Goal: Transaction & Acquisition: Purchase product/service

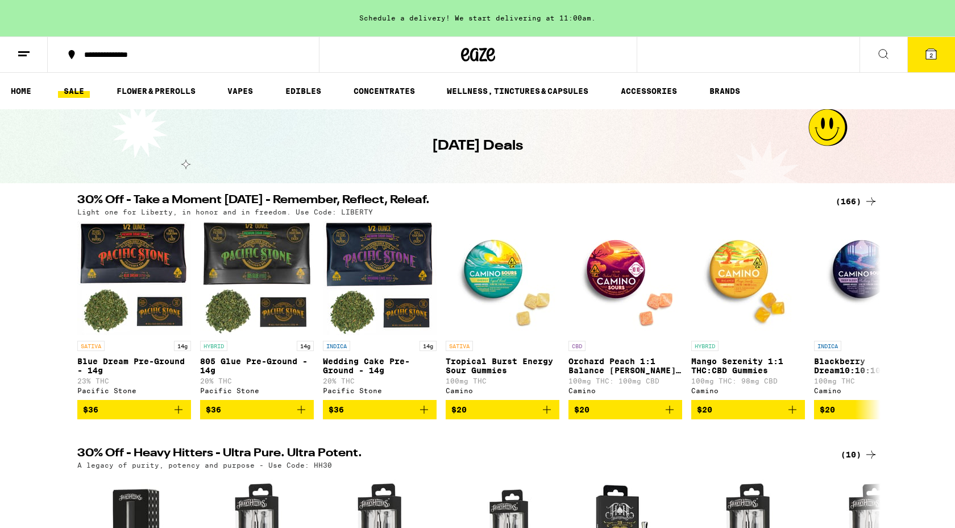
click at [928, 63] on button "2" at bounding box center [931, 54] width 48 height 35
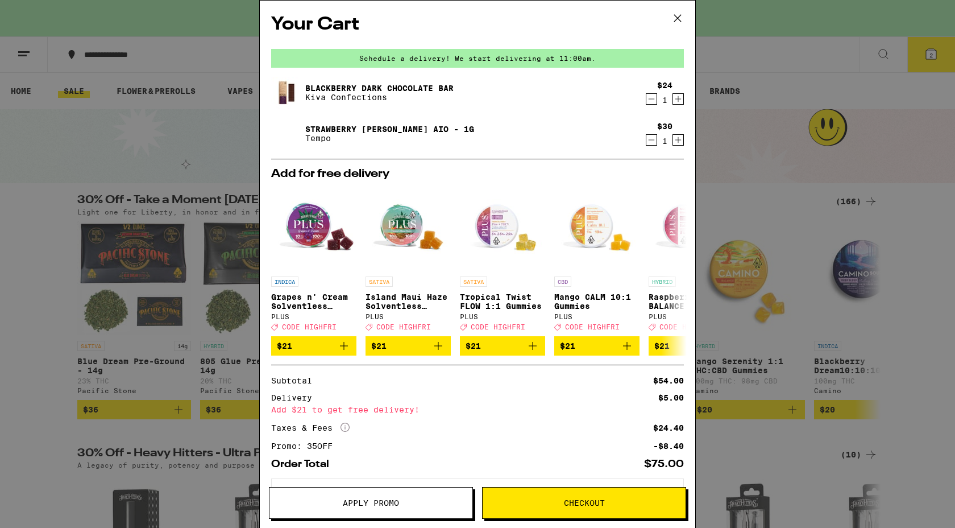
click at [678, 20] on icon at bounding box center [677, 18] width 17 height 17
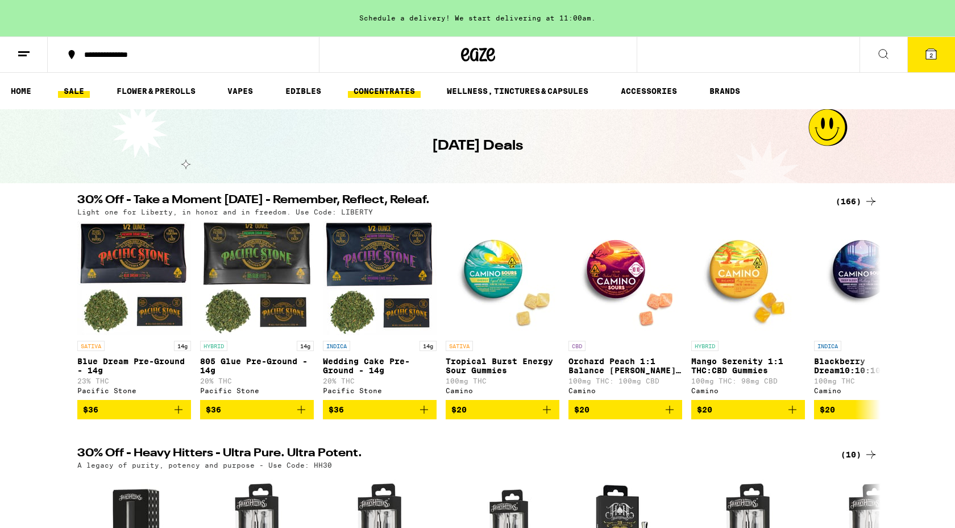
click at [403, 90] on link "CONCENTRATES" at bounding box center [384, 91] width 73 height 14
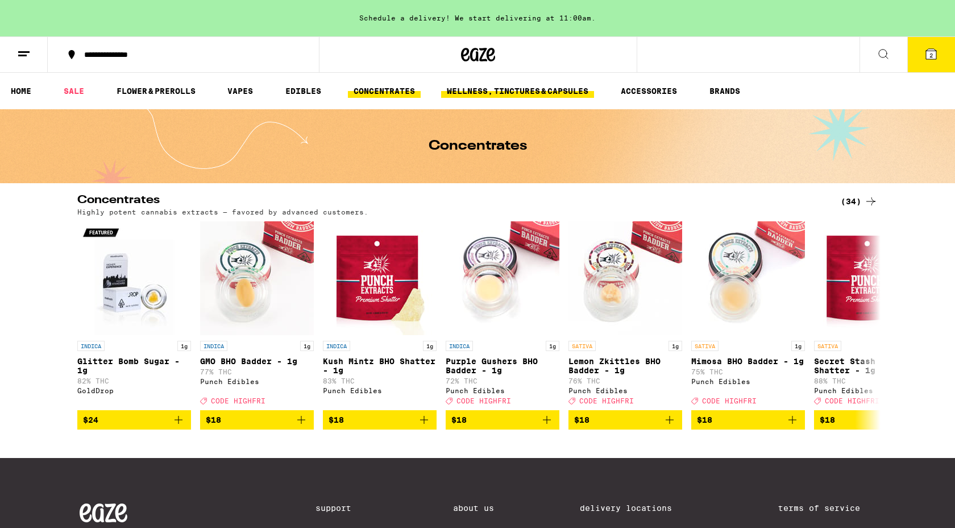
click at [540, 96] on link "WELLNESS, TINCTURES & CAPSULES" at bounding box center [517, 91] width 153 height 14
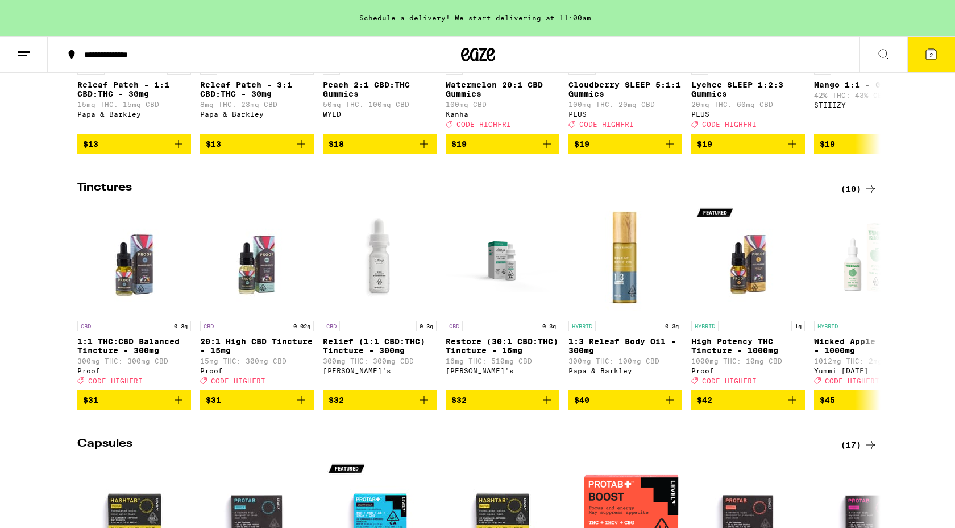
scroll to position [550, 0]
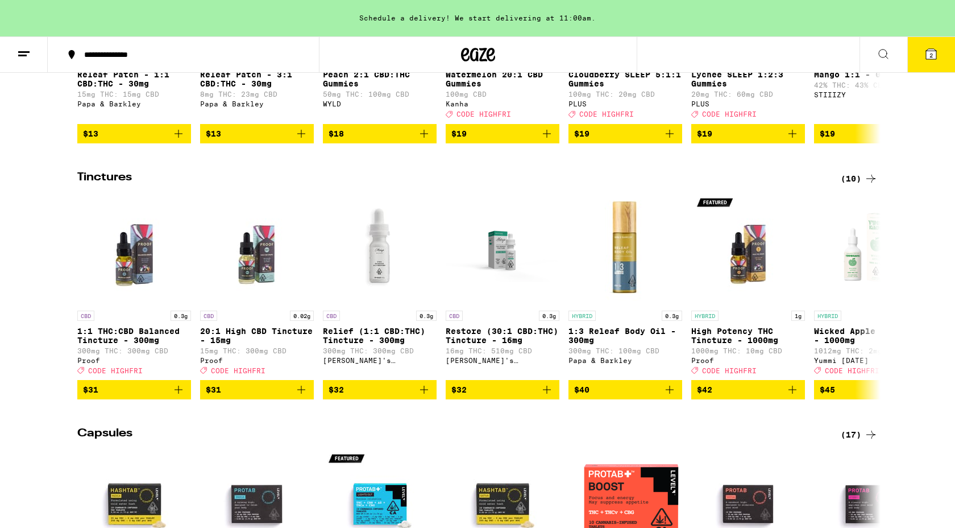
click at [872, 182] on icon at bounding box center [870, 179] width 9 height 8
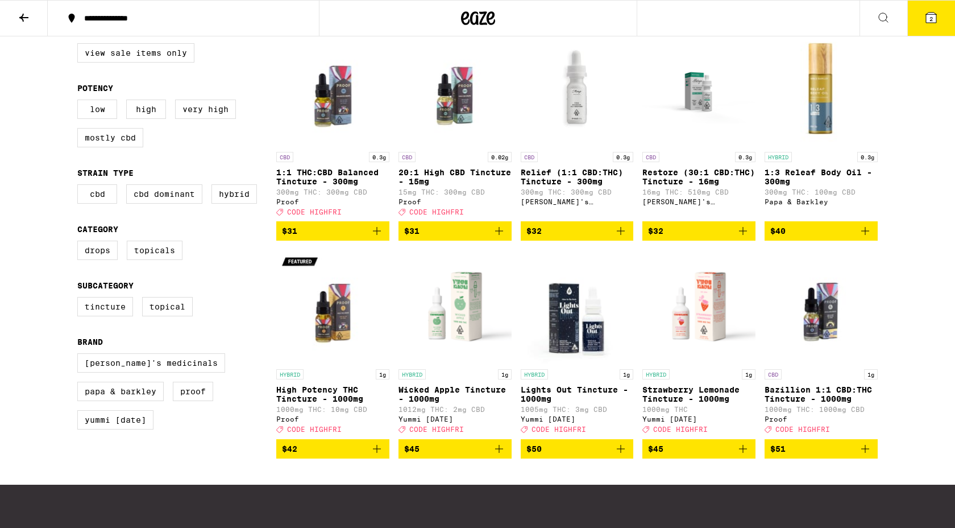
scroll to position [125, 0]
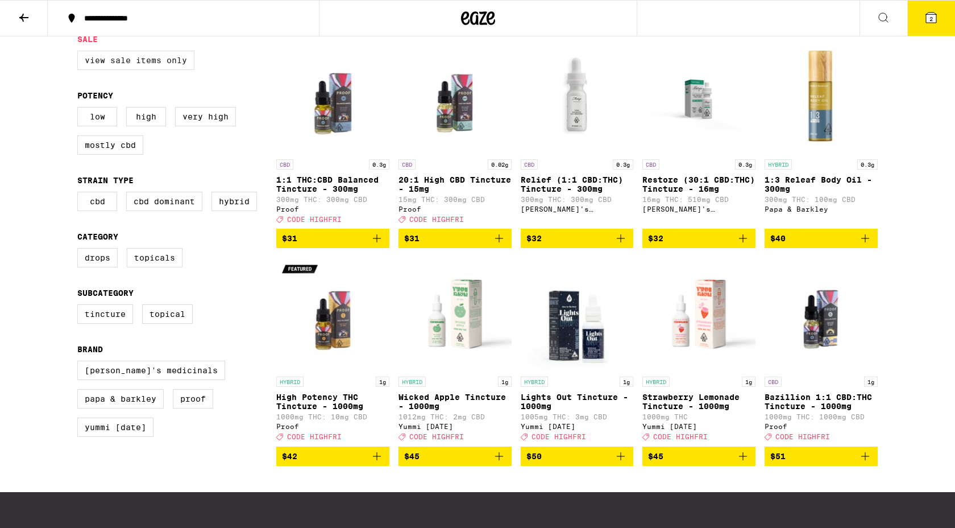
click at [145, 56] on label "View Sale Items Only" at bounding box center [135, 60] width 117 height 19
click at [80, 53] on input "View Sale Items Only" at bounding box center [80, 52] width 1 height 1
checkbox input "true"
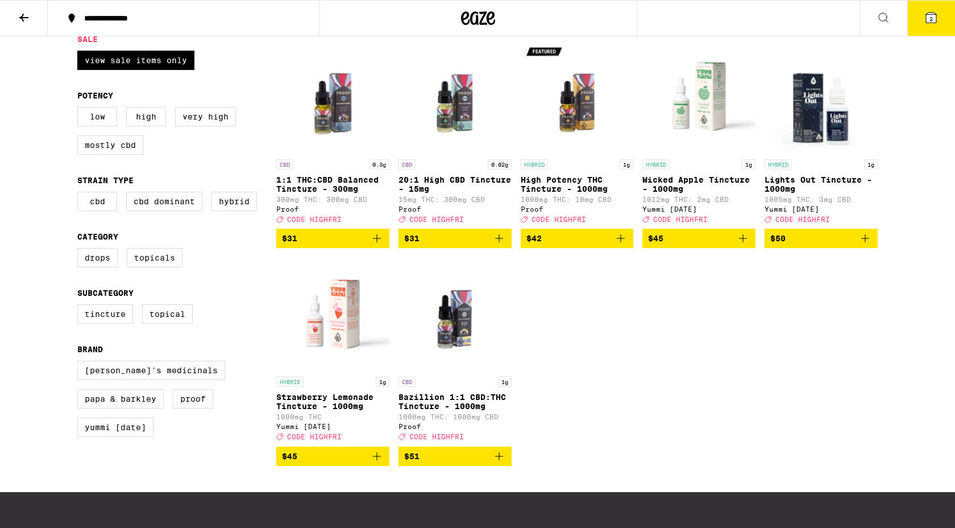
click at [569, 121] on img "Open page for High Potency THC Tincture - 1000mg from Proof" at bounding box center [577, 97] width 113 height 114
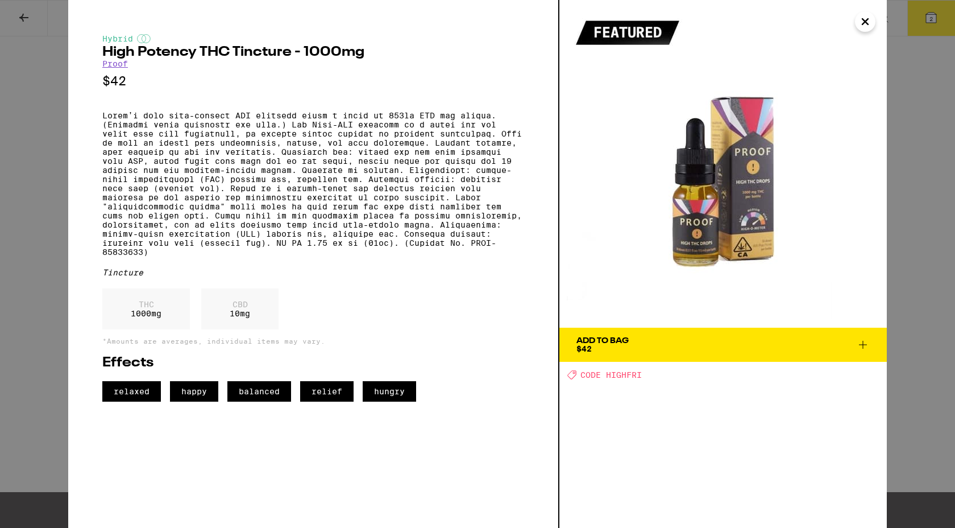
click at [861, 346] on icon at bounding box center [863, 345] width 14 height 14
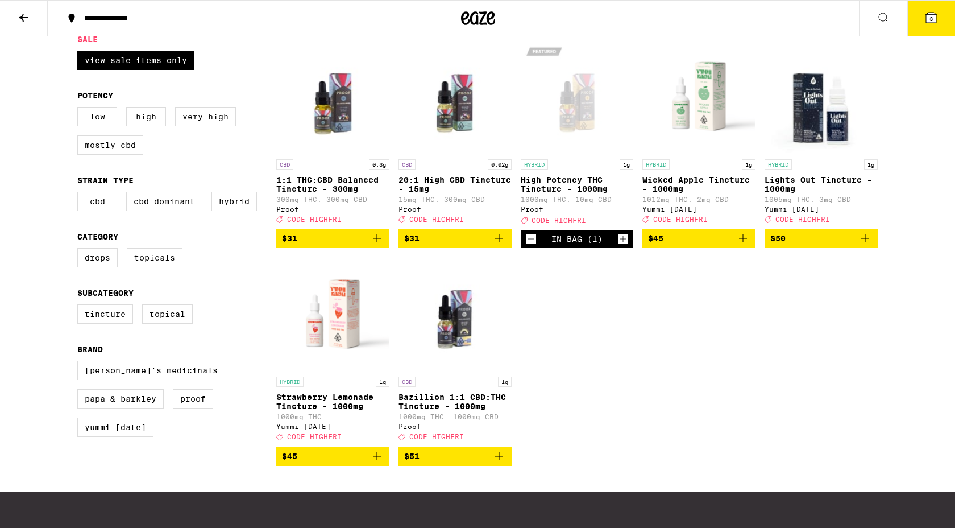
click at [928, 16] on icon at bounding box center [931, 18] width 10 height 10
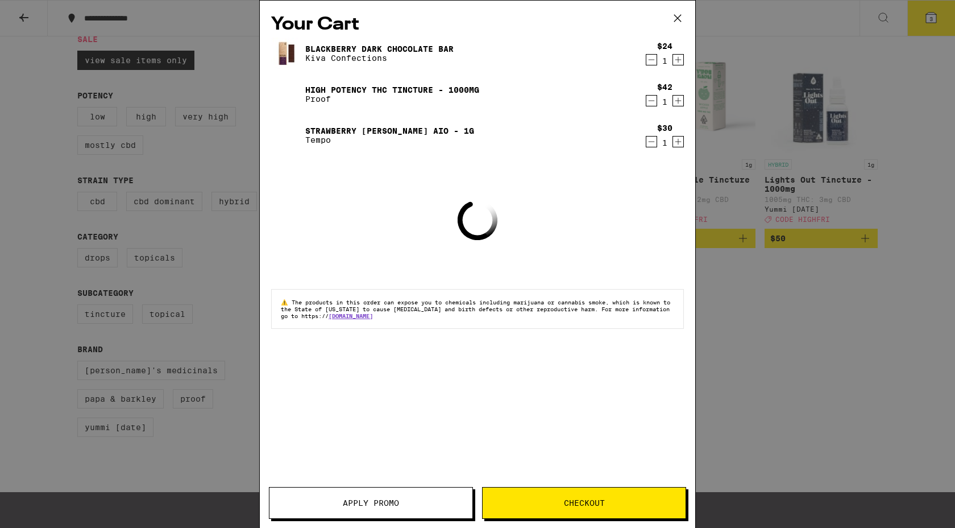
click at [370, 505] on span "Apply Promo" at bounding box center [371, 503] width 56 height 8
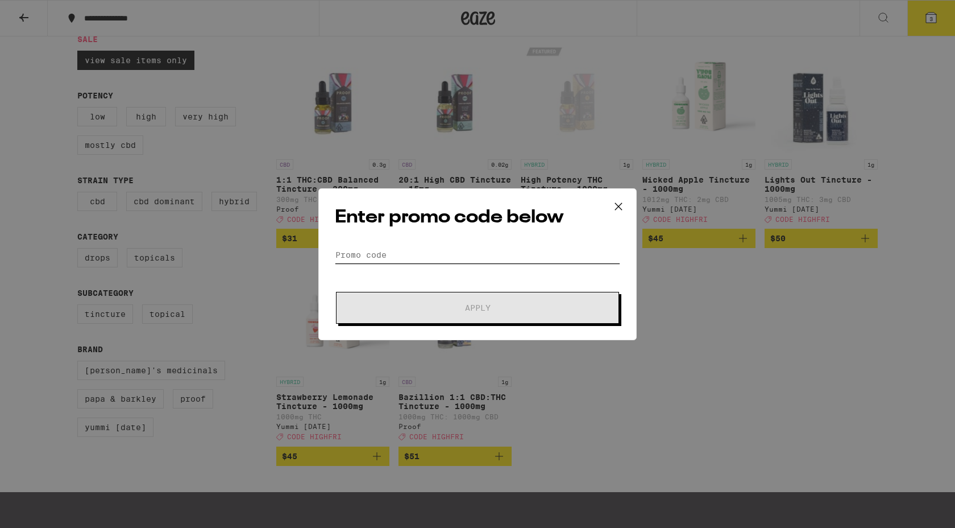
click at [412, 252] on input "Promo Code" at bounding box center [477, 254] width 285 height 17
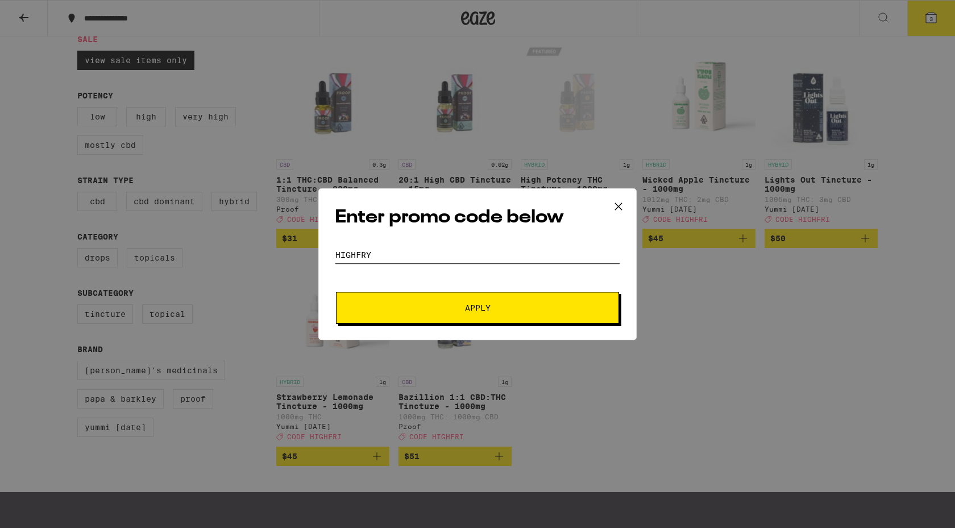
click at [336, 292] on button "Apply" at bounding box center [477, 308] width 283 height 32
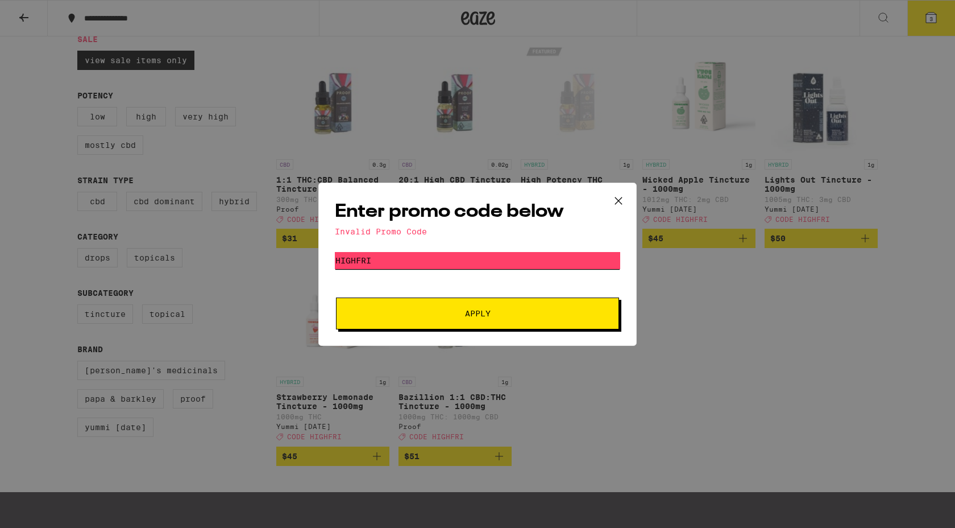
type input "highfri"
click at [336, 297] on button "Apply" at bounding box center [477, 313] width 283 height 32
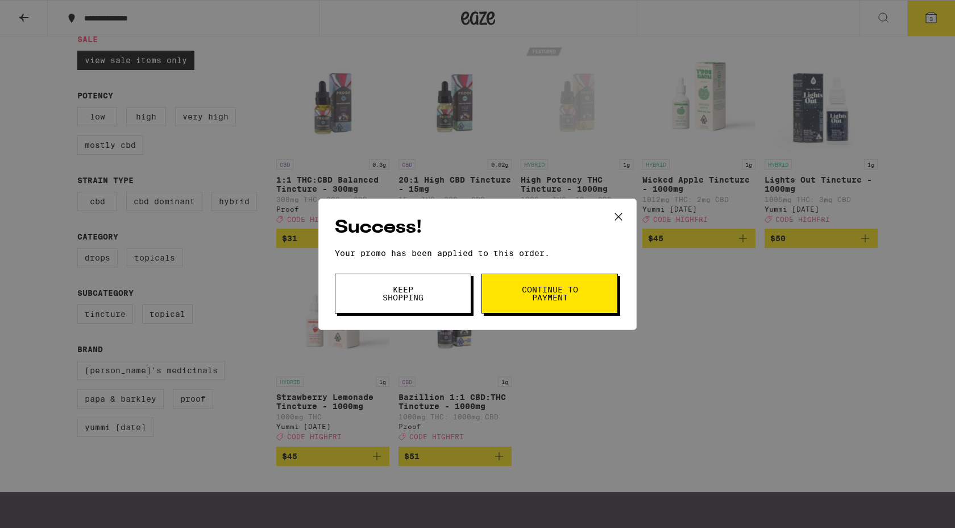
click at [425, 293] on span "Keep Shopping" at bounding box center [403, 293] width 58 height 16
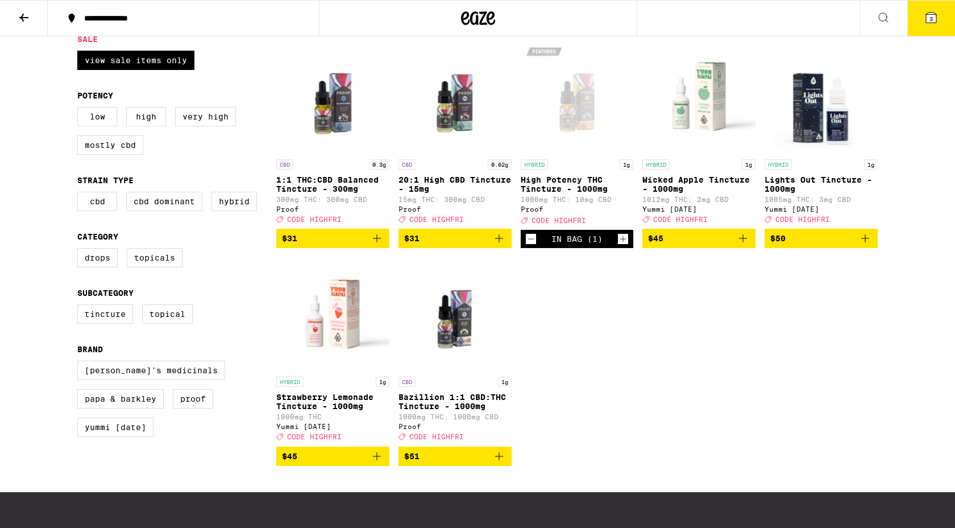
click at [931, 20] on span "3" at bounding box center [931, 18] width 3 height 7
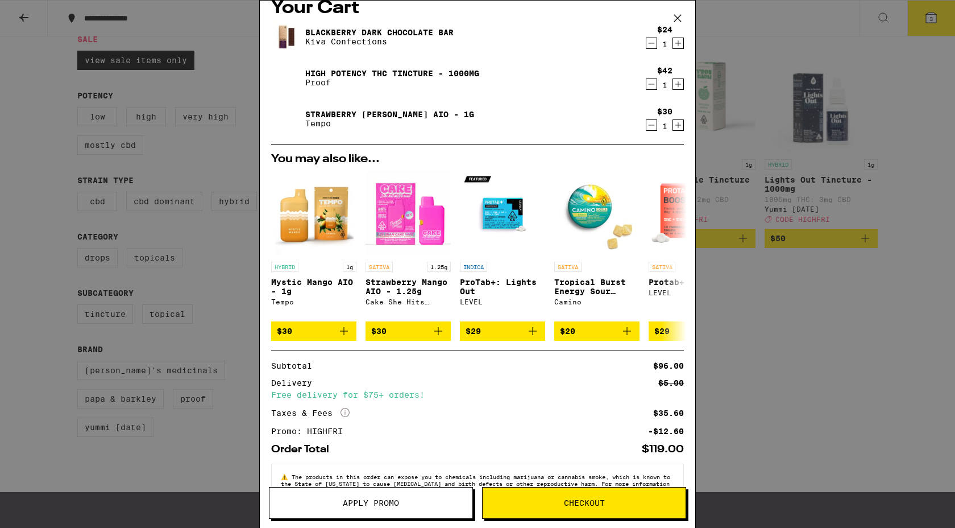
scroll to position [5, 0]
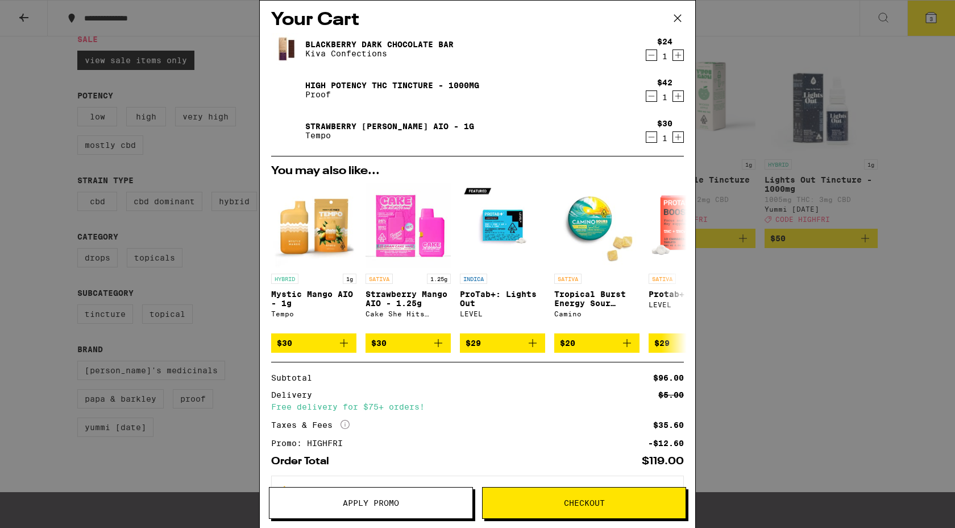
click at [679, 16] on icon at bounding box center [677, 18] width 17 height 17
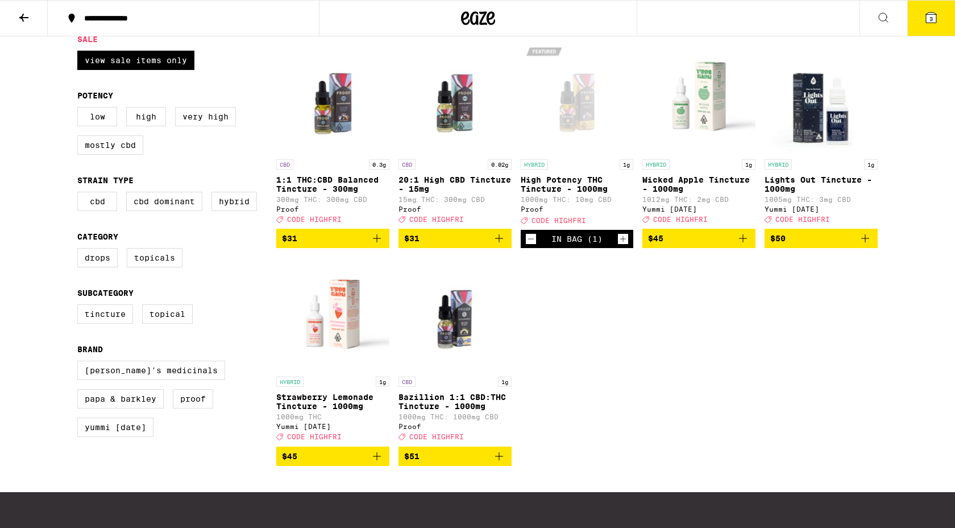
click at [20, 15] on icon at bounding box center [24, 18] width 14 height 14
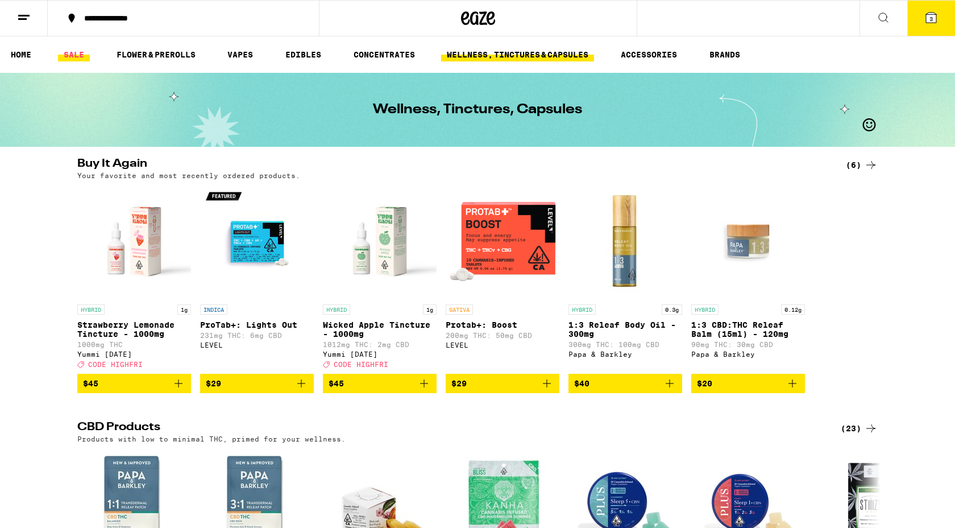
click at [74, 61] on link "SALE" at bounding box center [74, 55] width 32 height 14
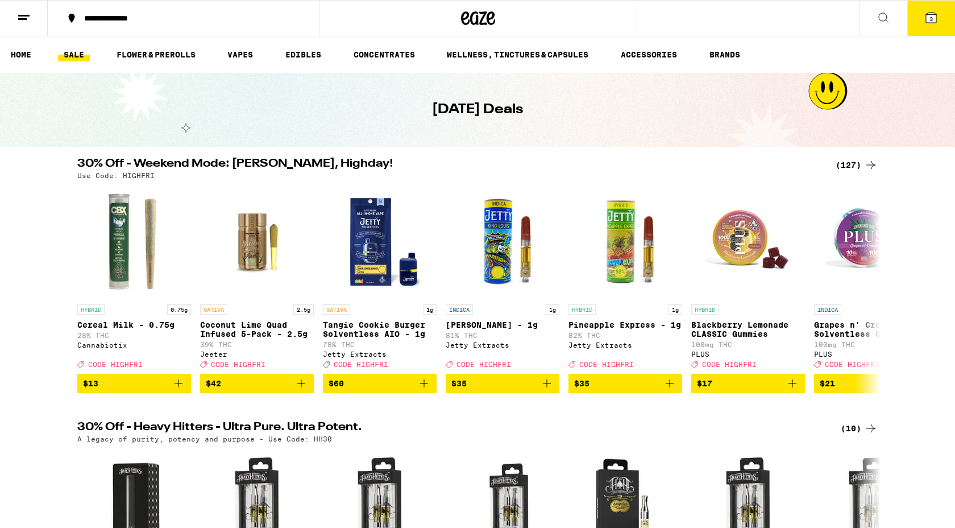
click at [853, 167] on div "(127)" at bounding box center [857, 165] width 42 height 14
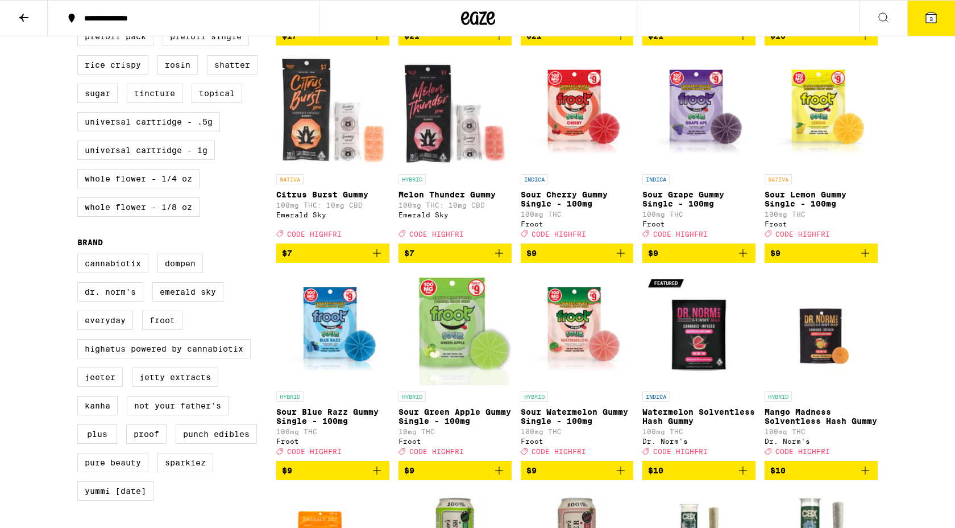
scroll to position [546, 0]
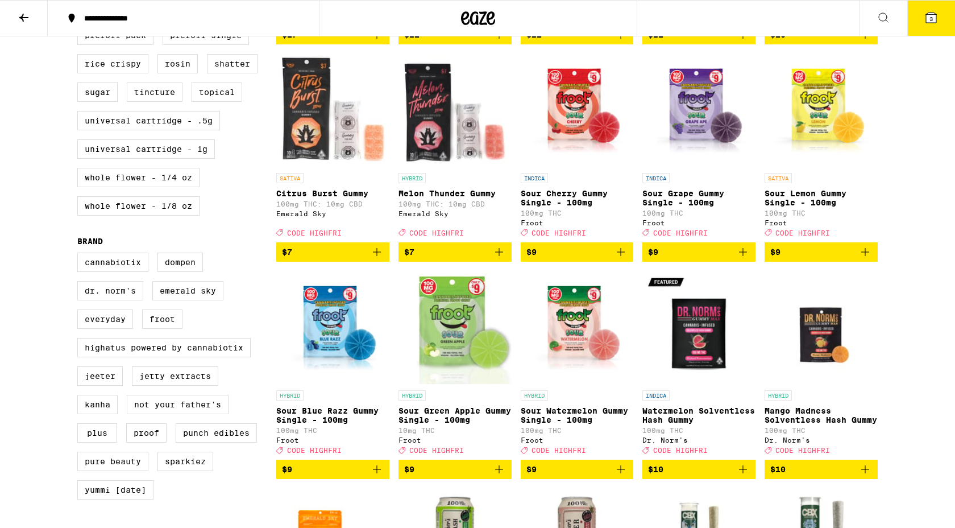
click at [376, 473] on icon "Add to bag" at bounding box center [377, 469] width 8 height 8
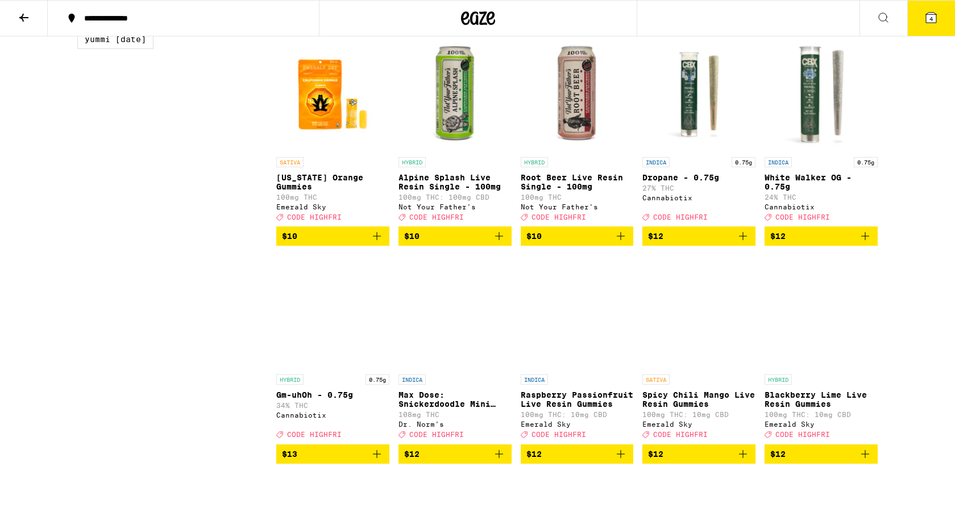
scroll to position [998, 0]
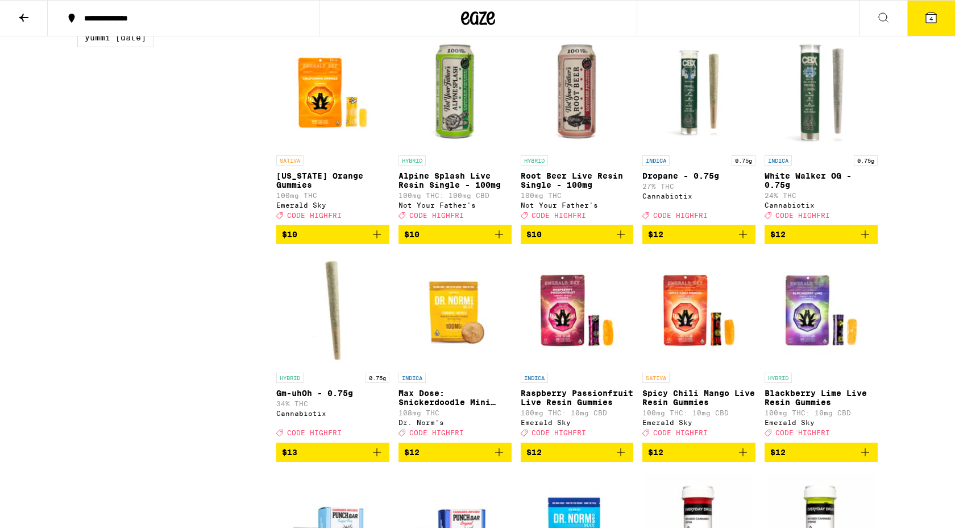
click at [497, 241] on icon "Add to bag" at bounding box center [499, 234] width 14 height 14
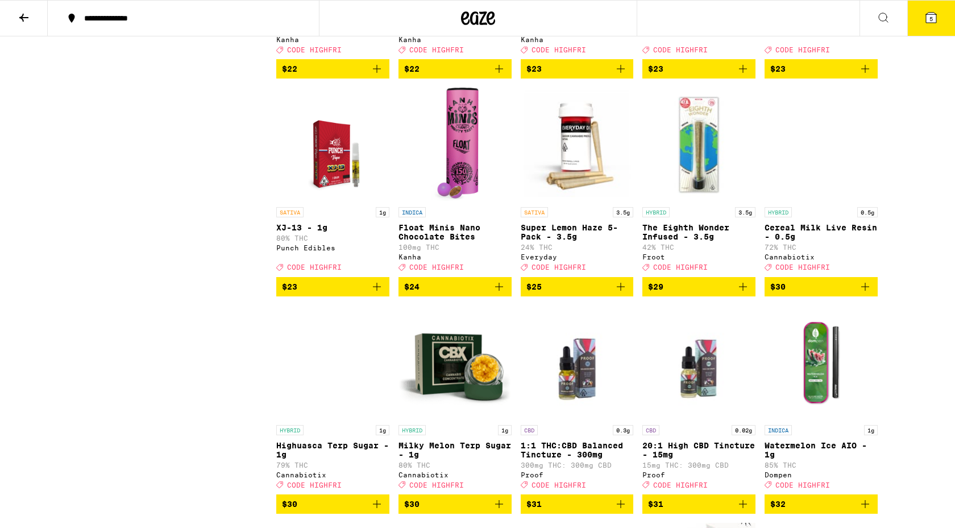
scroll to position [3555, 0]
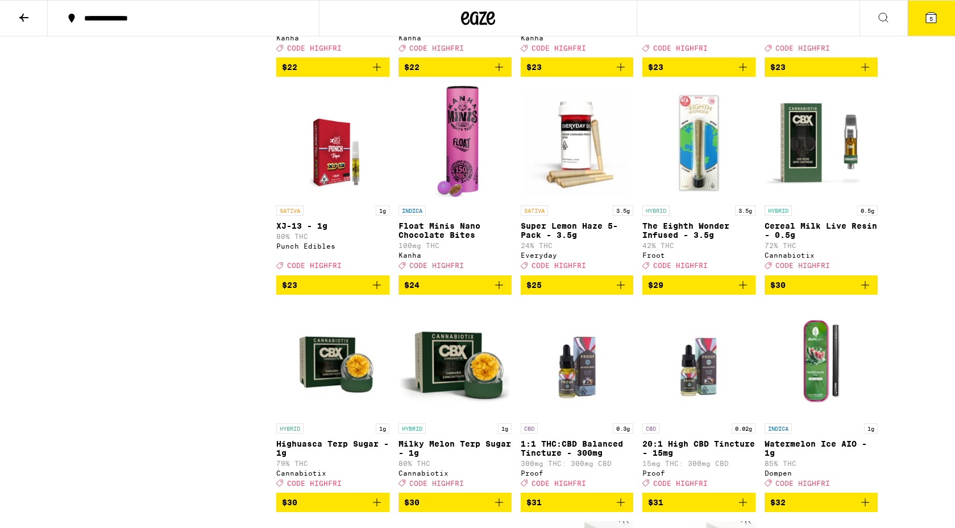
click at [460, 200] on img "Open page for Float Minis Nano Chocolate Bites from Kanha" at bounding box center [455, 143] width 48 height 114
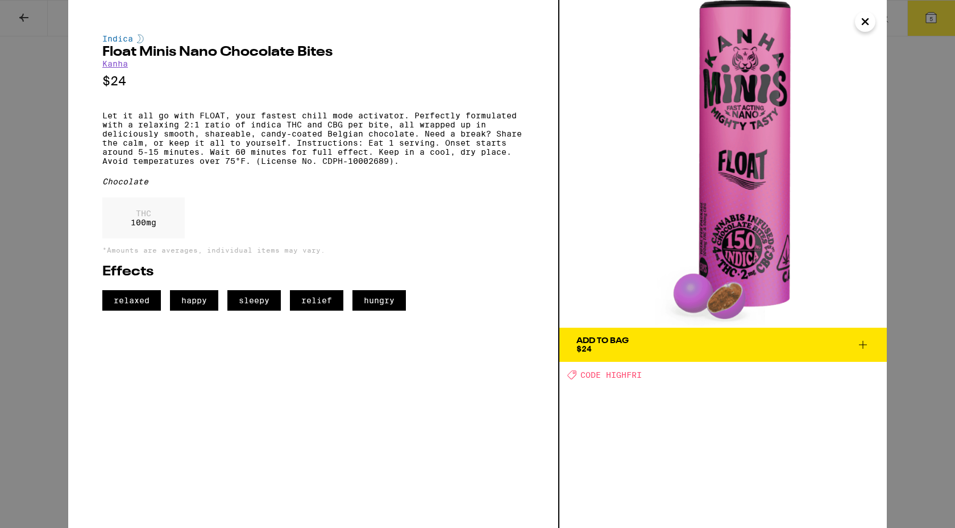
click at [866, 24] on icon "Close" at bounding box center [865, 21] width 14 height 17
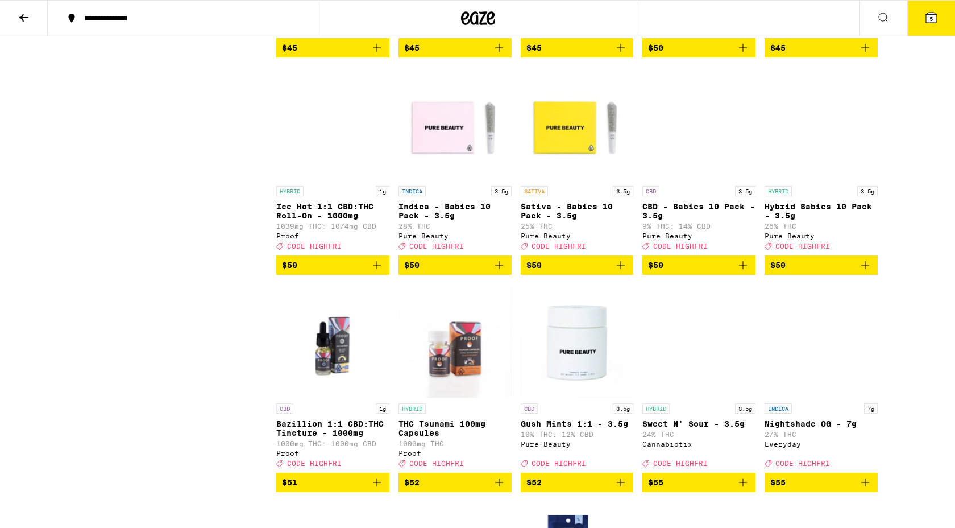
scroll to position [4869, 0]
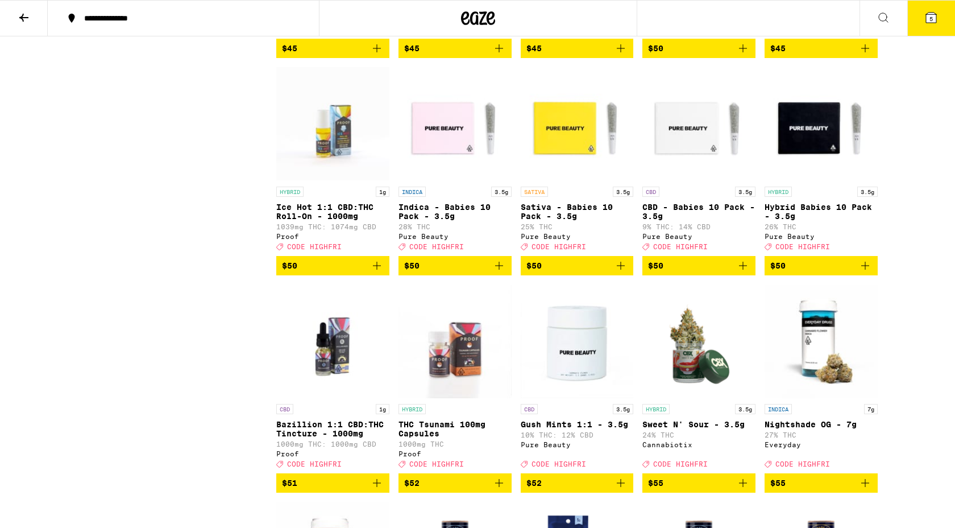
click at [331, 181] on img "Open page for Ice Hot 1:1 CBD:THC Roll-On - 1000mg from Proof" at bounding box center [332, 124] width 113 height 114
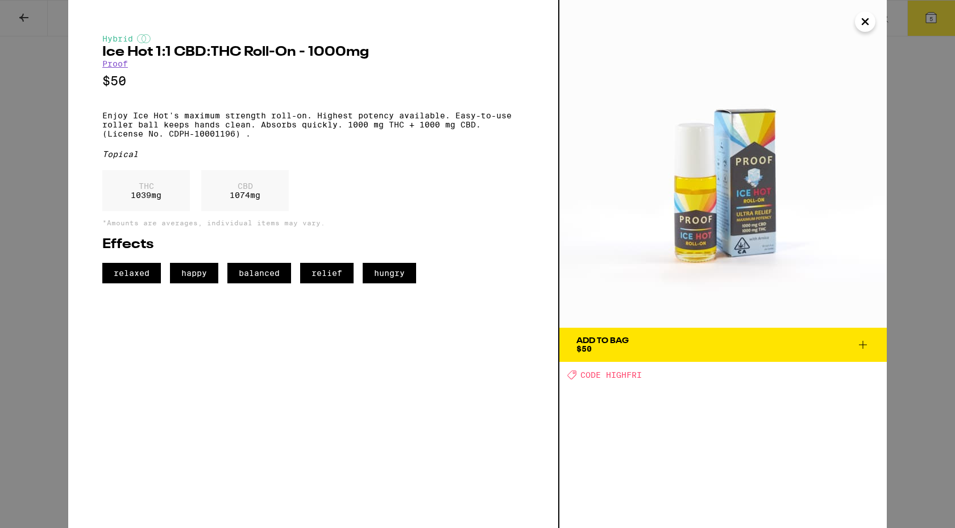
click at [862, 338] on icon at bounding box center [863, 345] width 14 height 14
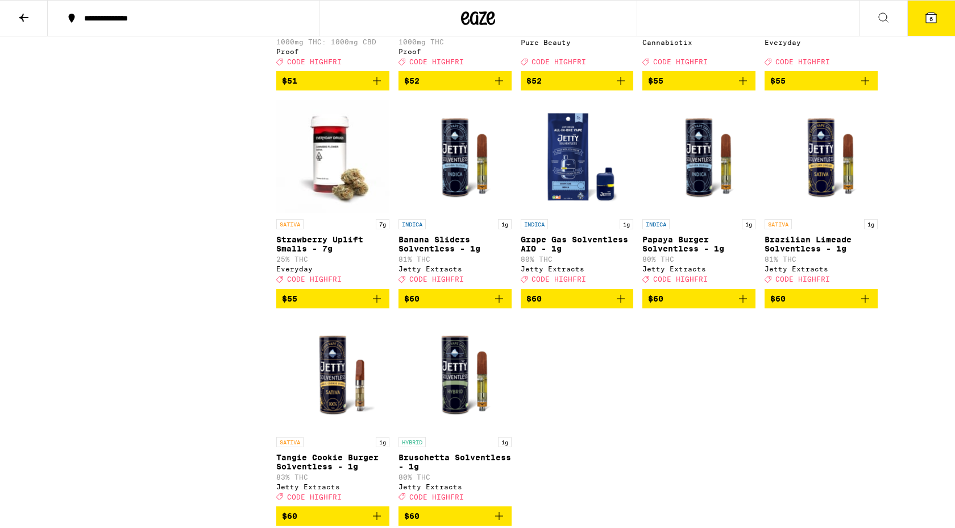
scroll to position [5287, 0]
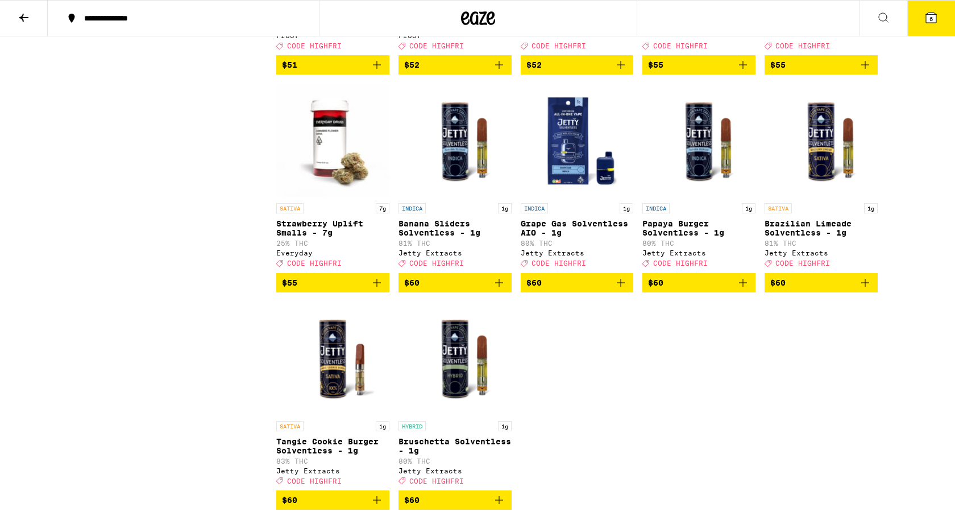
click at [560, 197] on img "Open page for Grape Gas Solventless AIO - 1g from Jetty Extracts" at bounding box center [577, 141] width 113 height 114
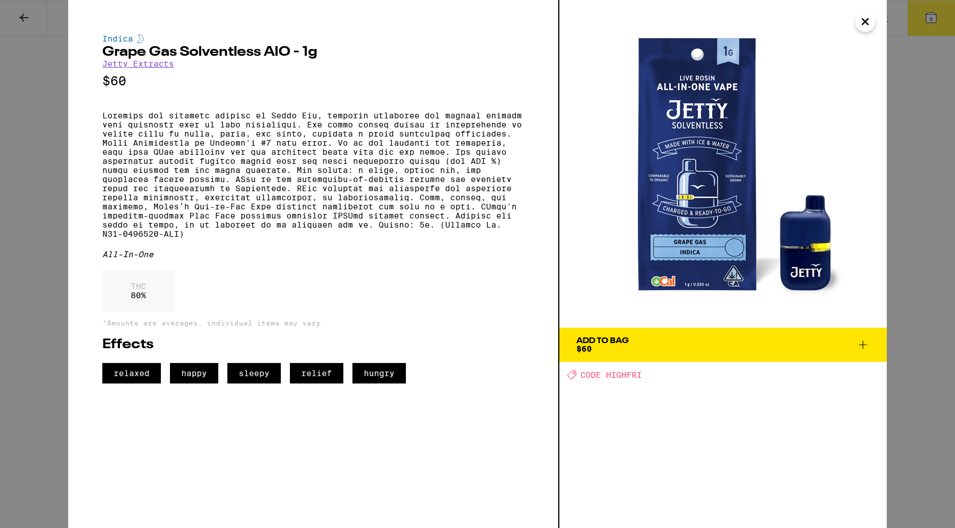
click at [864, 25] on icon "Close" at bounding box center [865, 21] width 14 height 17
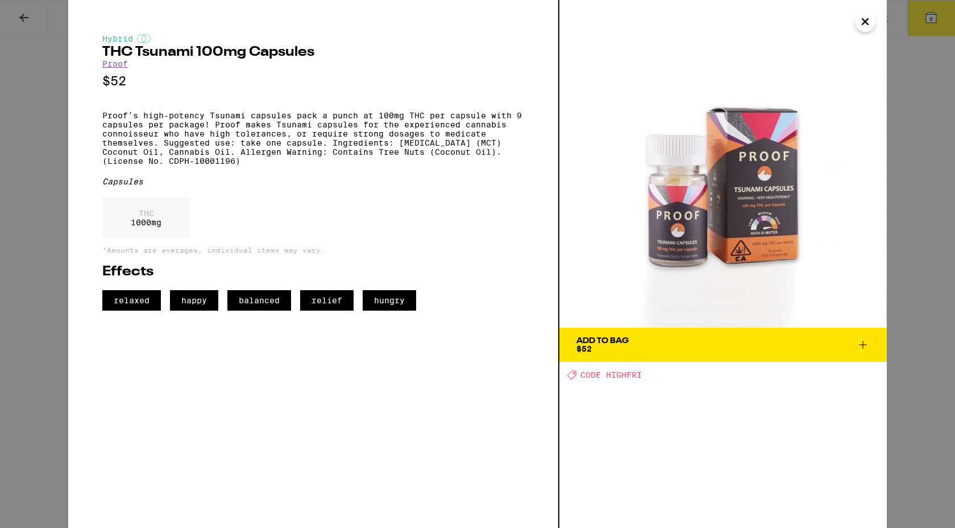
click at [867, 23] on icon "Close" at bounding box center [865, 22] width 6 height 6
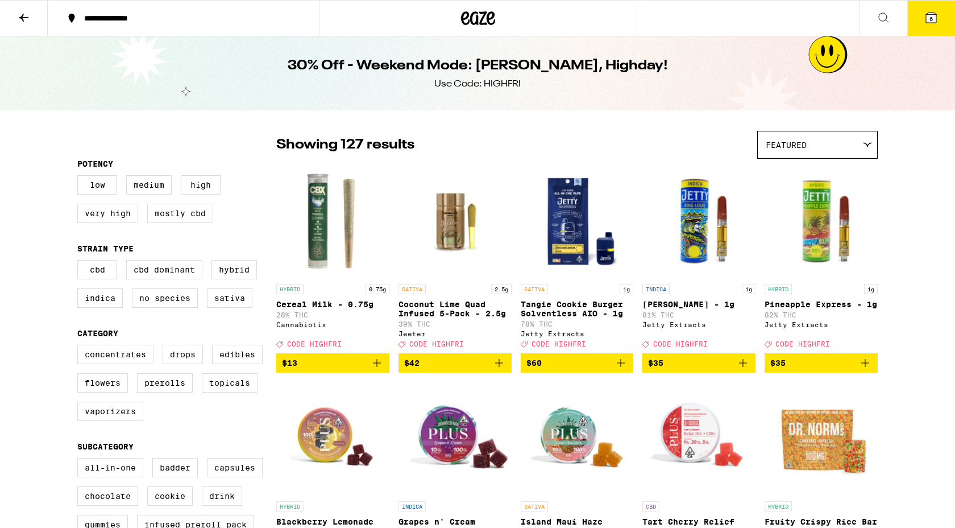
click at [575, 226] on img "Open page for Tangie Cookie Burger Solventless AIO - 1g from Jetty Extracts" at bounding box center [577, 221] width 113 height 114
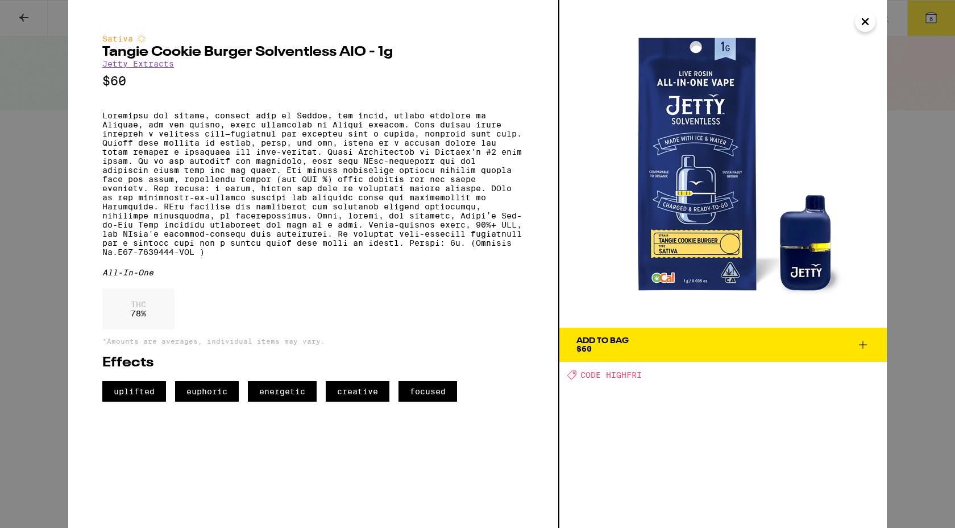
click at [867, 21] on icon "Close" at bounding box center [865, 21] width 14 height 17
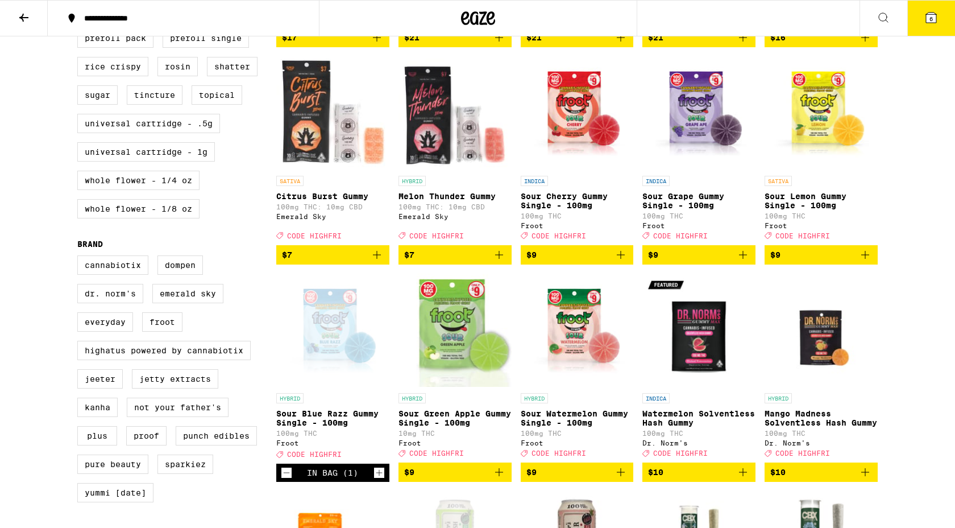
scroll to position [550, 0]
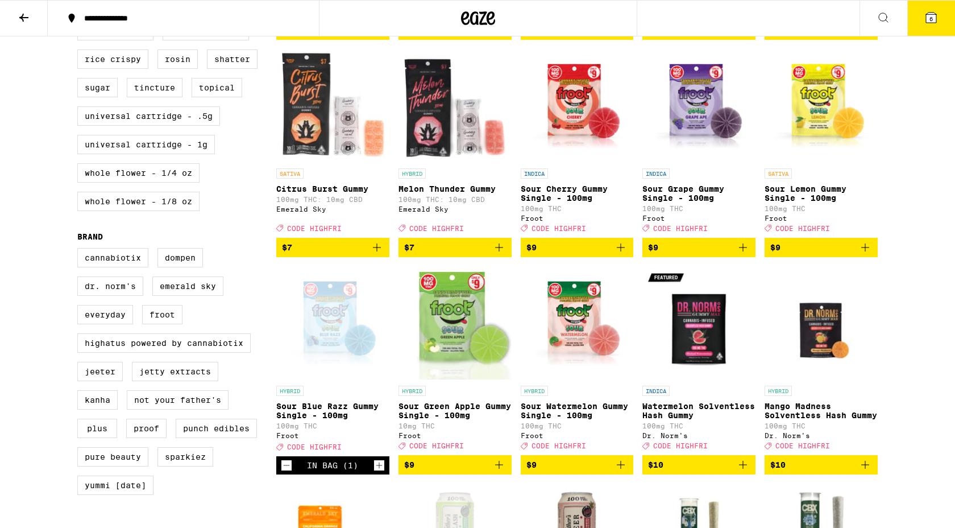
click at [933, 32] on button "6" at bounding box center [931, 18] width 48 height 35
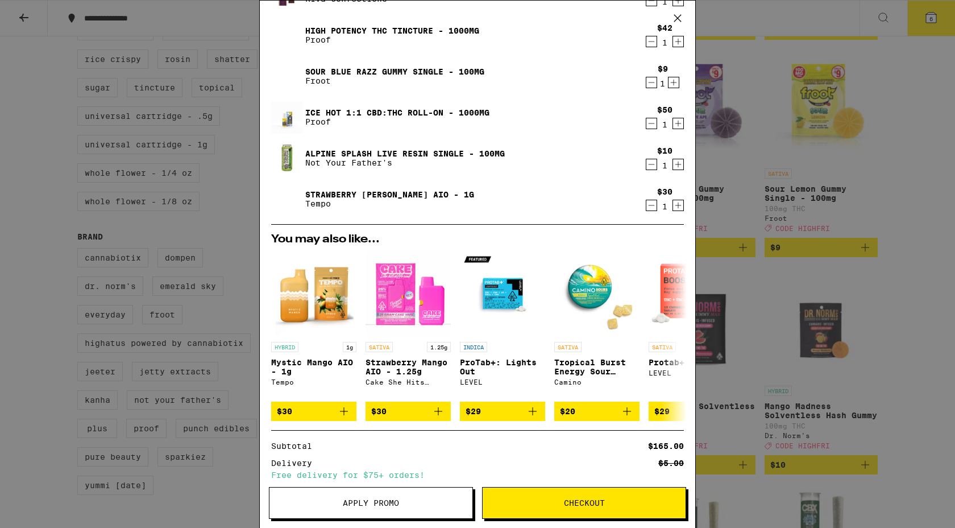
scroll to position [60, 0]
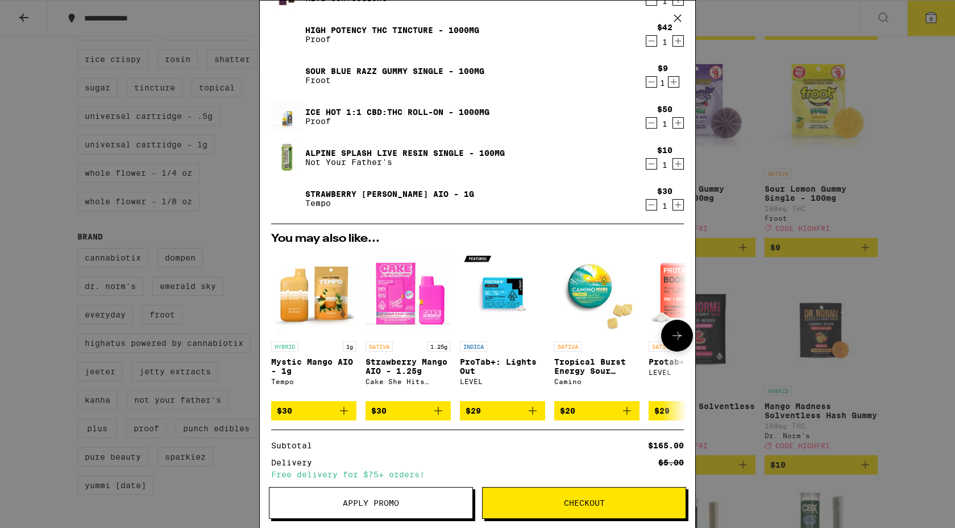
click at [532, 415] on icon "Add to bag" at bounding box center [533, 411] width 14 height 14
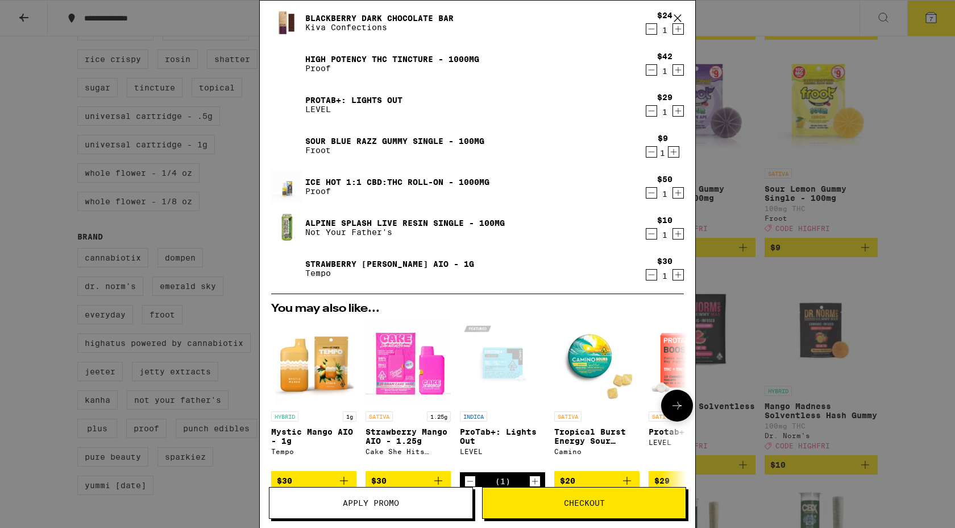
scroll to position [0, 0]
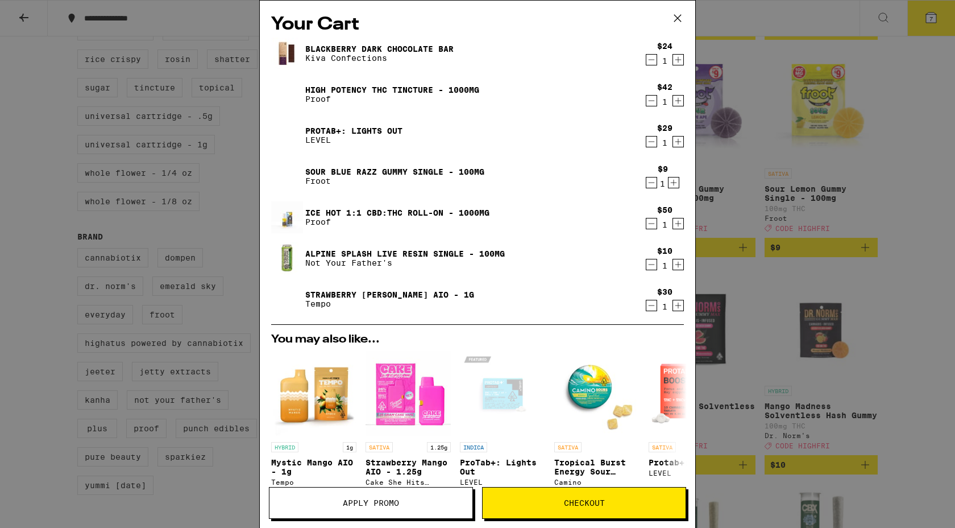
click at [649, 222] on icon "Decrement" at bounding box center [651, 224] width 10 height 14
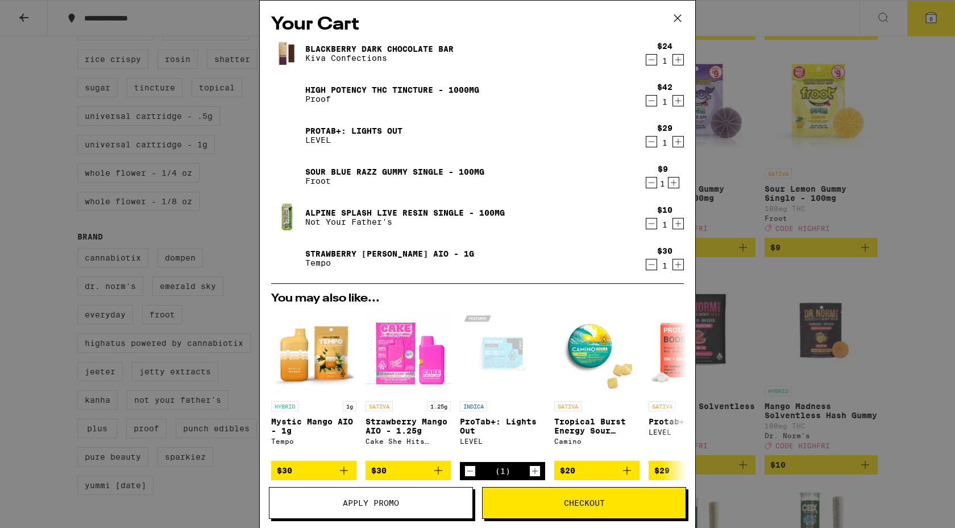
click at [653, 103] on icon "Decrement" at bounding box center [651, 101] width 10 height 14
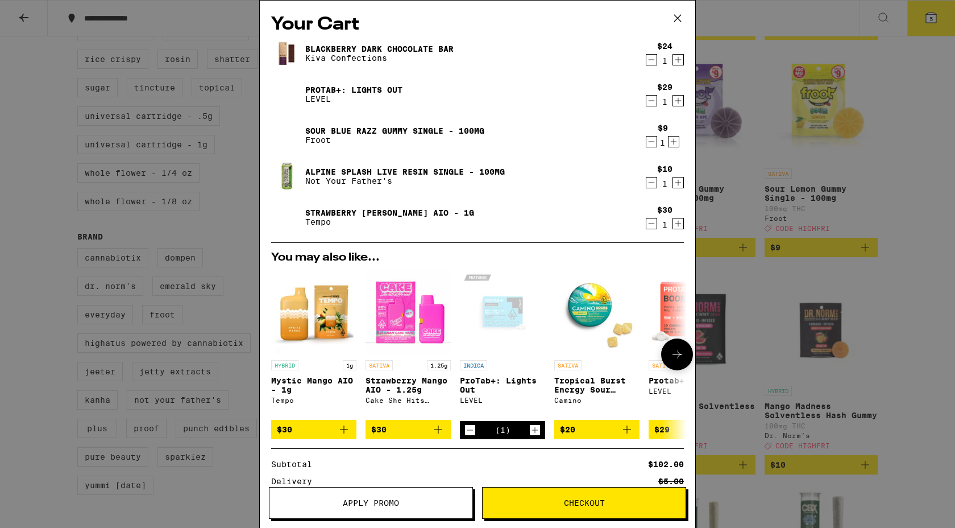
click at [344, 429] on icon "Add to bag" at bounding box center [344, 429] width 14 height 14
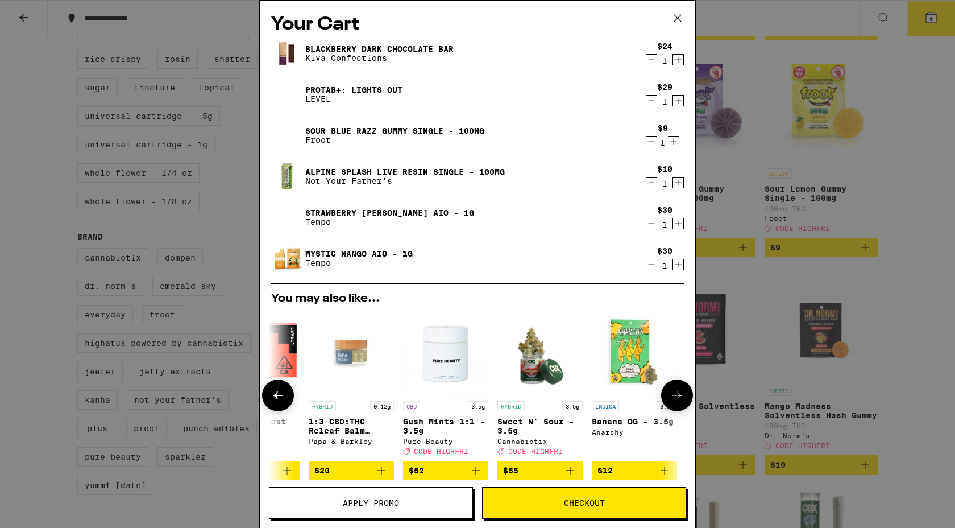
scroll to position [0, 531]
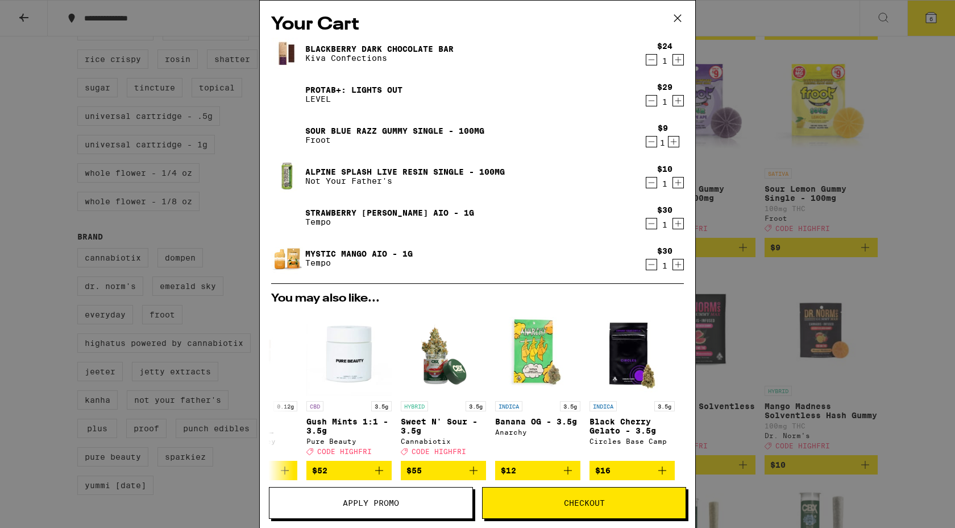
click at [653, 267] on icon "Decrement" at bounding box center [651, 265] width 10 height 14
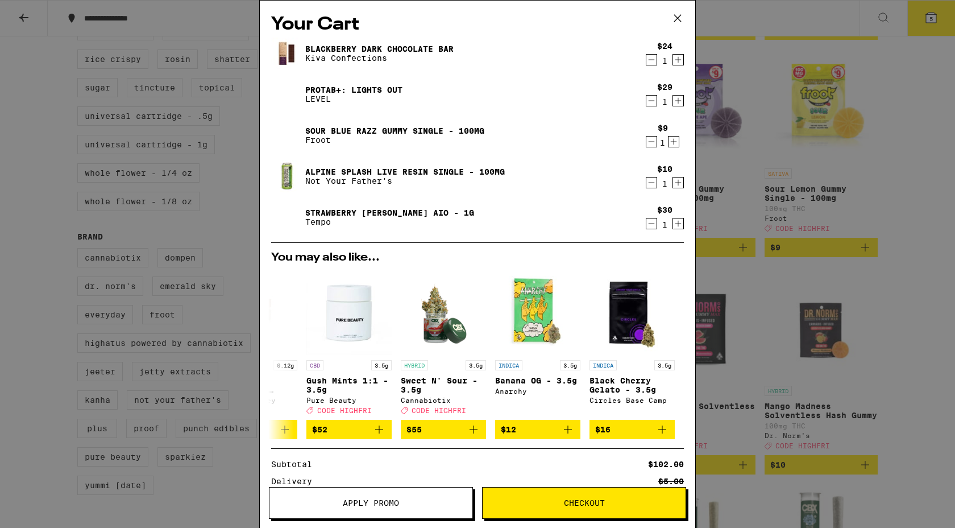
click at [649, 60] on icon "Decrement" at bounding box center [652, 60] width 6 height 0
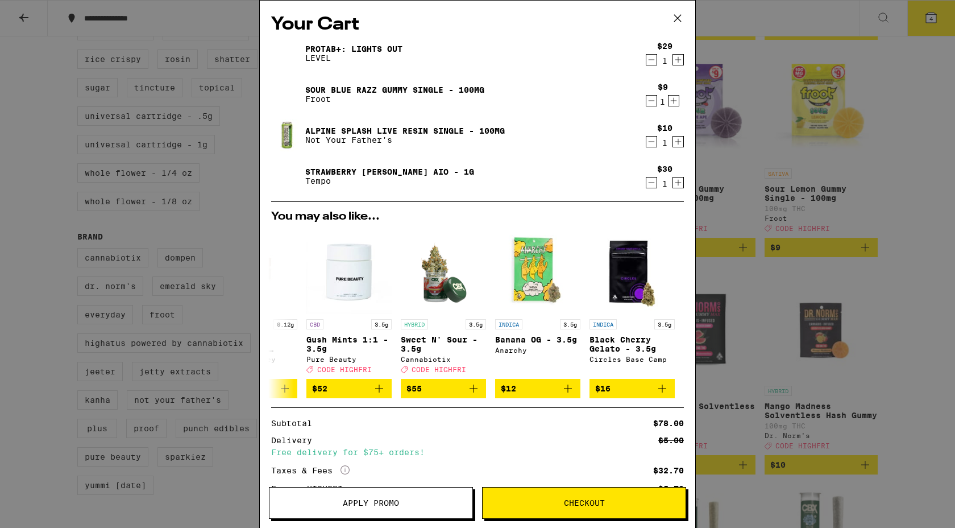
click at [681, 15] on icon at bounding box center [677, 18] width 17 height 17
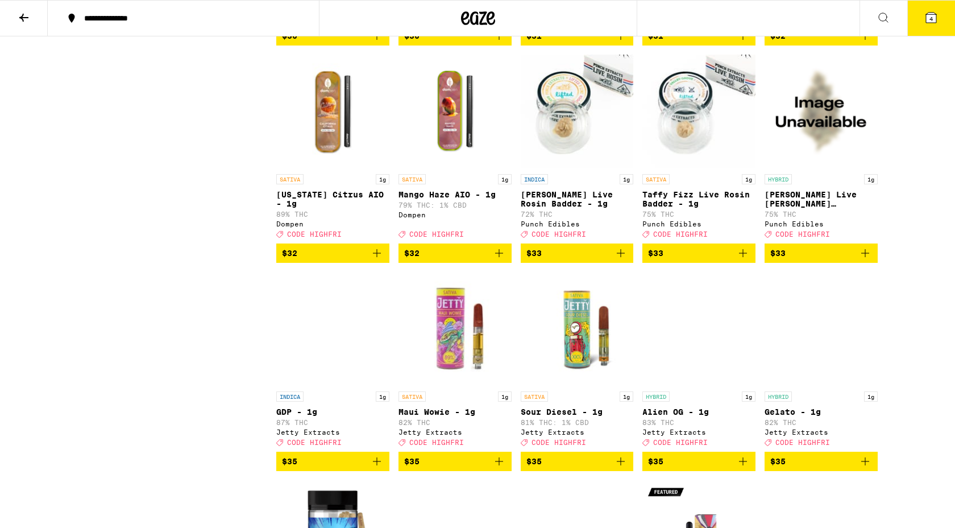
scroll to position [4063, 0]
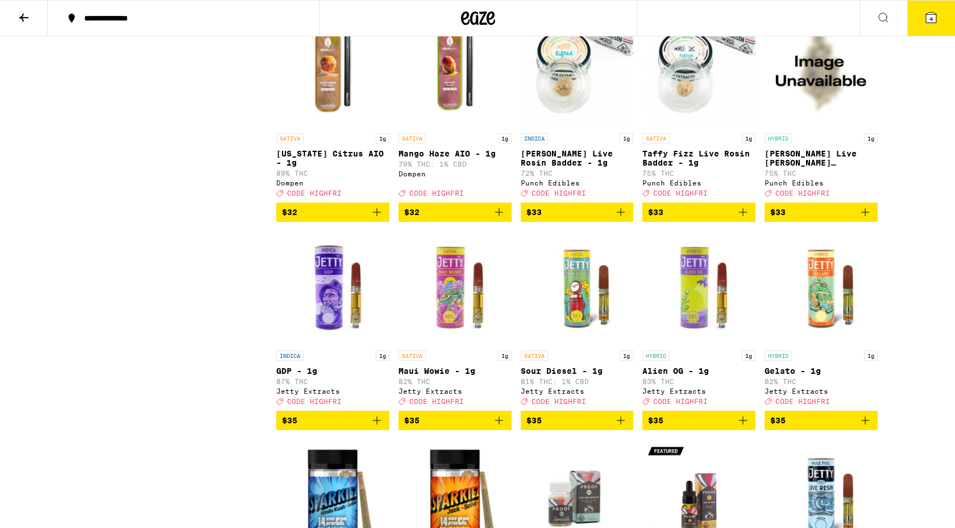
click at [452, 127] on img "Open page for Mango Haze AIO - 1g from Dompen" at bounding box center [455, 71] width 113 height 114
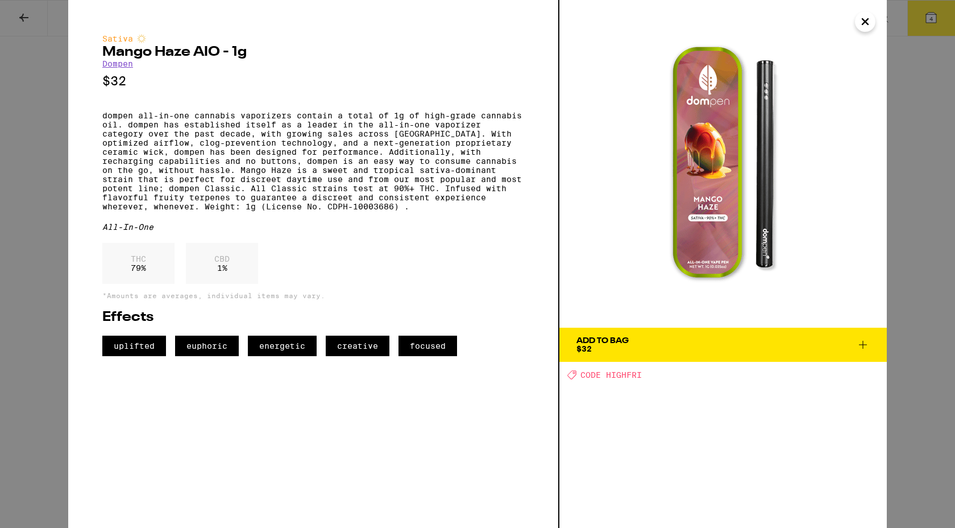
click at [865, 342] on icon at bounding box center [863, 345] width 14 height 14
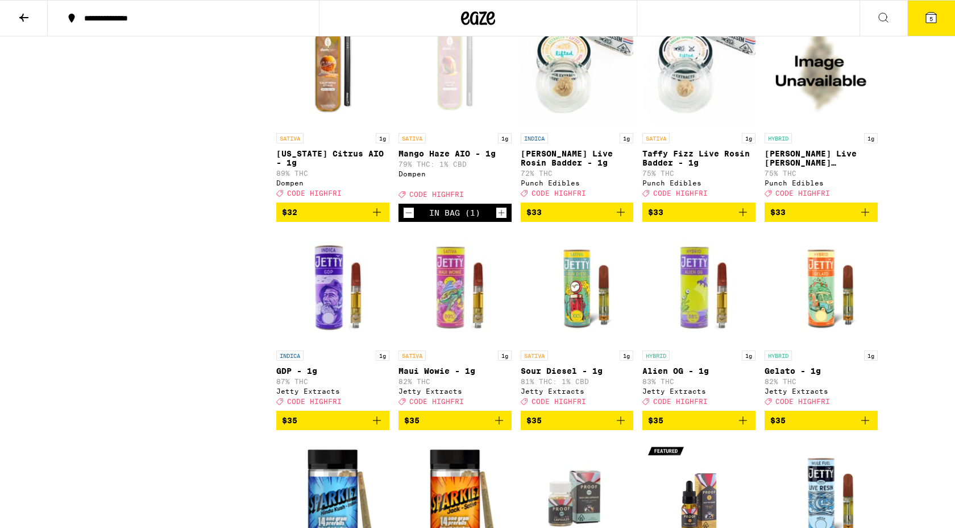
click at [932, 27] on button "5" at bounding box center [931, 18] width 48 height 35
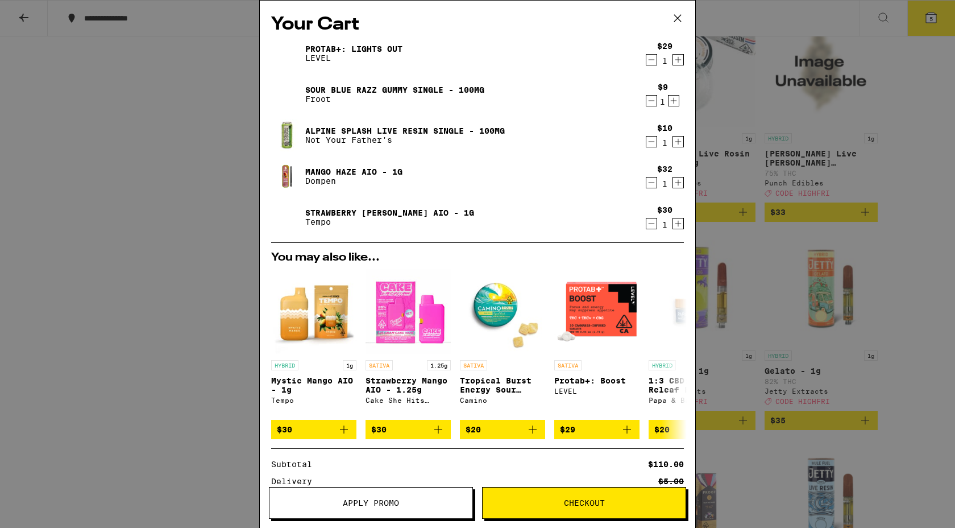
click at [281, 168] on img at bounding box center [287, 176] width 32 height 32
click at [314, 173] on link "Mango Haze AIO - 1g" at bounding box center [353, 171] width 97 height 9
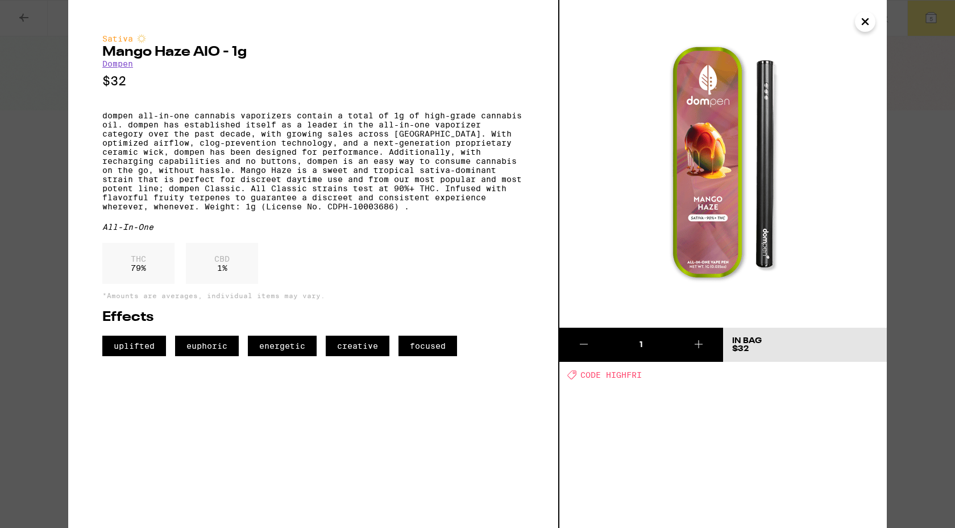
click at [866, 30] on button "Close" at bounding box center [865, 21] width 20 height 20
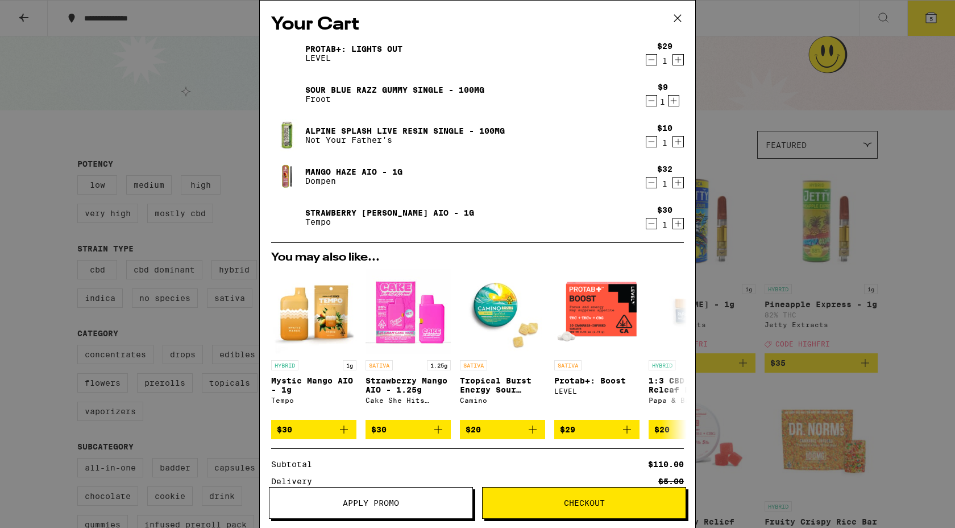
click at [650, 144] on icon "Decrement" at bounding box center [651, 142] width 10 height 14
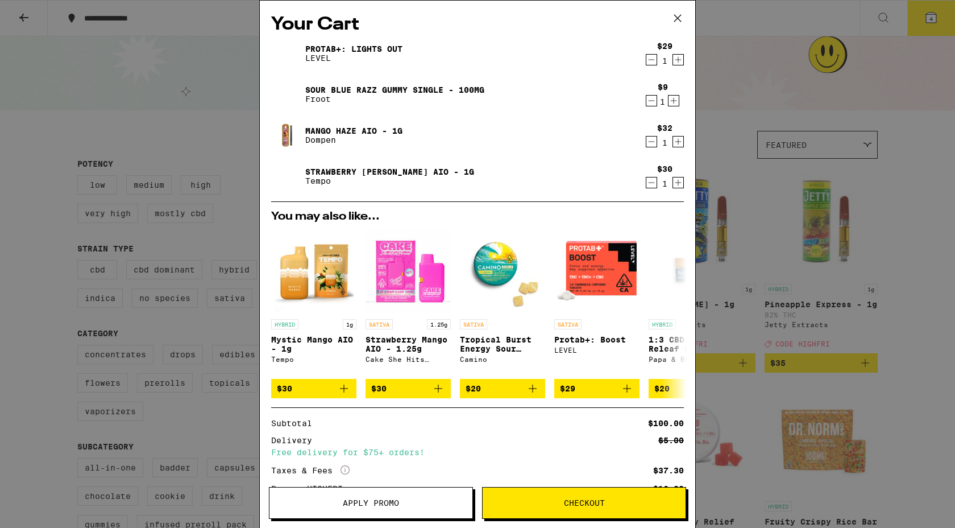
click at [330, 42] on div "ProTab+: Lights Out LEVEL" at bounding box center [455, 54] width 369 height 32
click at [329, 47] on link "ProTab+: Lights Out" at bounding box center [353, 48] width 97 height 9
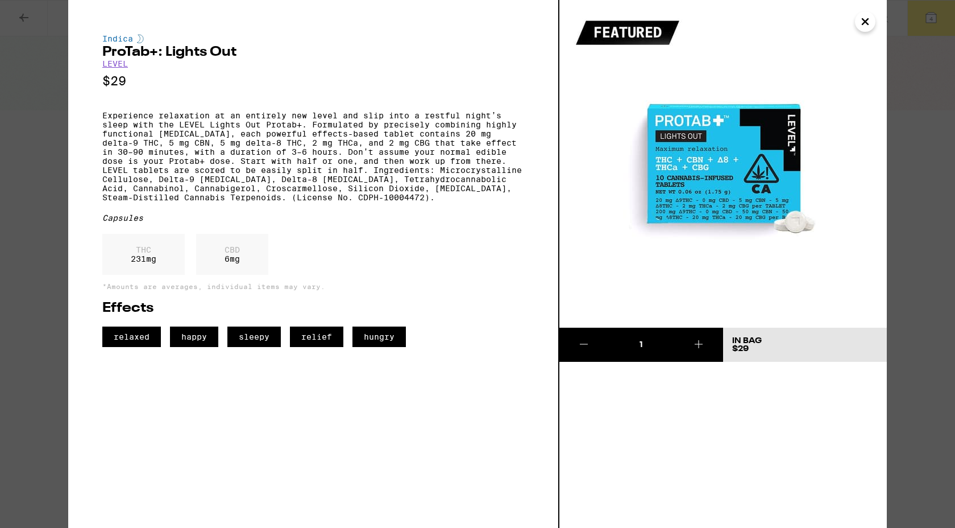
click at [863, 24] on icon "Close" at bounding box center [865, 22] width 6 height 6
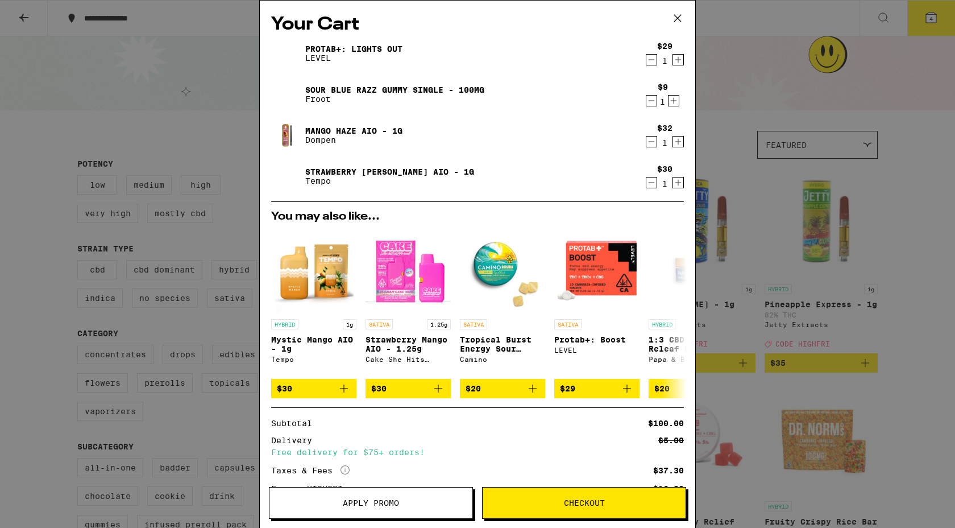
click at [330, 126] on link "Mango Haze AIO - 1g" at bounding box center [353, 130] width 97 height 9
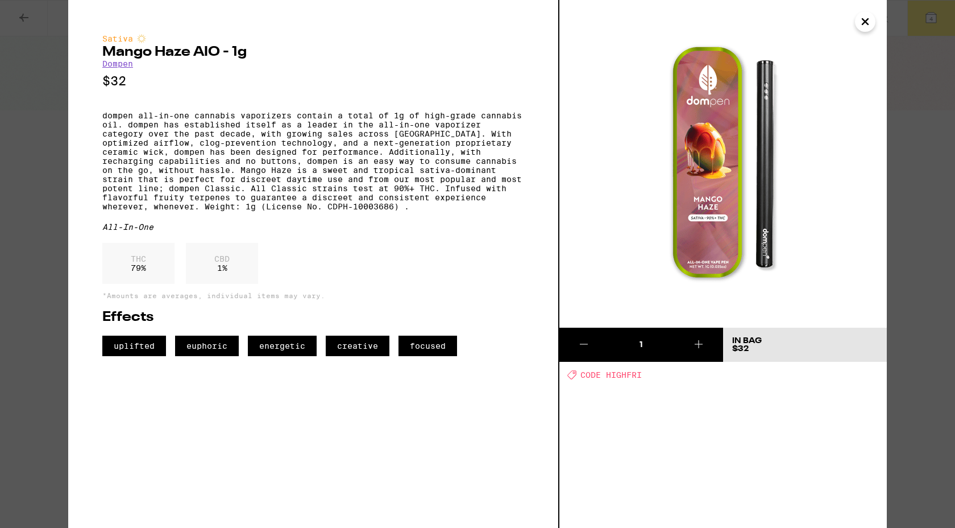
click at [864, 20] on icon "Close" at bounding box center [865, 22] width 6 height 6
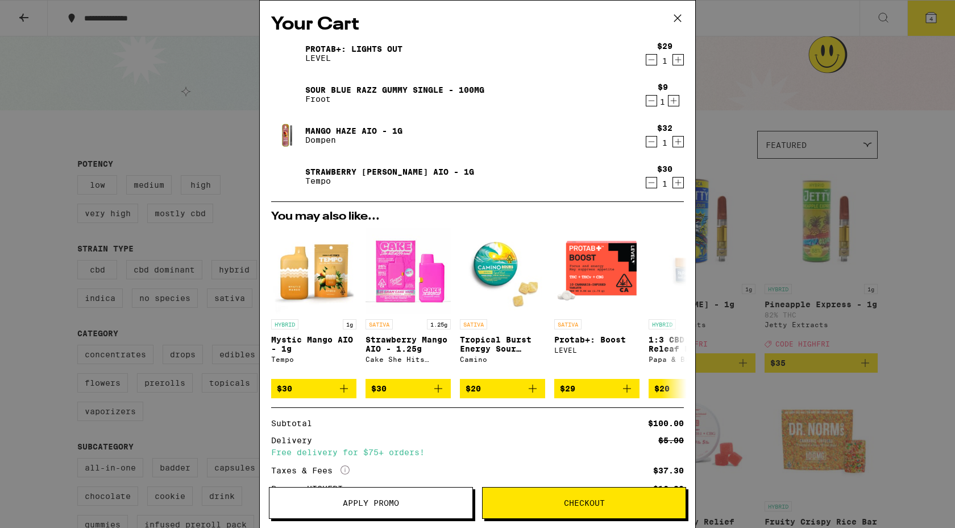
click at [313, 49] on link "ProTab+: Lights Out" at bounding box center [353, 48] width 97 height 9
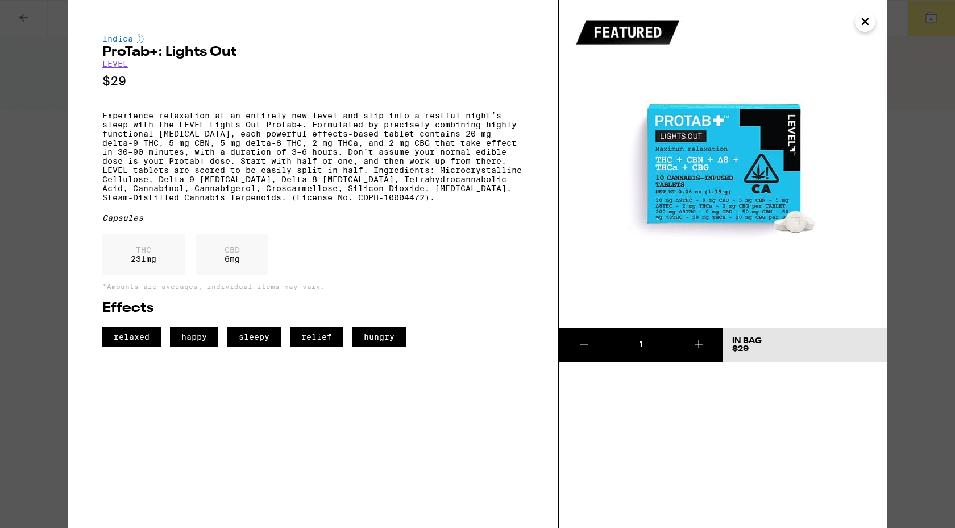
click at [862, 20] on icon "Close" at bounding box center [865, 21] width 14 height 17
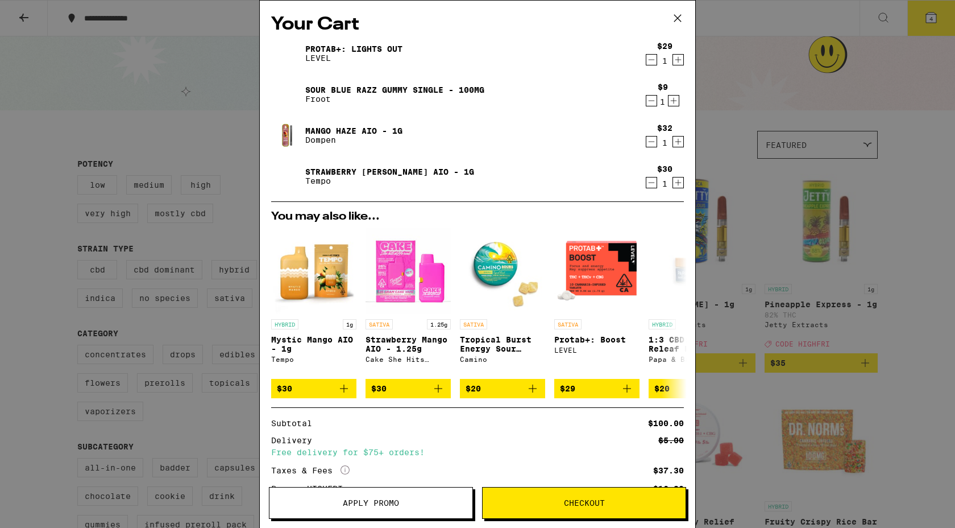
click at [341, 87] on link "Sour Blue Razz Gummy Single - 100mg" at bounding box center [394, 89] width 179 height 9
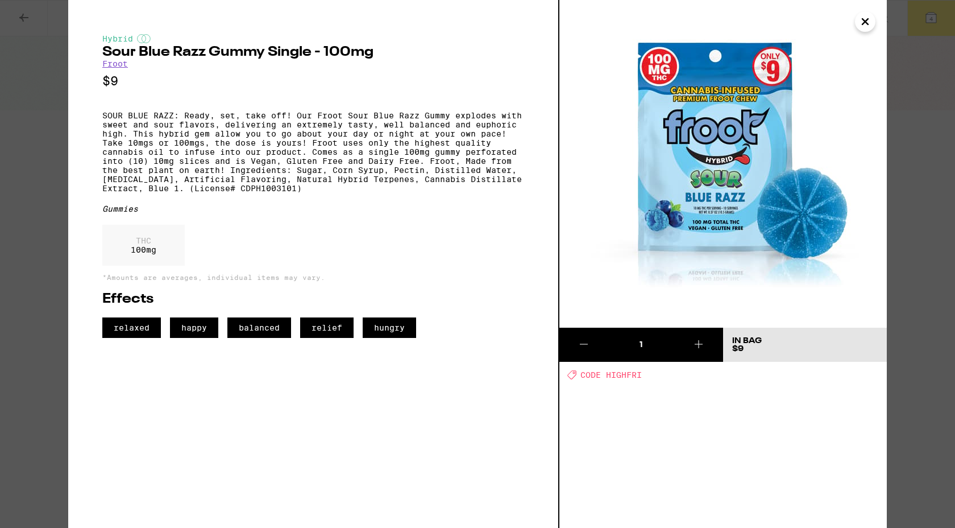
click at [866, 24] on icon "Close" at bounding box center [865, 21] width 14 height 17
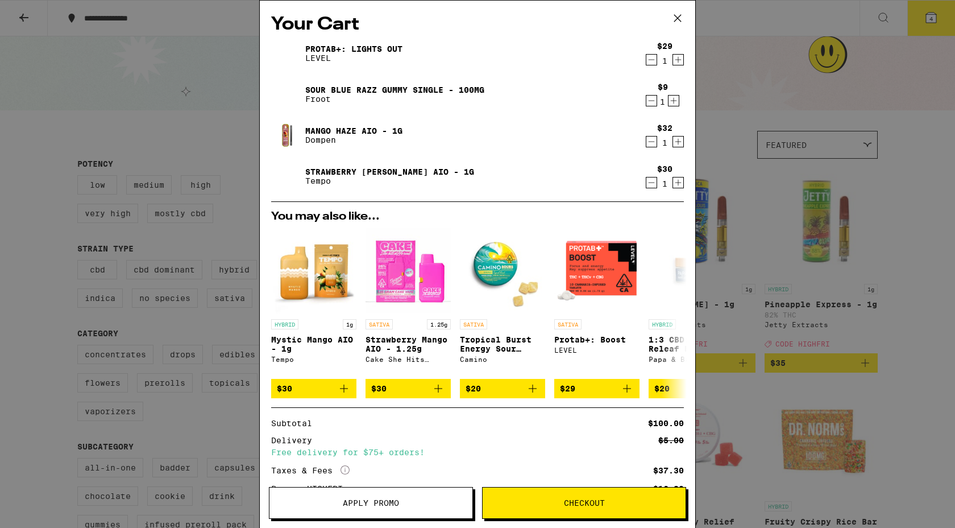
click at [649, 103] on icon "Decrement" at bounding box center [651, 101] width 10 height 14
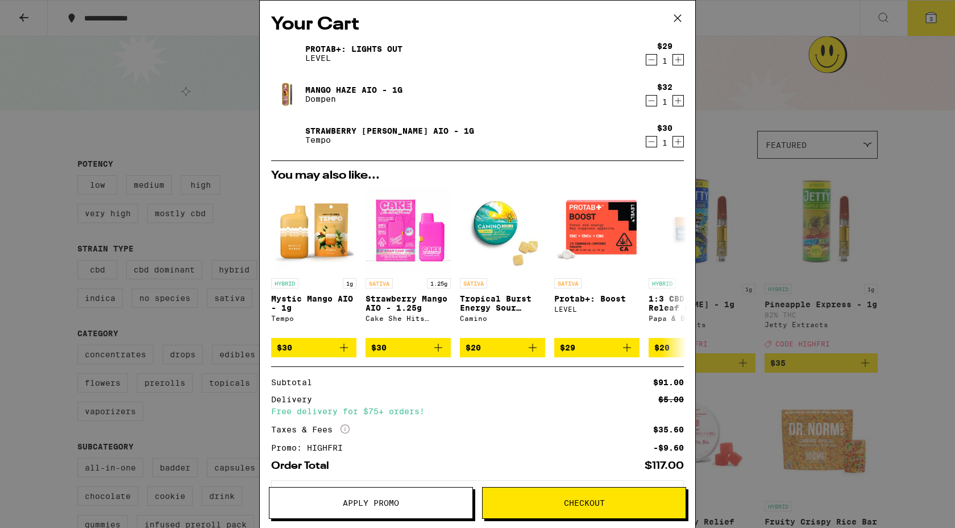
click at [403, 129] on link "Strawberry Beltz AIO - 1g" at bounding box center [389, 130] width 169 height 9
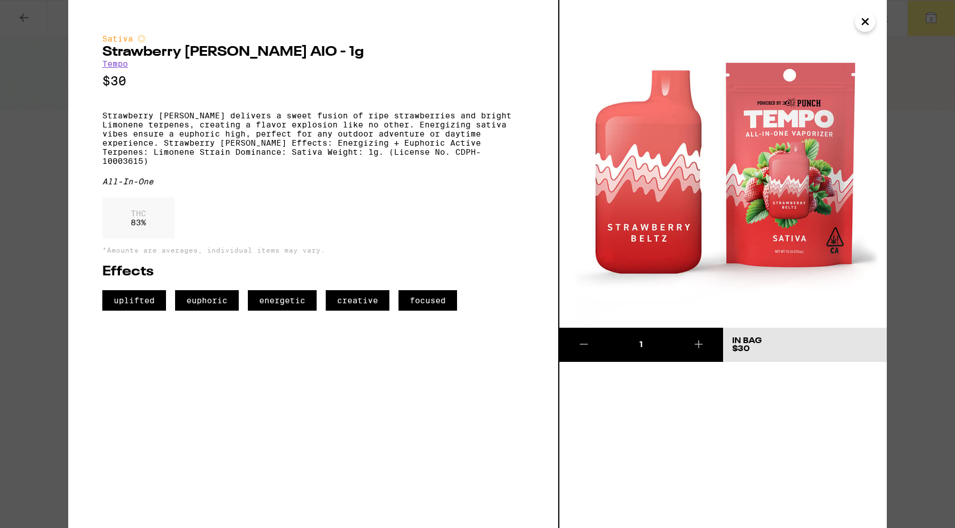
click at [867, 27] on icon "Close" at bounding box center [865, 21] width 14 height 17
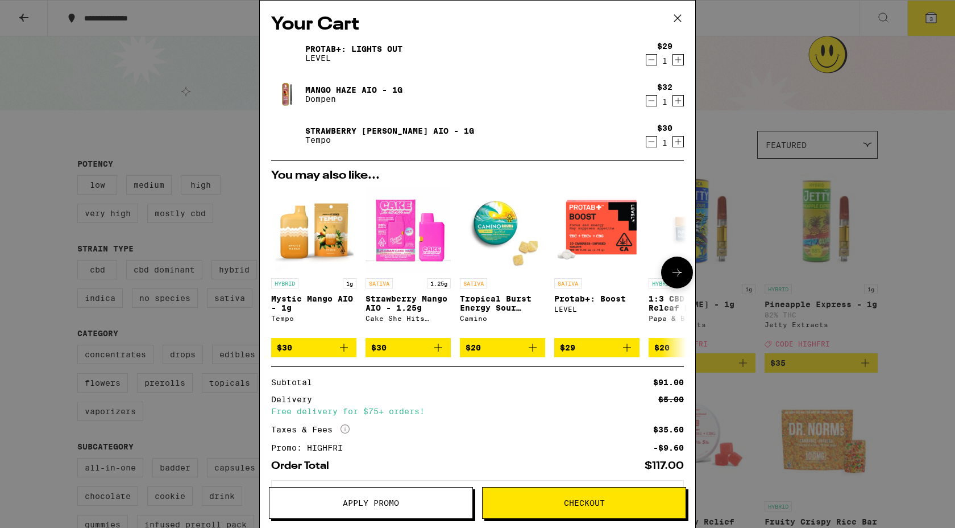
click at [312, 230] on img "Open page for Mystic Mango AIO - 1g from Tempo" at bounding box center [313, 229] width 85 height 85
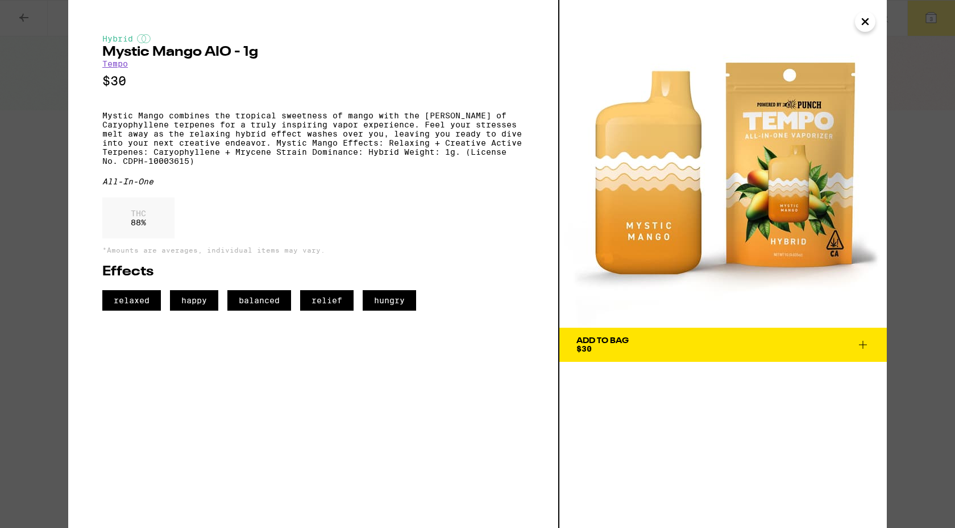
click at [864, 23] on icon "Close" at bounding box center [865, 22] width 6 height 6
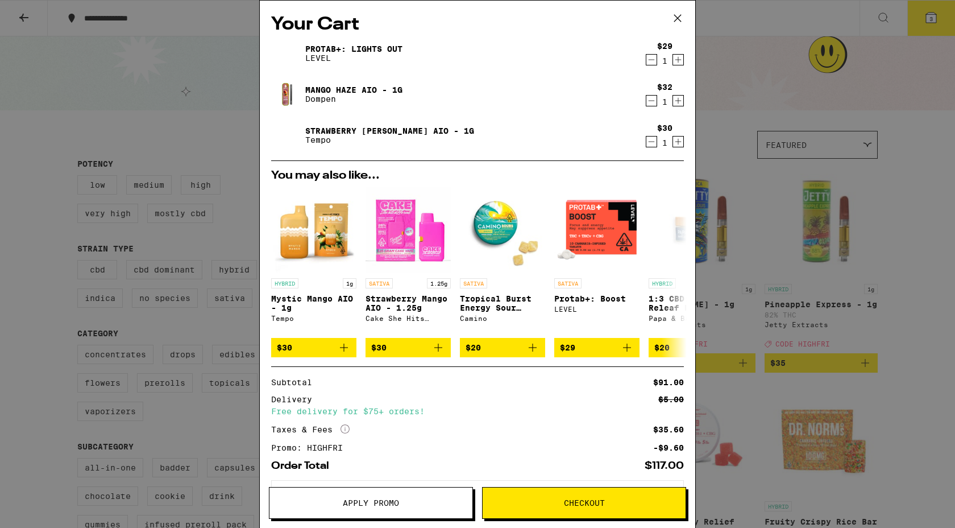
click at [404, 131] on link "Strawberry Beltz AIO - 1g" at bounding box center [389, 130] width 169 height 9
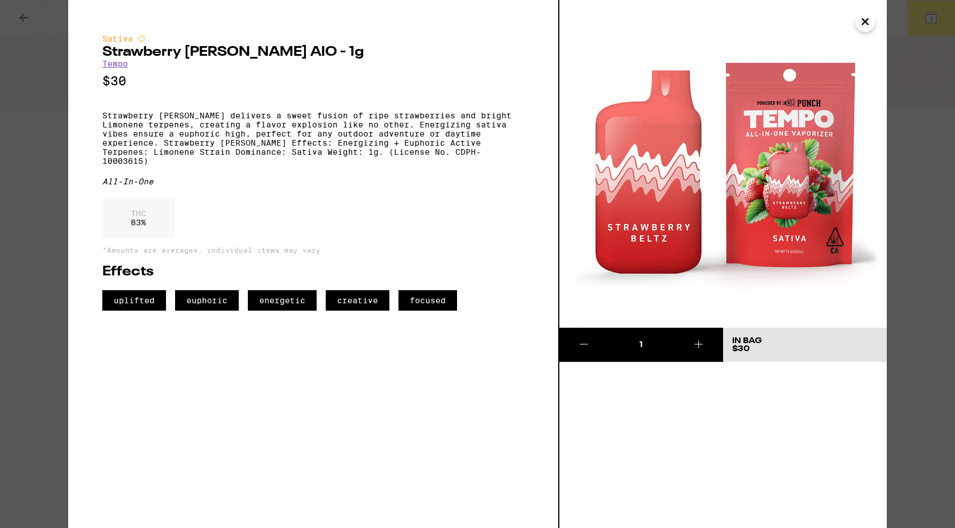
click at [864, 23] on icon "Close" at bounding box center [865, 22] width 6 height 6
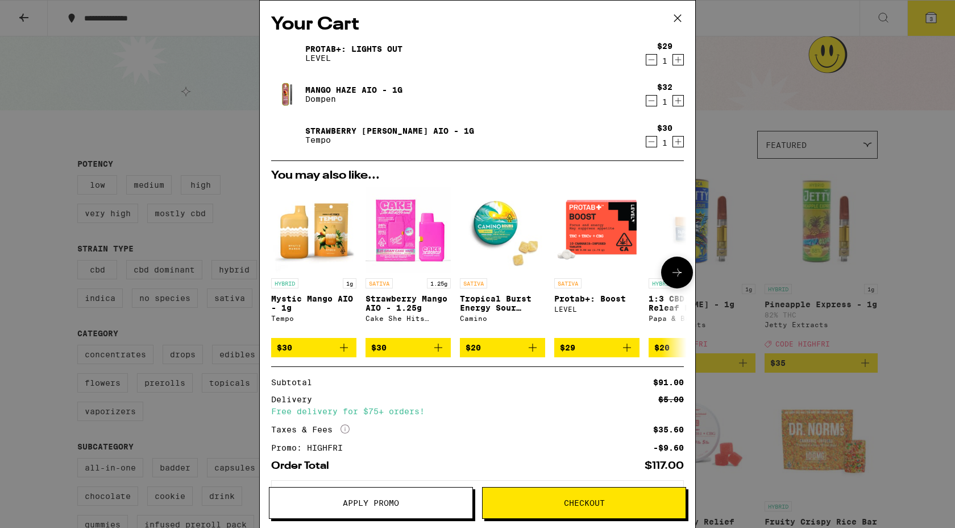
click at [296, 243] on img "Open page for Mystic Mango AIO - 1g from Tempo" at bounding box center [313, 229] width 85 height 85
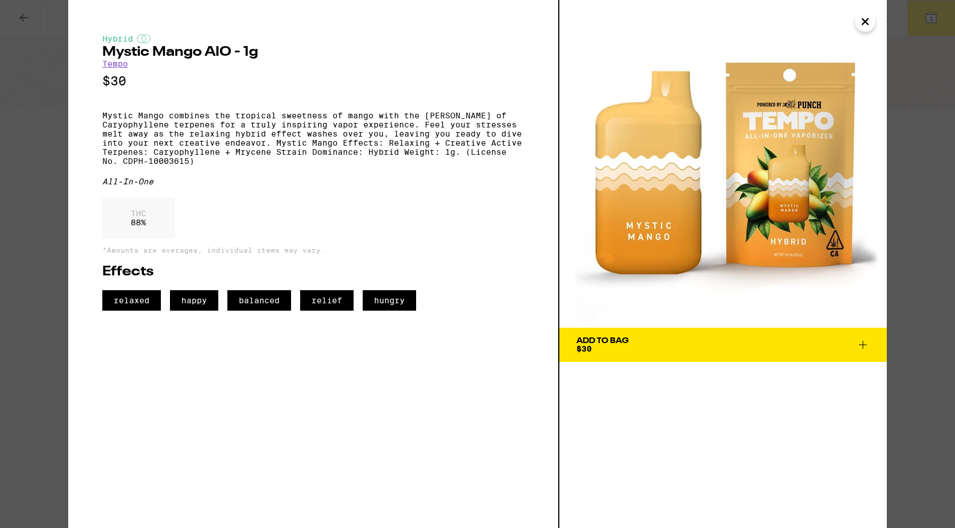
click at [862, 24] on icon "Close" at bounding box center [865, 22] width 6 height 6
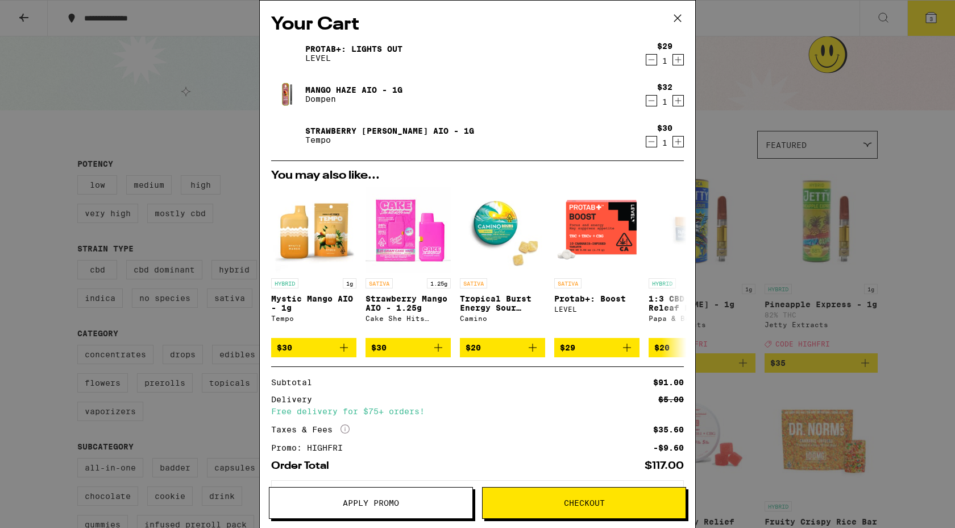
click at [652, 143] on icon "Decrement" at bounding box center [651, 142] width 10 height 14
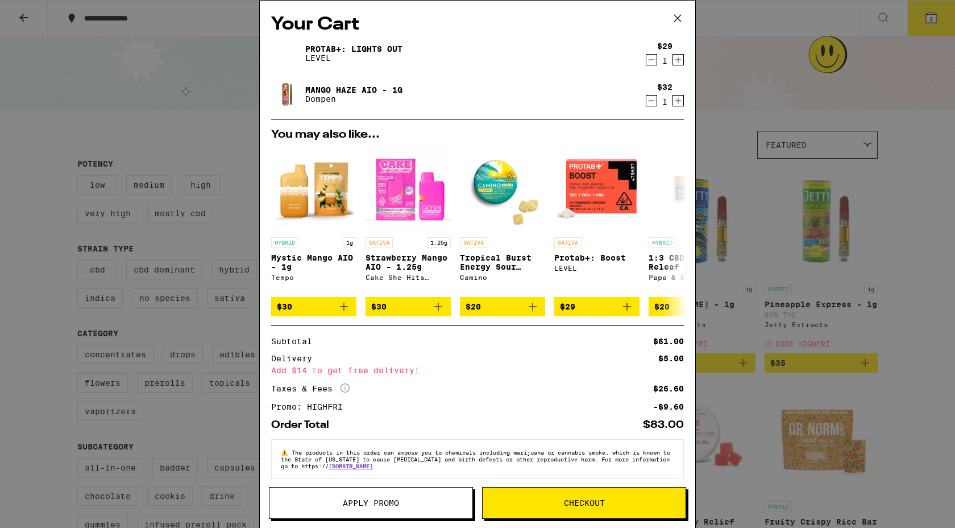
click at [650, 62] on icon "Decrement" at bounding box center [651, 60] width 10 height 14
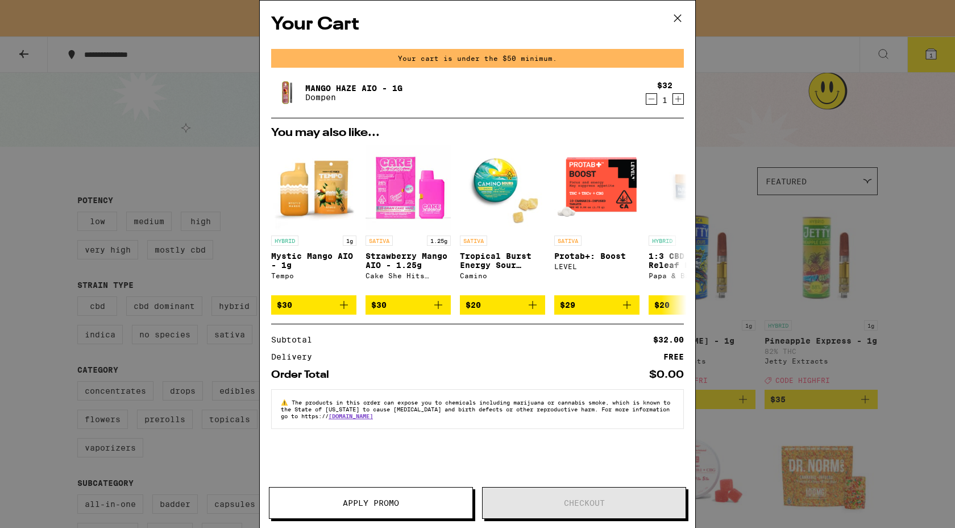
click at [677, 18] on icon at bounding box center [677, 18] width 7 height 7
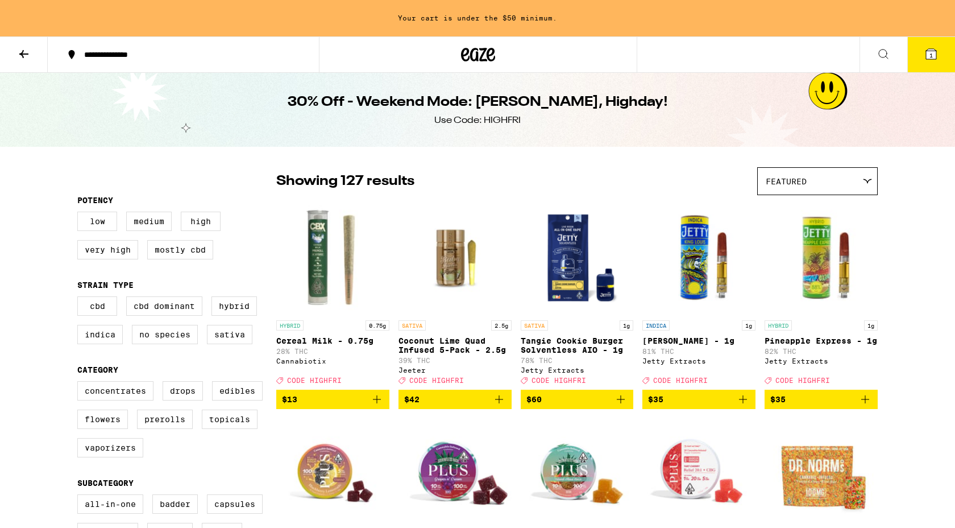
click at [24, 53] on icon at bounding box center [23, 54] width 9 height 8
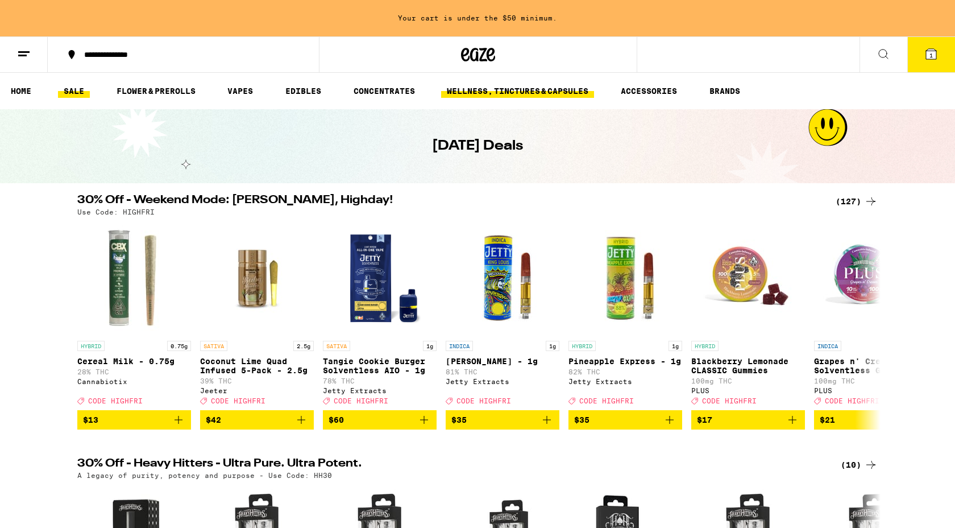
click at [510, 89] on link "WELLNESS, TINCTURES & CAPSULES" at bounding box center [517, 91] width 153 height 14
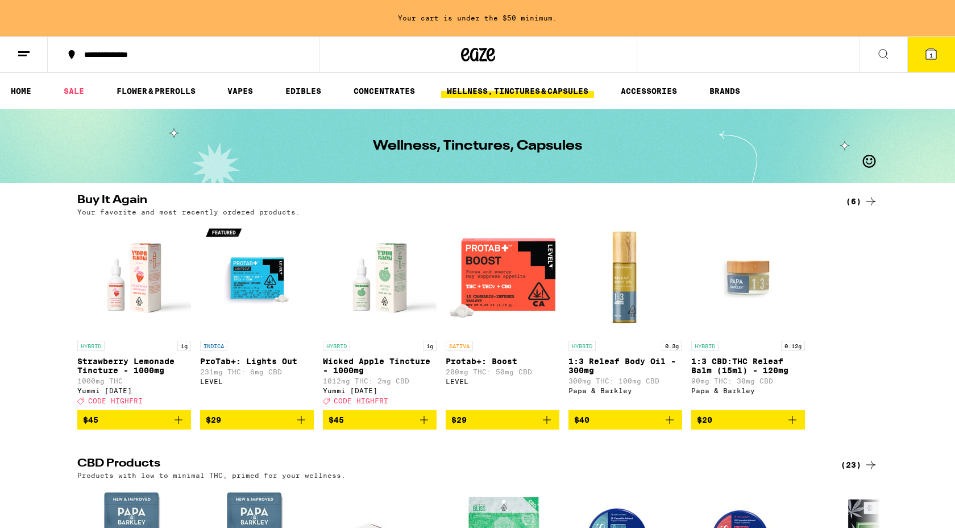
click at [300, 426] on icon "Add to bag" at bounding box center [301, 420] width 14 height 14
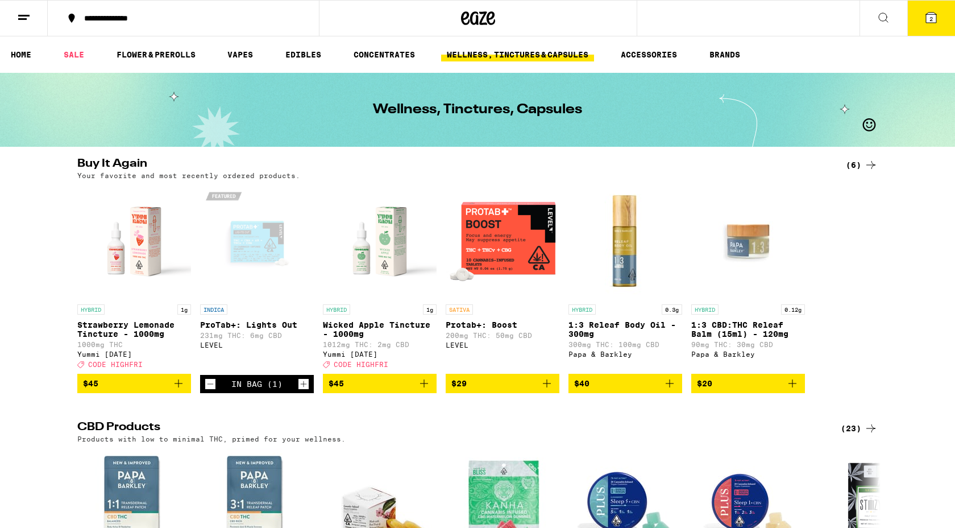
click at [926, 21] on icon at bounding box center [931, 18] width 14 height 14
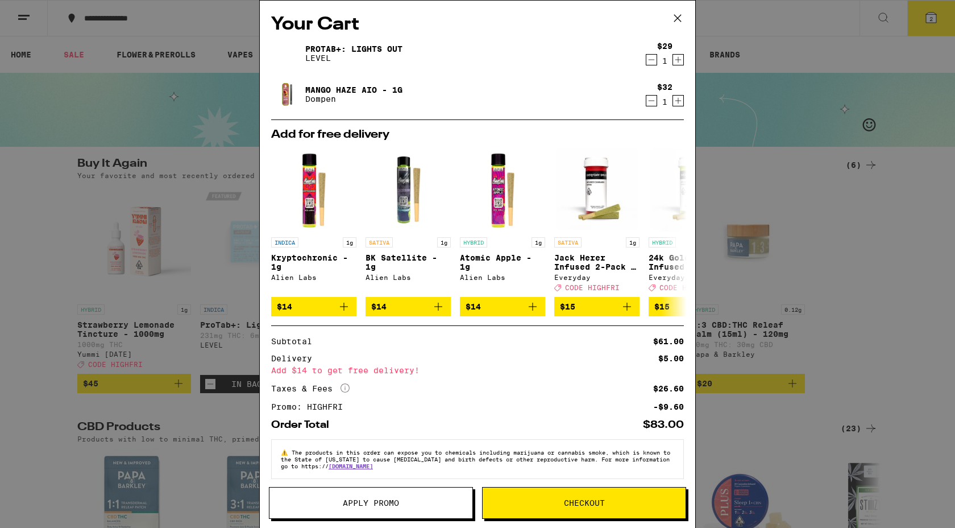
click at [679, 16] on icon at bounding box center [677, 18] width 7 height 7
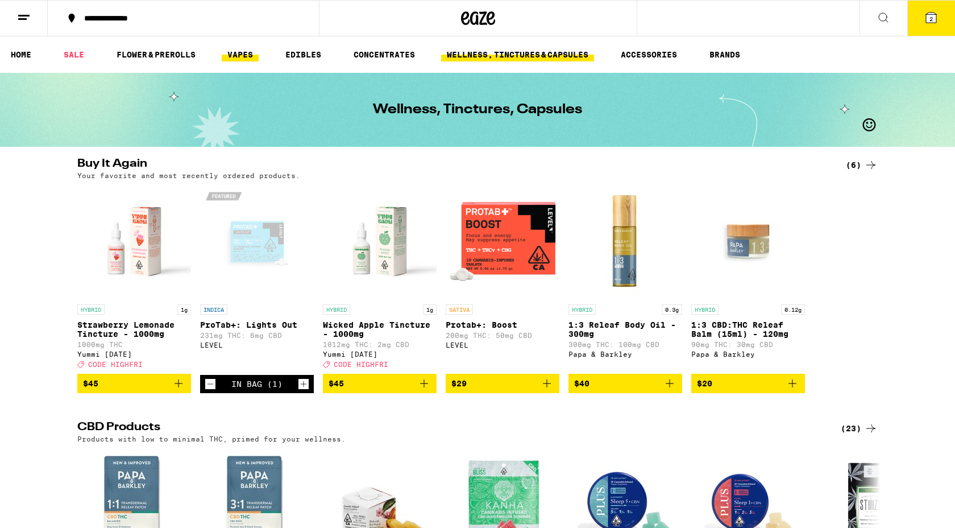
click at [230, 58] on link "VAPES" at bounding box center [240, 55] width 37 height 14
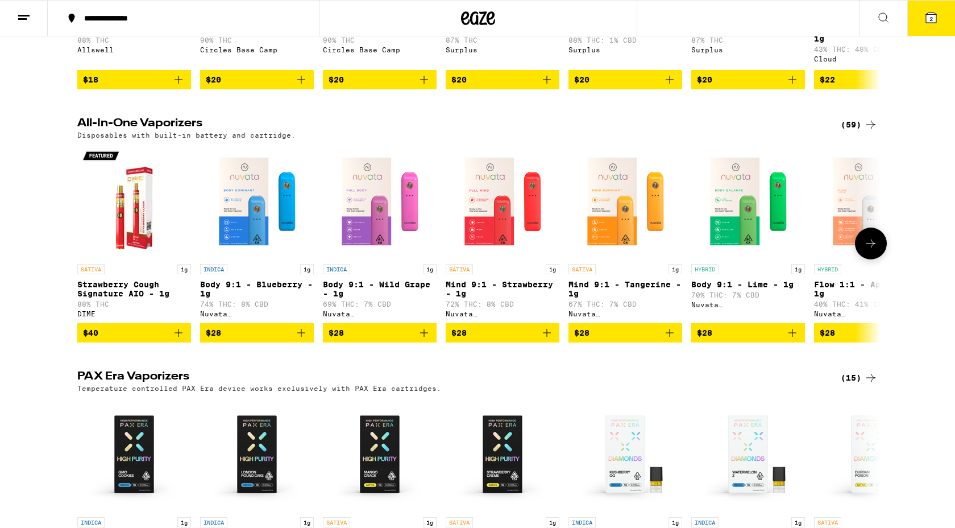
scroll to position [816, 0]
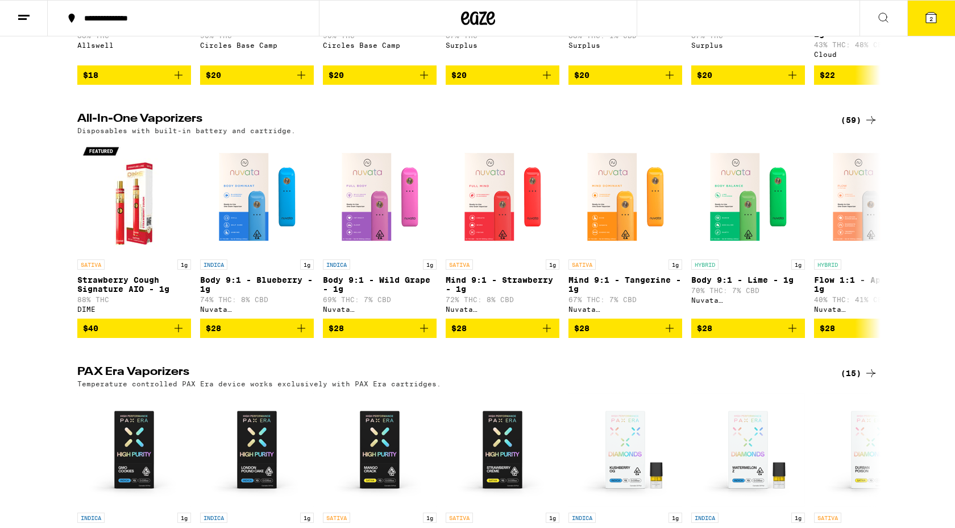
click at [870, 127] on icon at bounding box center [871, 120] width 14 height 14
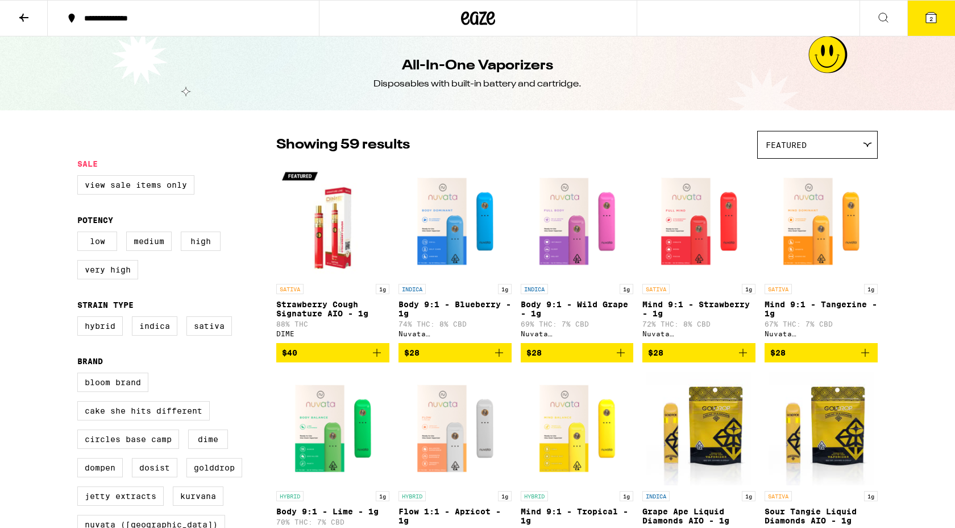
click at [328, 239] on img "Open page for Strawberry Cough Signature AIO - 1g from DIME" at bounding box center [332, 221] width 113 height 114
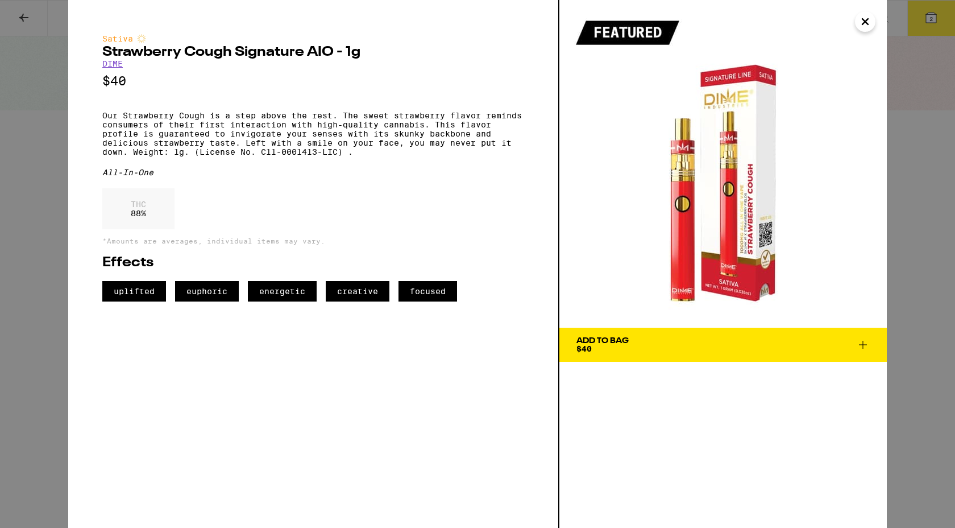
click at [869, 18] on icon "Close" at bounding box center [865, 21] width 14 height 17
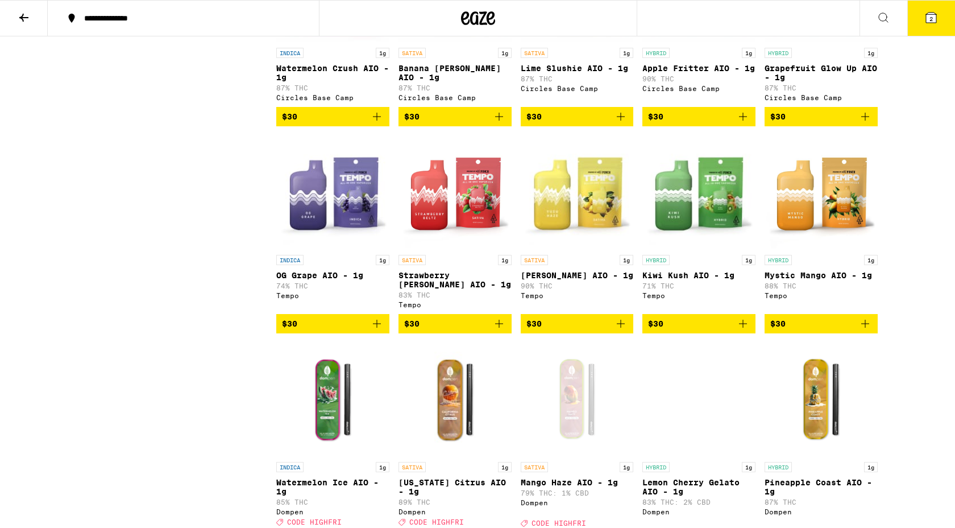
scroll to position [1043, 0]
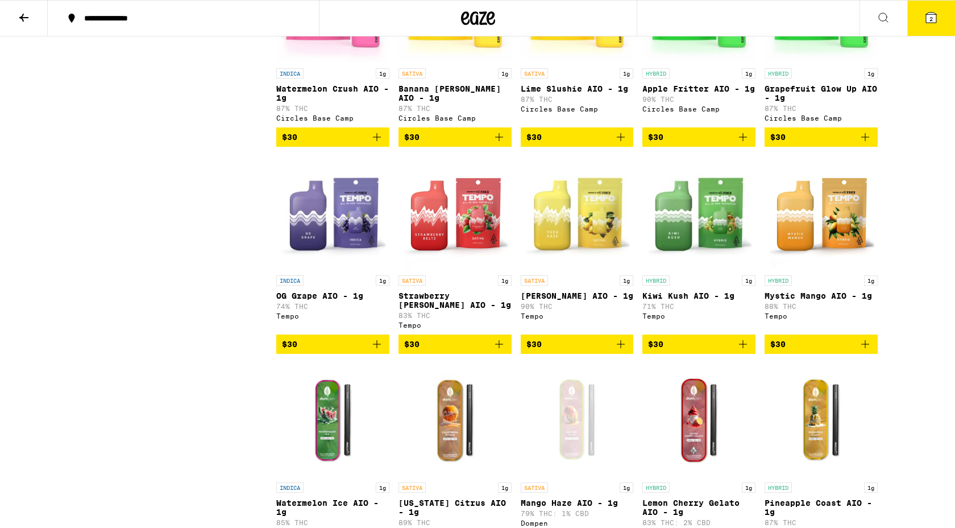
click at [573, 255] on img "Open page for Yuzu Haze AIO - 1g from Tempo" at bounding box center [577, 213] width 113 height 114
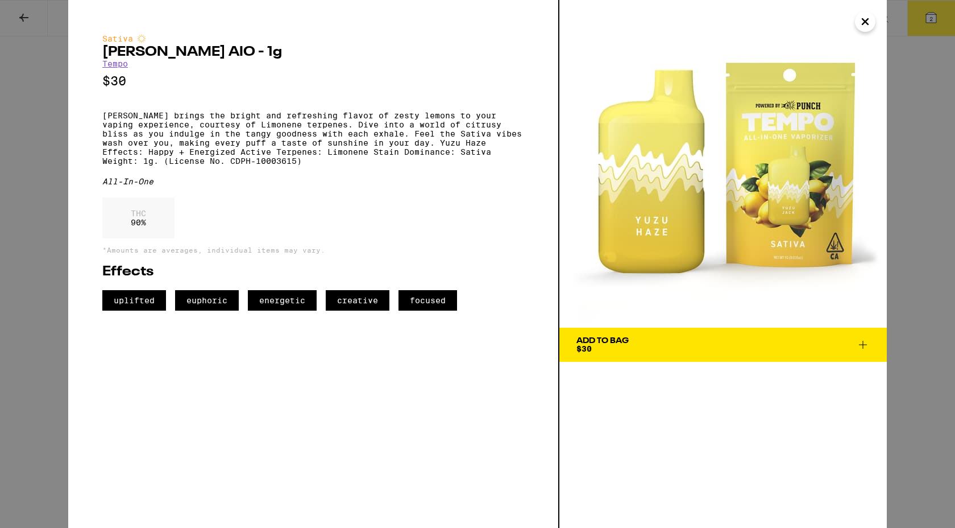
click at [861, 348] on icon at bounding box center [863, 345] width 14 height 14
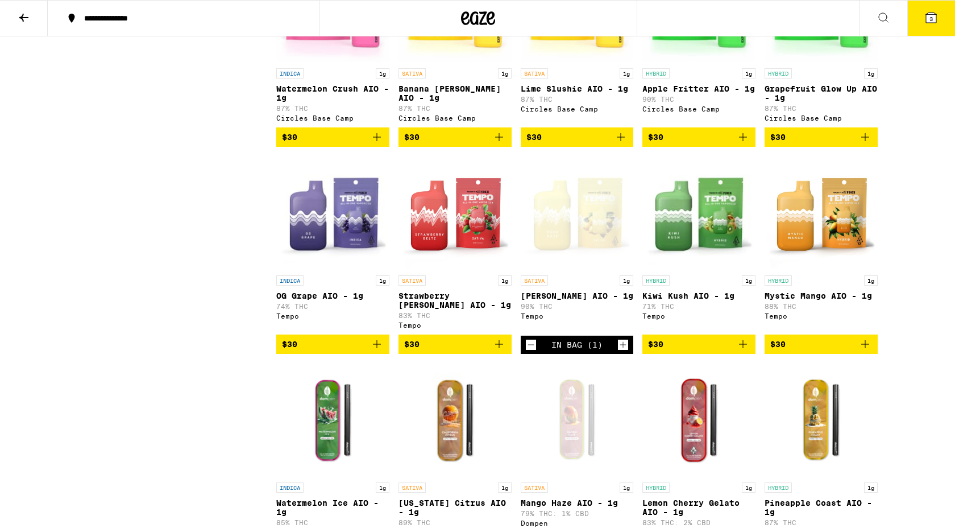
click at [935, 24] on button "3" at bounding box center [931, 18] width 48 height 35
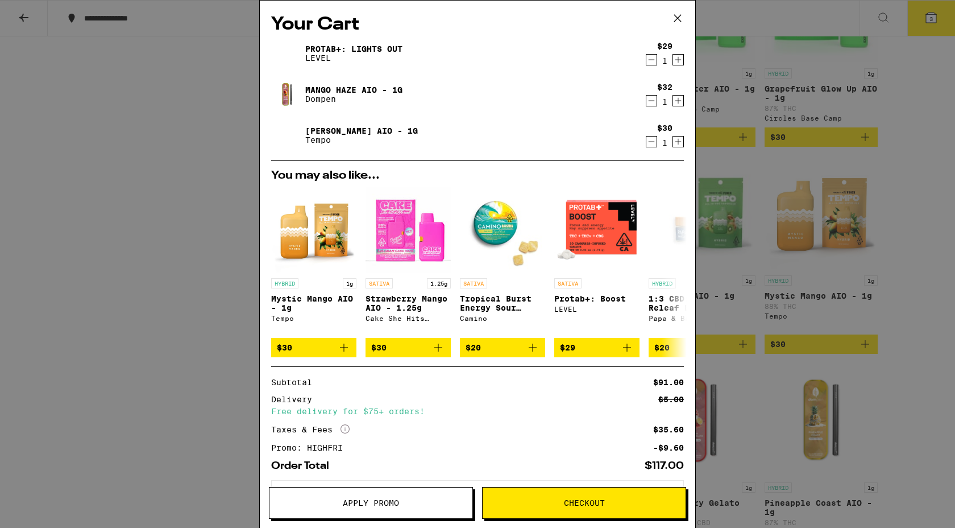
click at [370, 85] on link "Mango Haze AIO - 1g" at bounding box center [353, 89] width 97 height 9
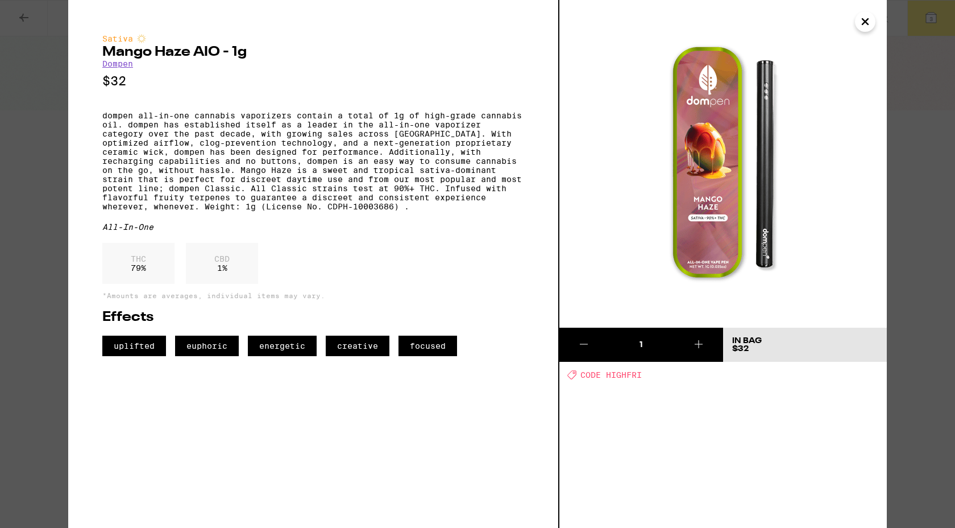
click at [860, 19] on icon "Close" at bounding box center [865, 21] width 14 height 17
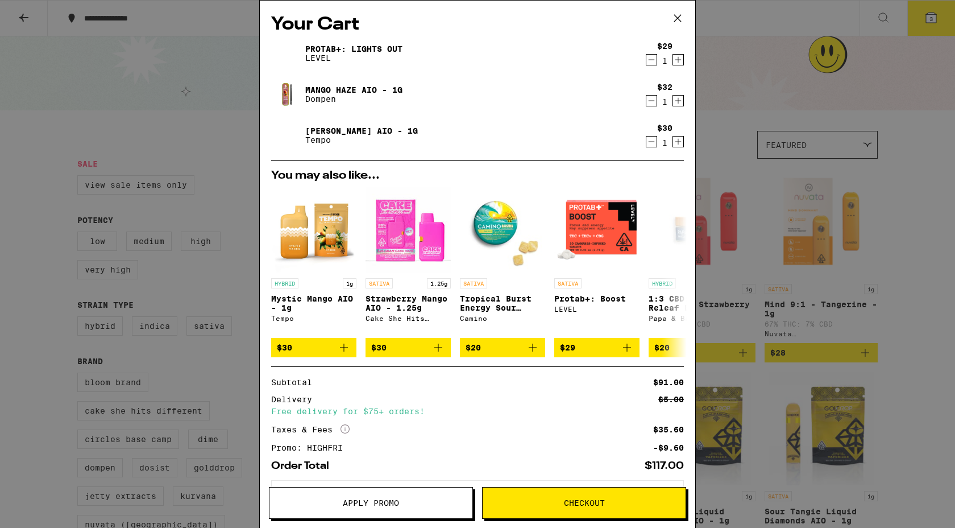
click at [654, 105] on icon "Decrement" at bounding box center [651, 101] width 10 height 14
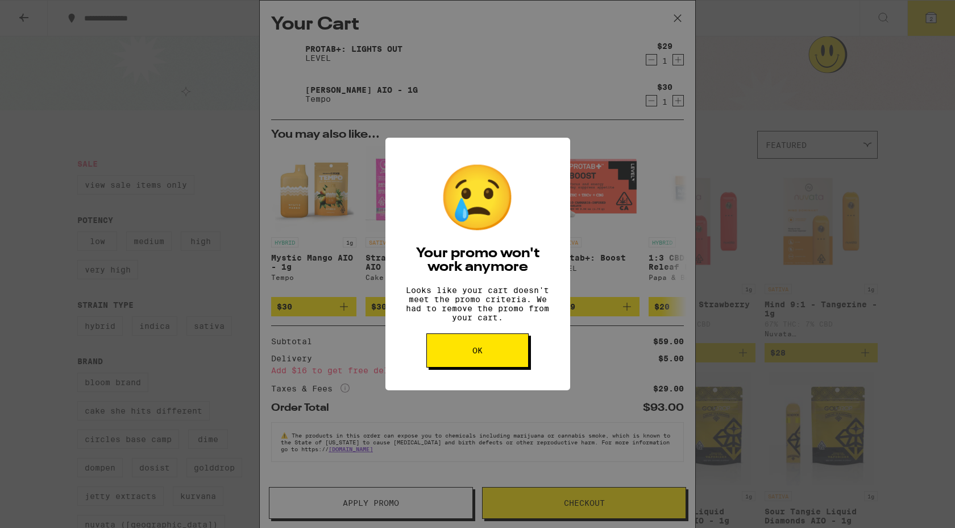
click at [488, 367] on button "OK" at bounding box center [477, 350] width 102 height 34
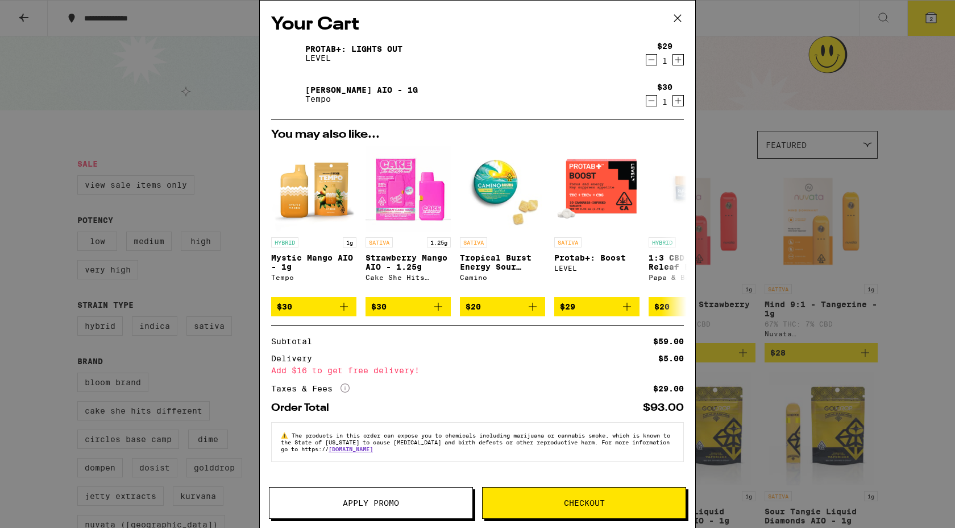
click at [678, 19] on icon at bounding box center [677, 18] width 17 height 17
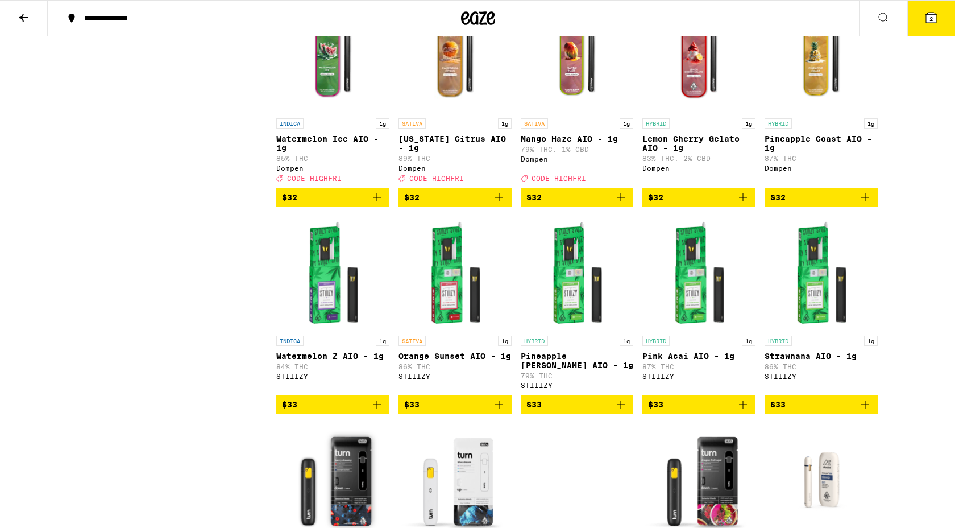
scroll to position [1345, 0]
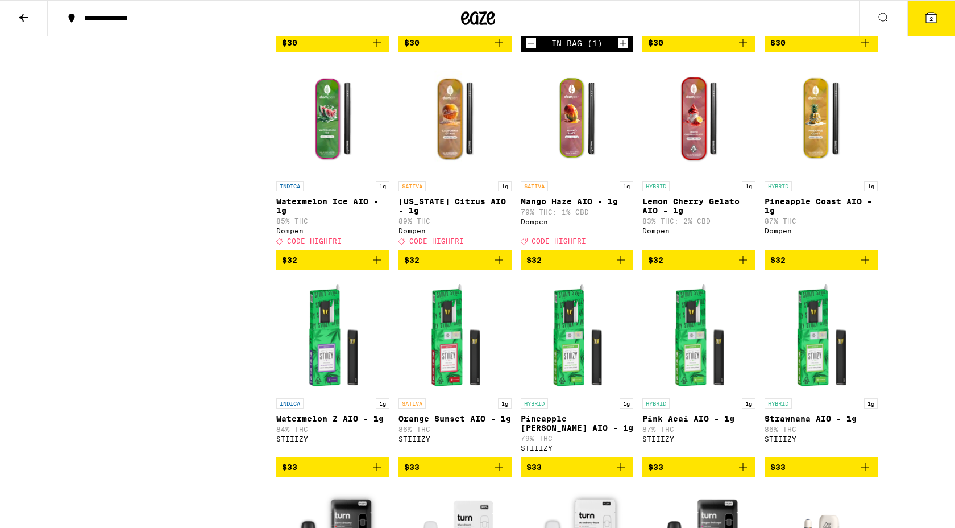
click at [623, 267] on icon "Add to bag" at bounding box center [621, 260] width 14 height 14
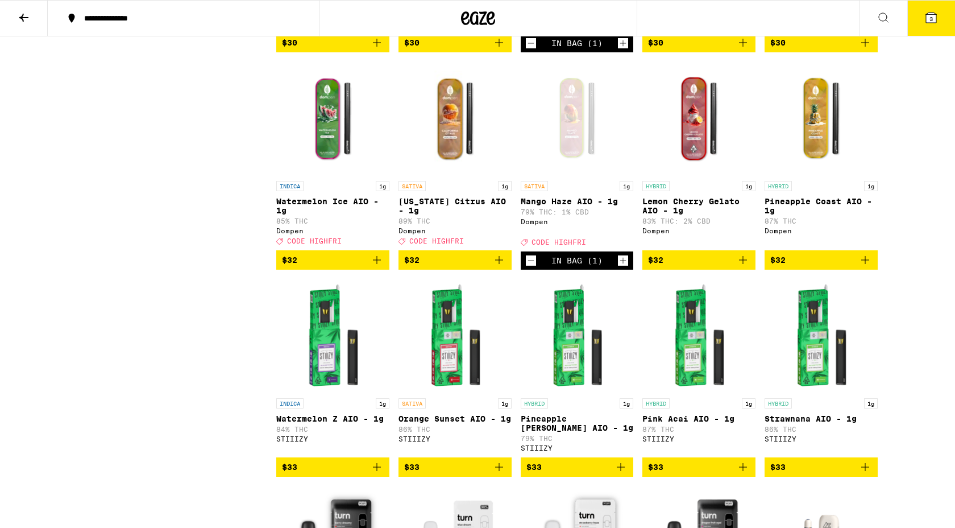
click at [930, 28] on button "3" at bounding box center [931, 18] width 48 height 35
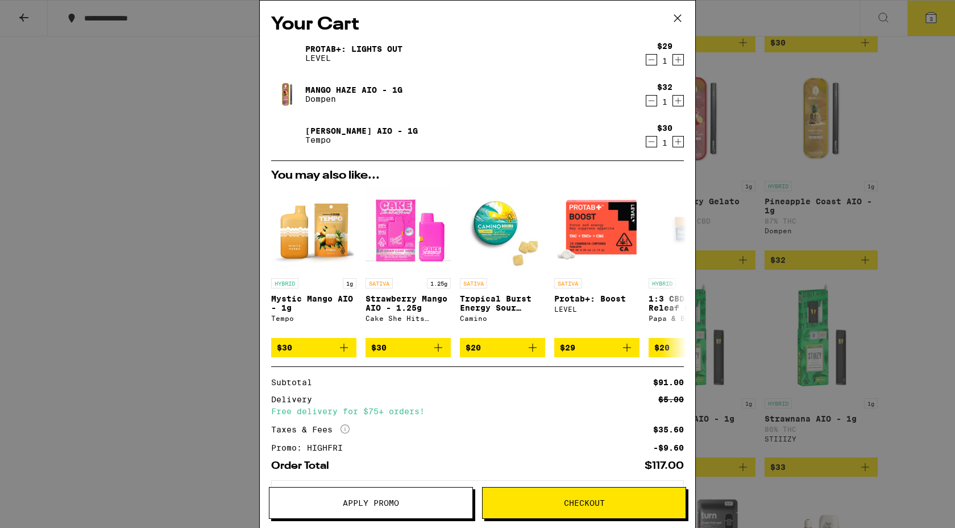
click at [653, 141] on icon "Decrement" at bounding box center [651, 142] width 10 height 14
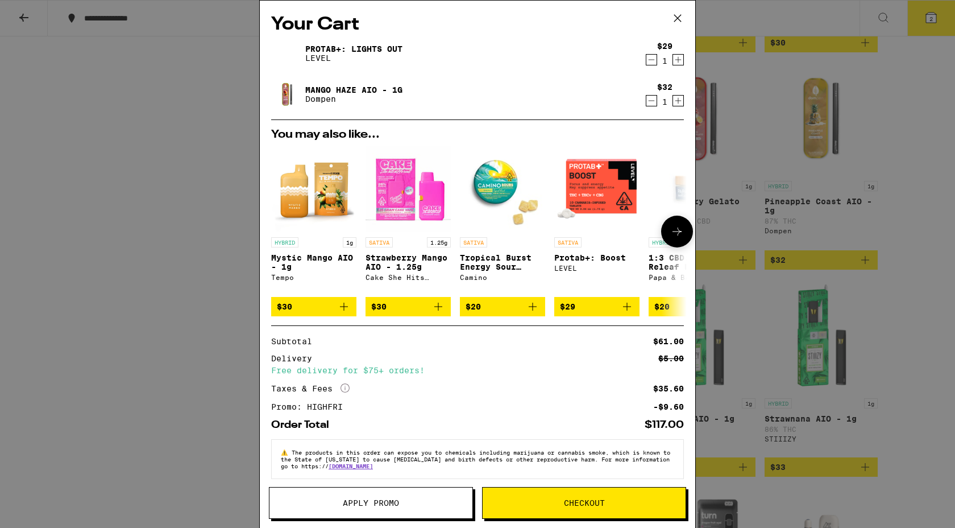
click at [343, 313] on icon "Add to bag" at bounding box center [344, 307] width 14 height 14
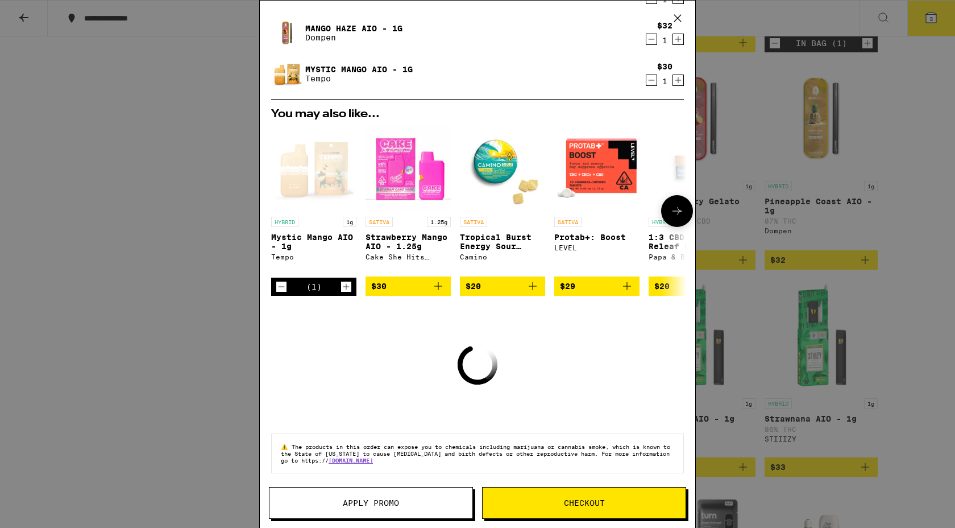
scroll to position [55, 0]
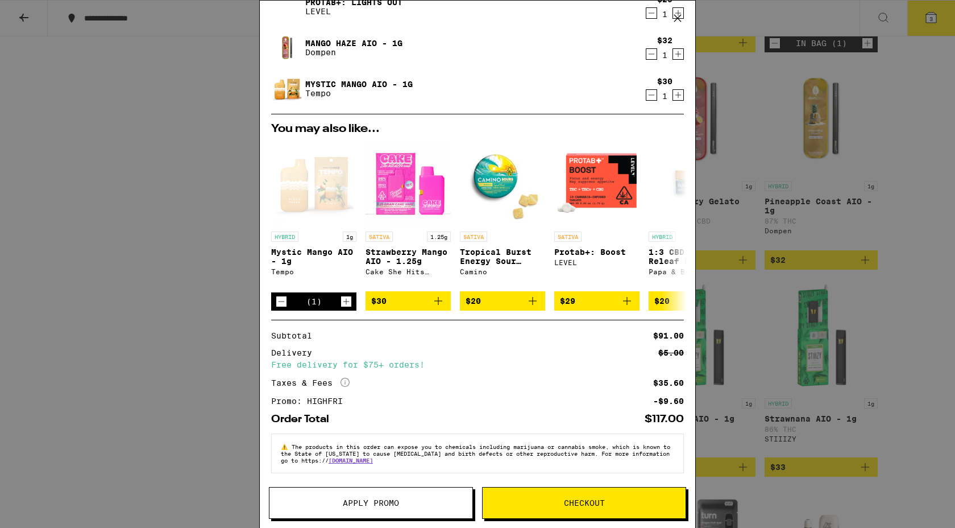
click at [345, 380] on icon "More Info" at bounding box center [345, 381] width 9 height 9
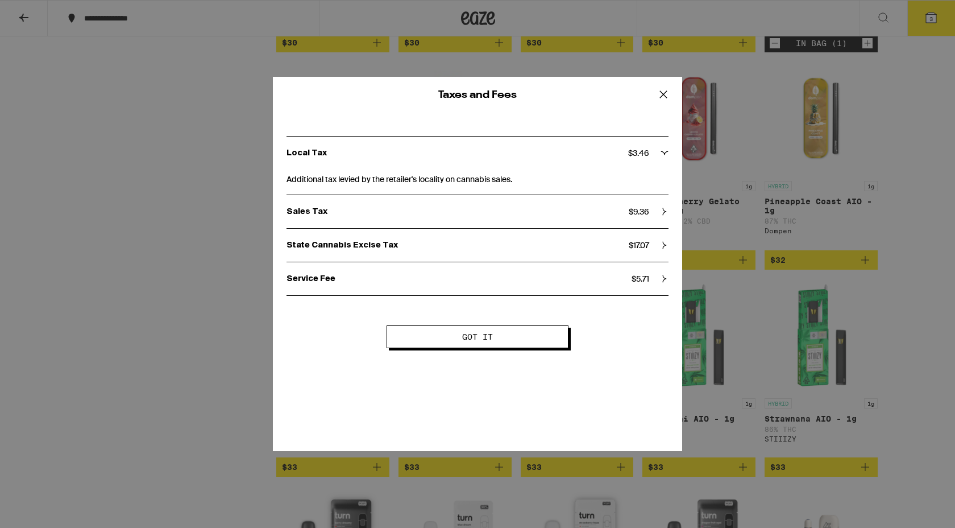
click at [662, 215] on icon at bounding box center [665, 212] width 8 height 8
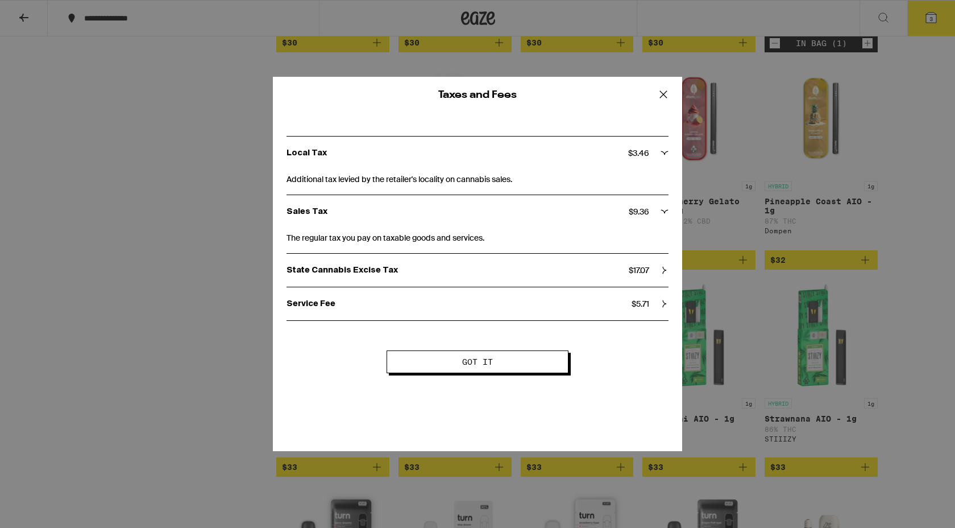
click at [667, 272] on icon at bounding box center [665, 270] width 8 height 8
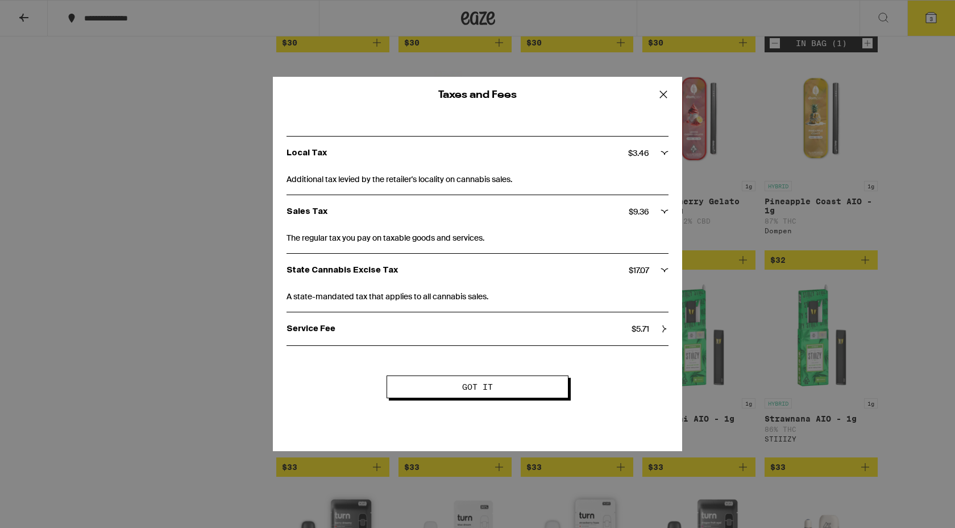
click at [655, 322] on div "Service Fee $ 5.71" at bounding box center [478, 328] width 382 height 33
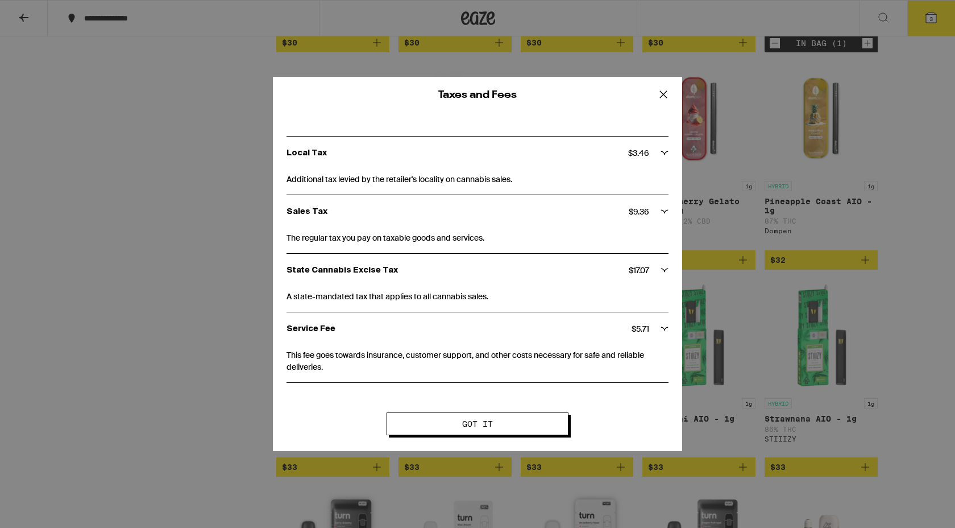
click at [485, 428] on span "Got it" at bounding box center [477, 424] width 31 height 8
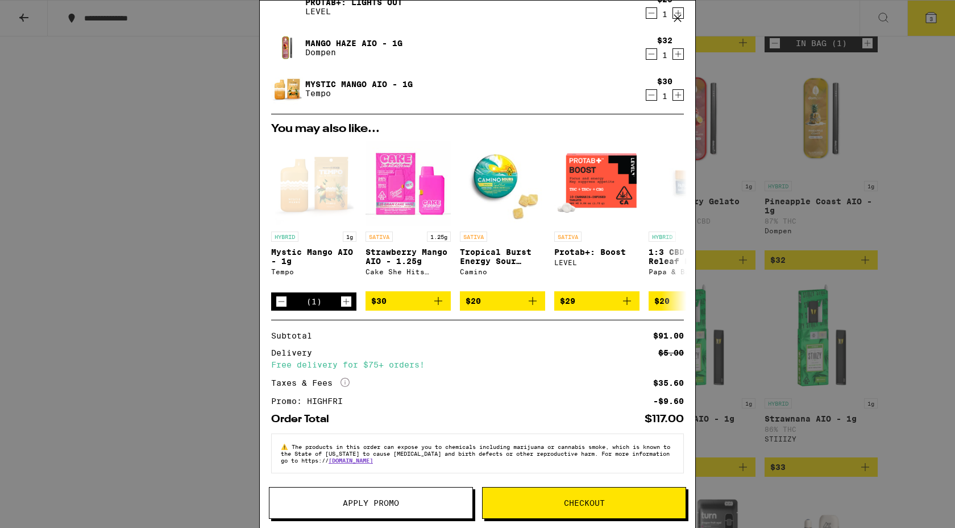
scroll to position [0, 0]
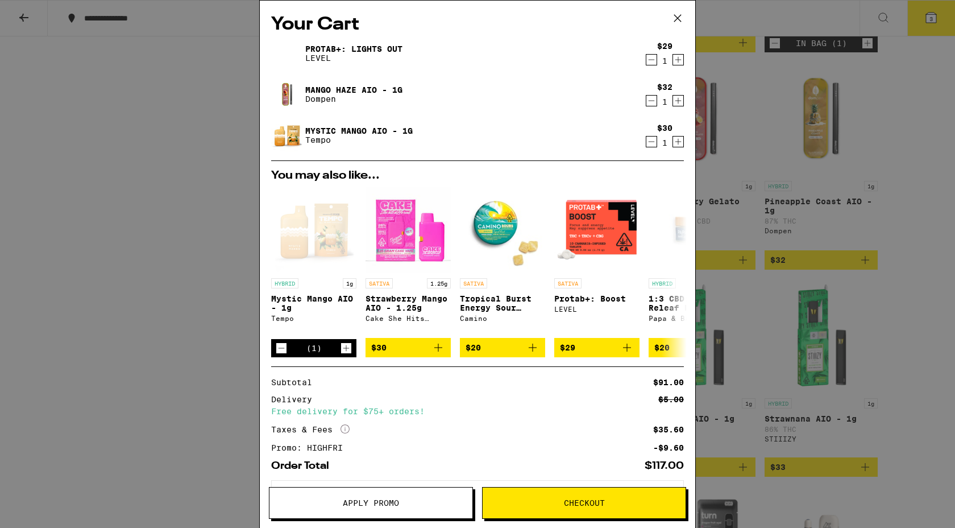
click at [651, 99] on icon "Decrement" at bounding box center [651, 101] width 10 height 14
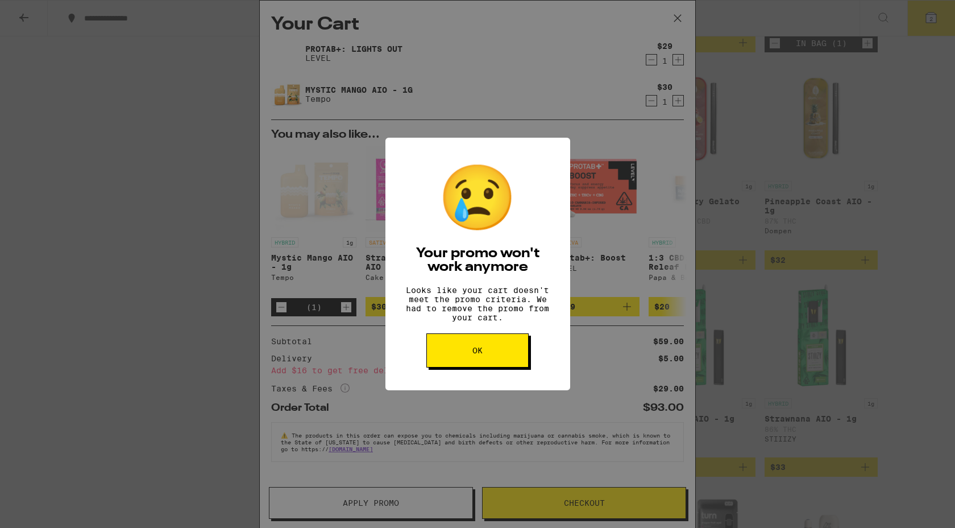
click at [462, 363] on button "OK" at bounding box center [477, 350] width 102 height 34
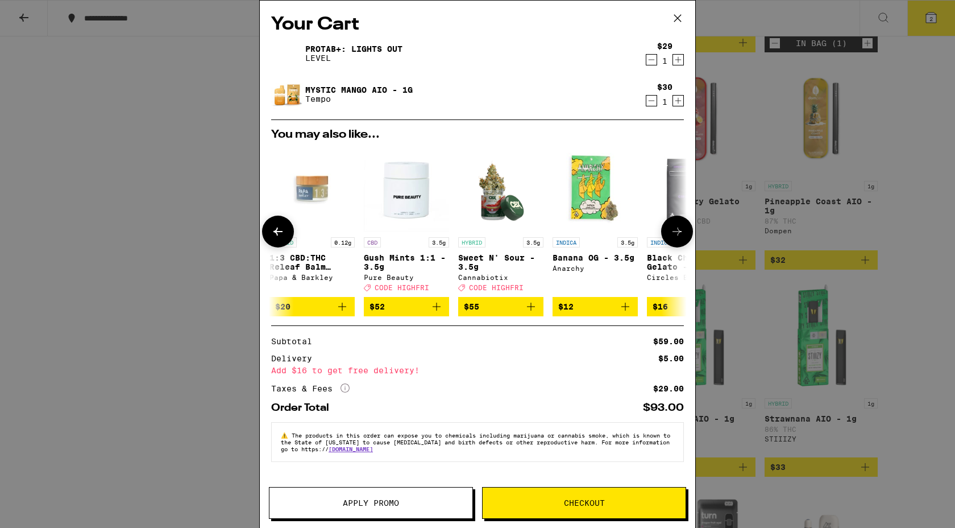
scroll to position [0, 531]
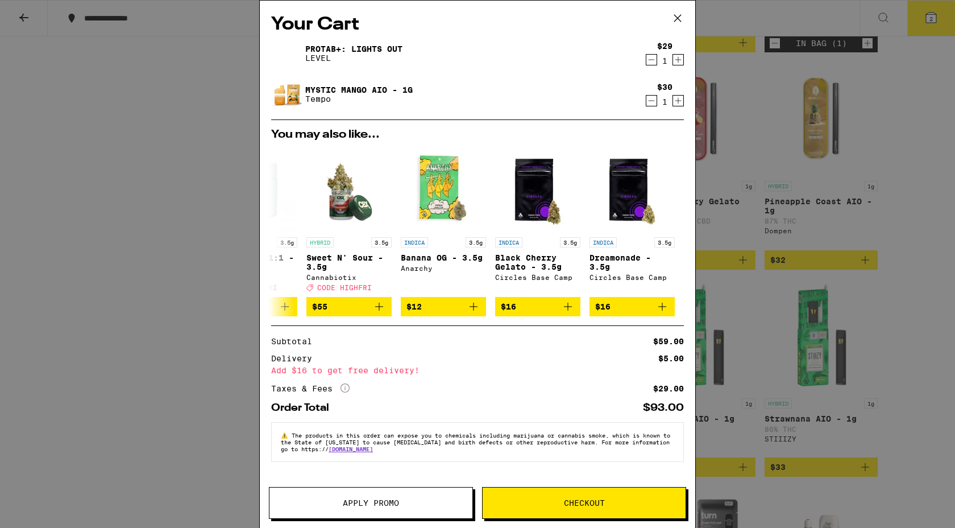
click at [804, 184] on div "Your Cart ProTab+: Lights Out LEVEL $29 1 Mystic Mango AIO - 1g Tempo $30 1 You…" at bounding box center [477, 264] width 955 height 528
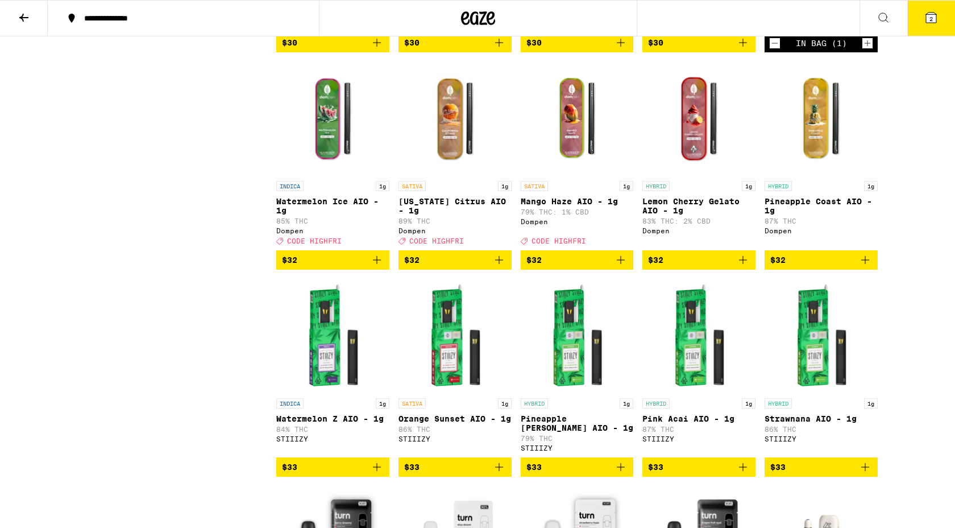
click at [864, 267] on icon "Add to bag" at bounding box center [865, 260] width 14 height 14
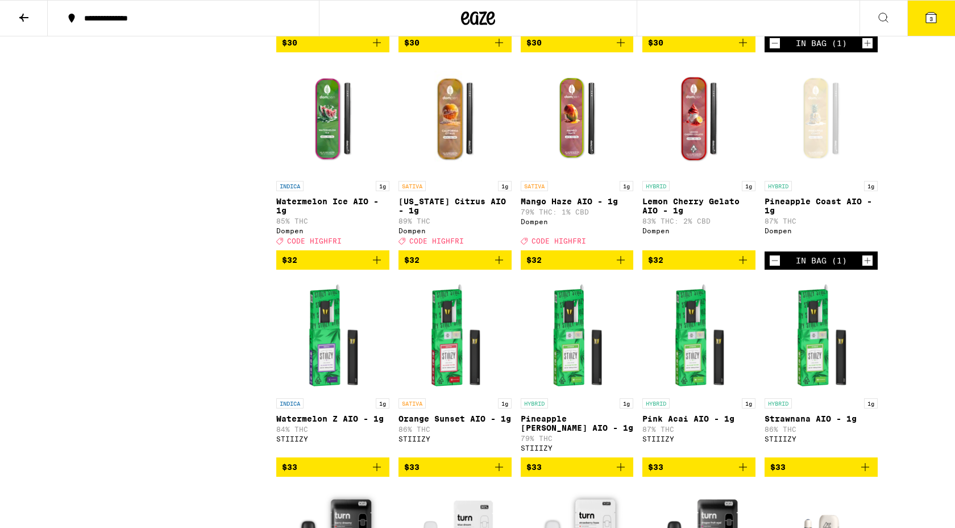
click at [933, 20] on icon at bounding box center [931, 18] width 10 height 10
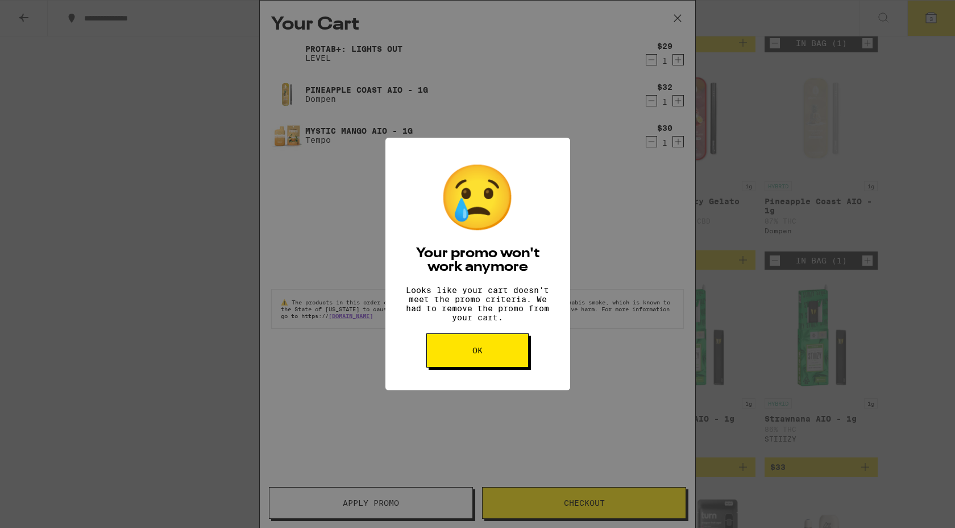
click at [476, 354] on span "OK" at bounding box center [477, 350] width 10 height 8
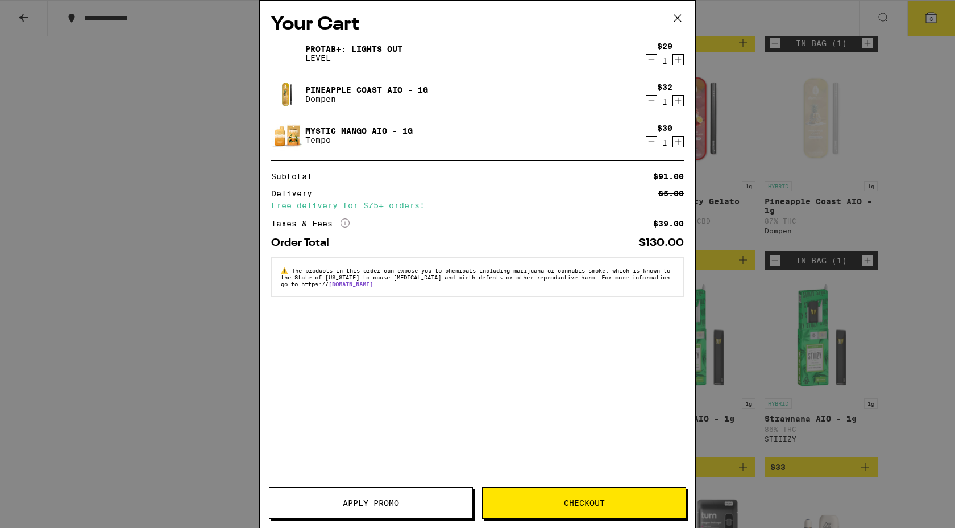
click at [653, 101] on icon "Decrement" at bounding box center [651, 101] width 10 height 14
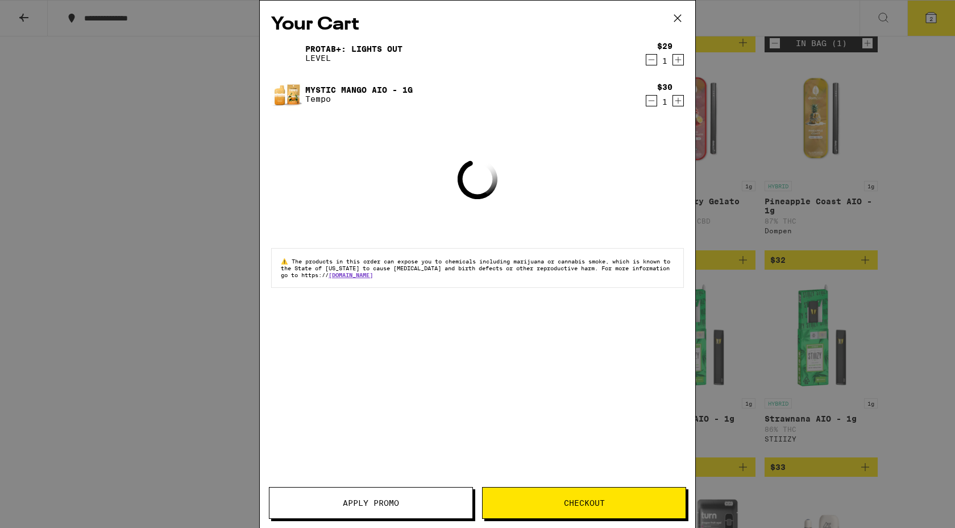
click at [681, 20] on icon at bounding box center [677, 18] width 17 height 17
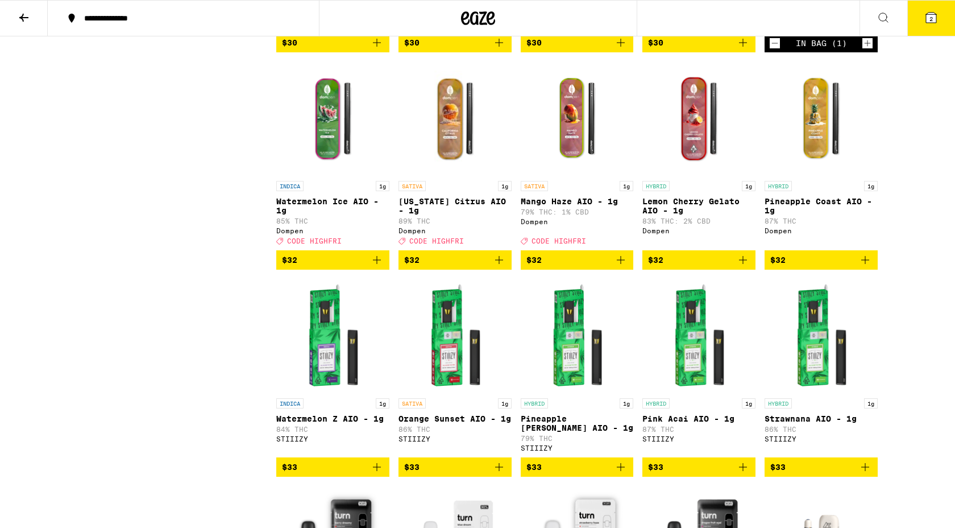
click at [624, 267] on icon "Add to bag" at bounding box center [621, 260] width 14 height 14
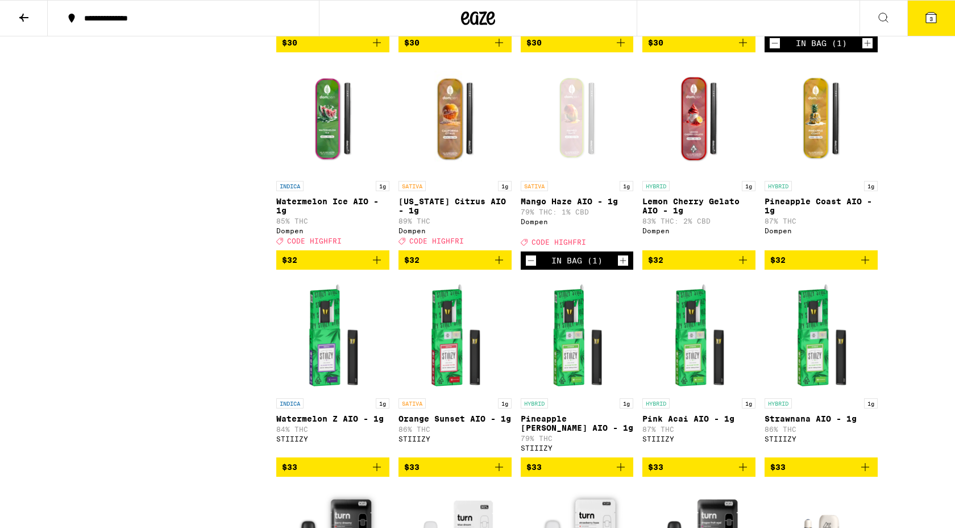
click at [927, 18] on icon at bounding box center [931, 18] width 10 height 10
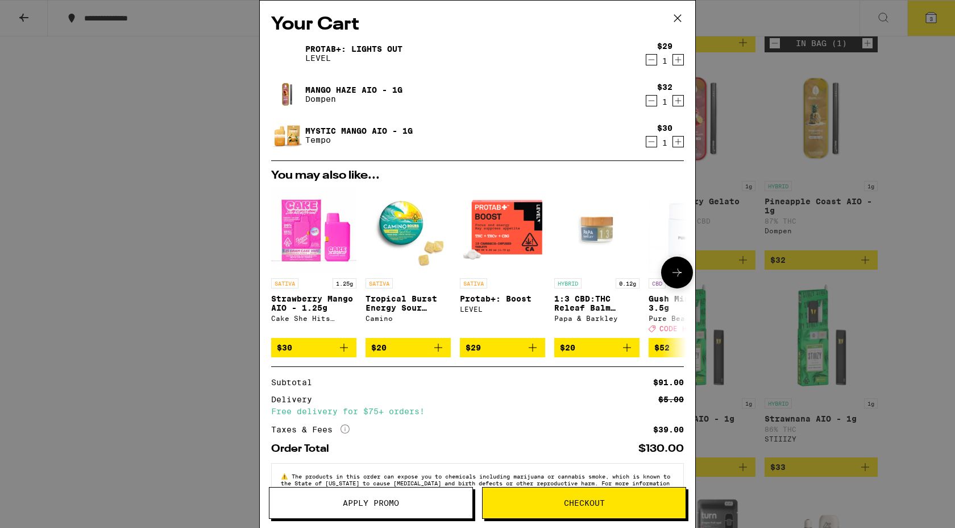
scroll to position [38, 0]
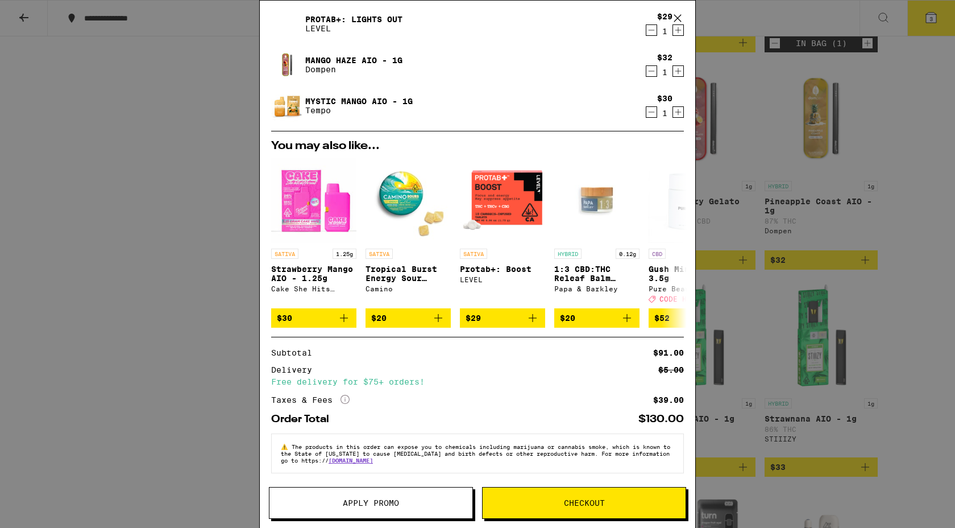
click at [652, 106] on icon "Decrement" at bounding box center [651, 112] width 10 height 14
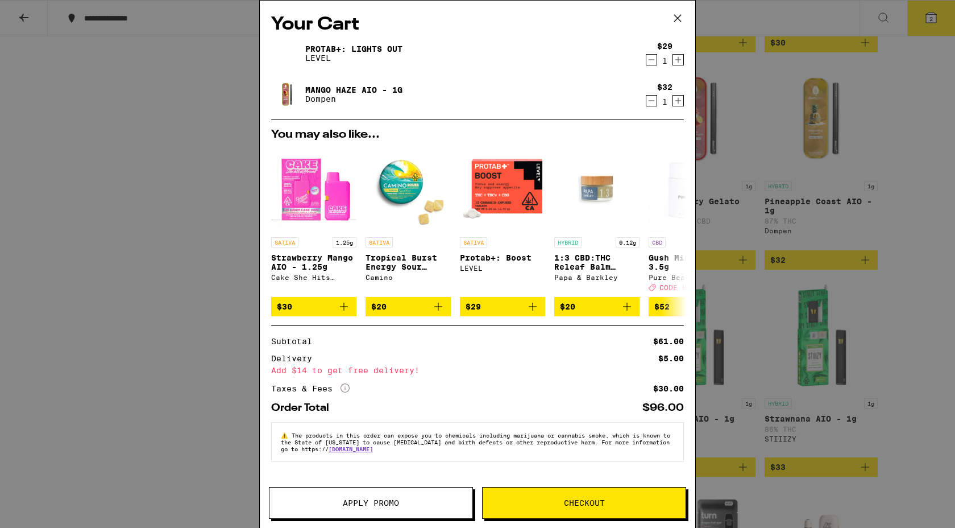
click at [906, 292] on div "Your Cart ProTab+: Lights Out LEVEL $29 1 Mango Haze AIO - 1g Dompen $32 1 You …" at bounding box center [477, 264] width 955 height 528
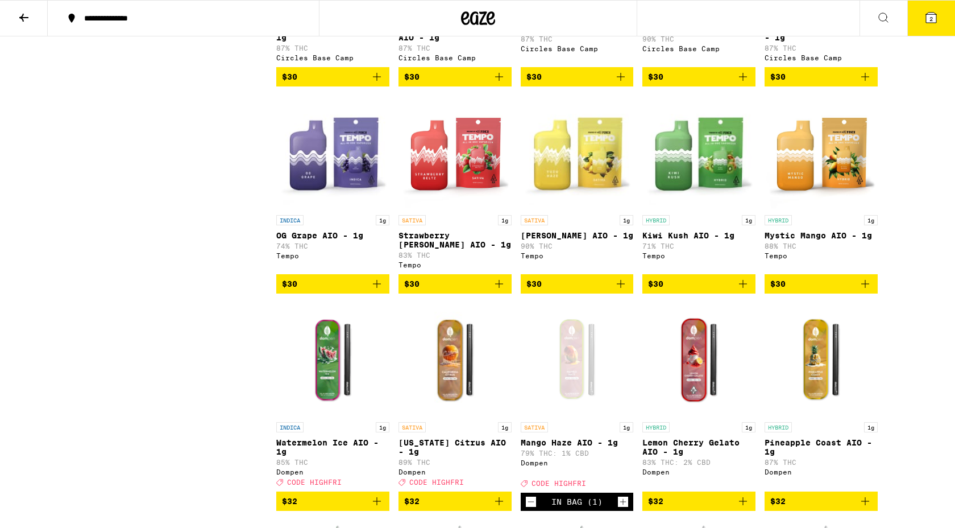
scroll to position [1114, 0]
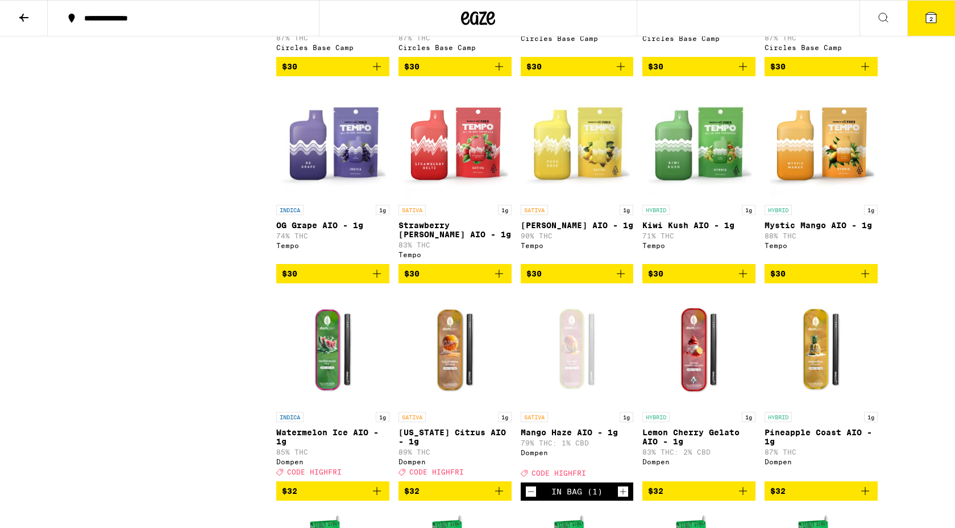
click at [620, 280] on icon "Add to bag" at bounding box center [621, 274] width 14 height 14
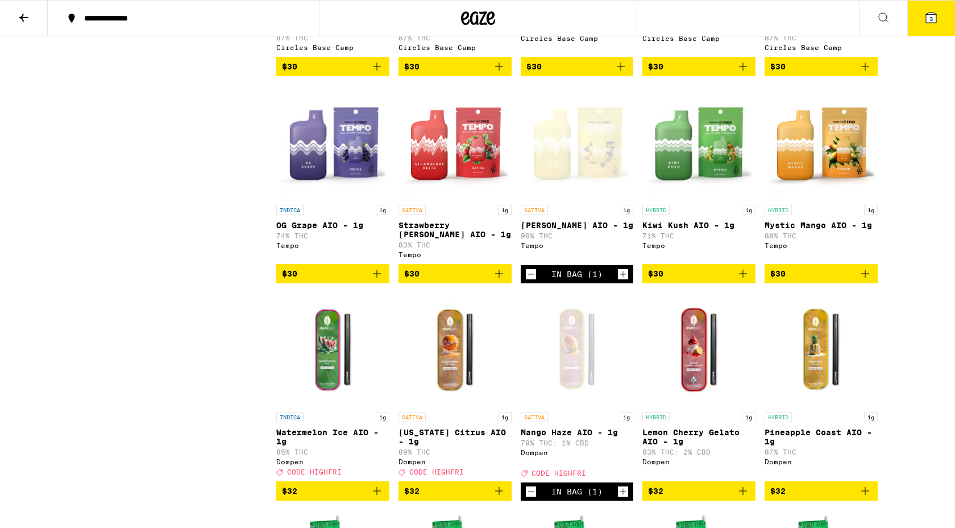
click at [937, 25] on button "3" at bounding box center [931, 18] width 48 height 35
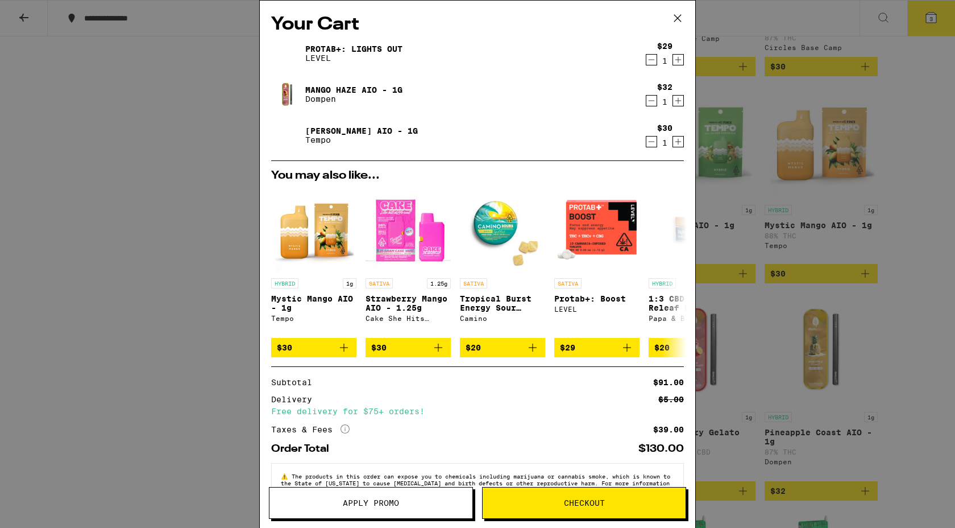
click at [651, 102] on icon "Decrement" at bounding box center [651, 101] width 10 height 14
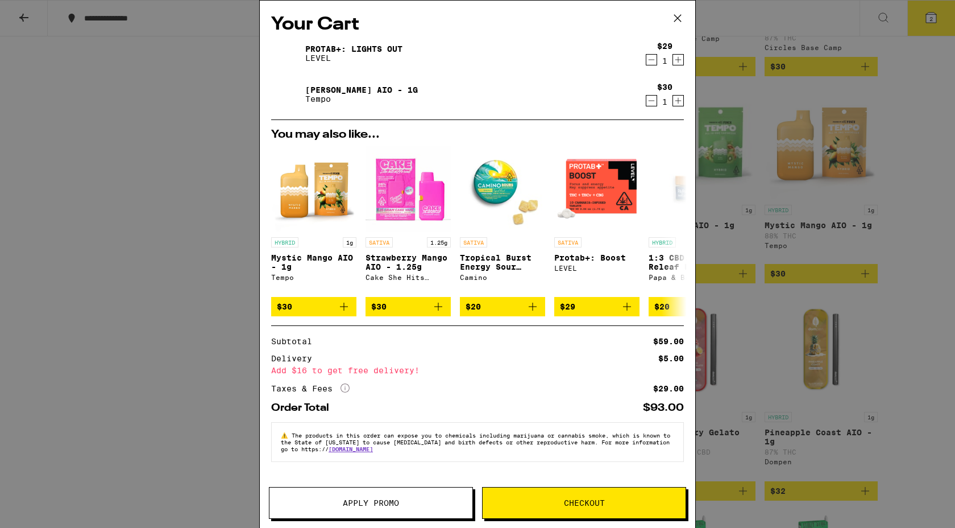
click at [66, 166] on div "Your Cart ProTab+: Lights Out LEVEL $29 1 Yuzu Haze AIO - 1g Tempo $30 1 You ma…" at bounding box center [477, 264] width 955 height 528
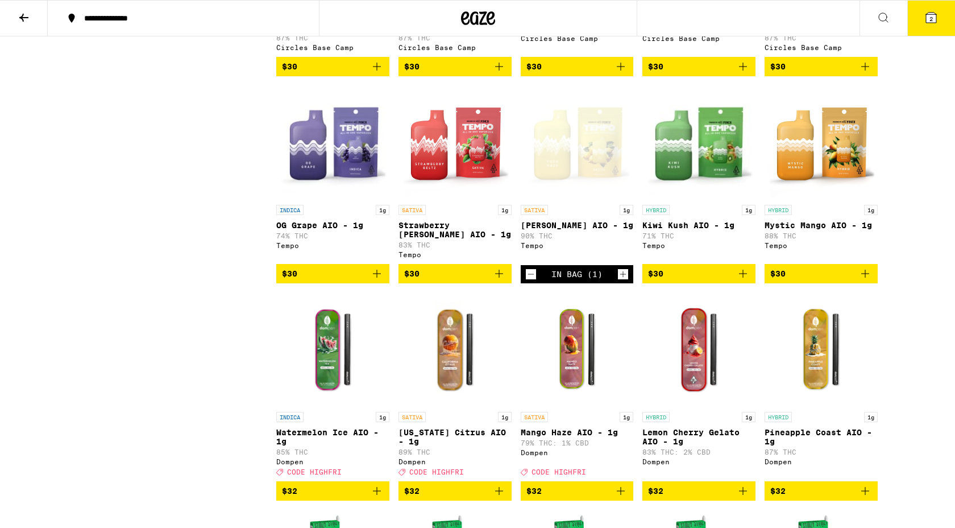
click at [28, 23] on icon at bounding box center [24, 18] width 14 height 14
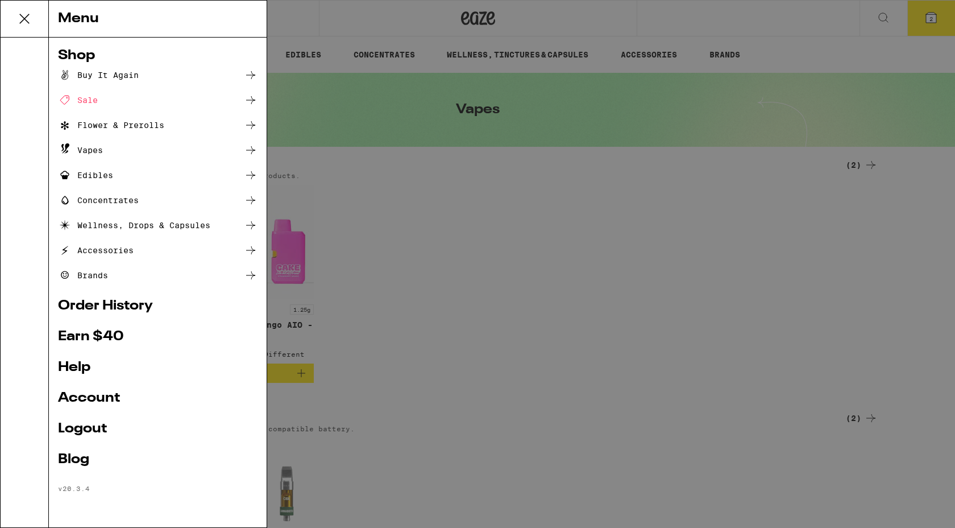
click at [23, 22] on icon at bounding box center [24, 18] width 23 height 23
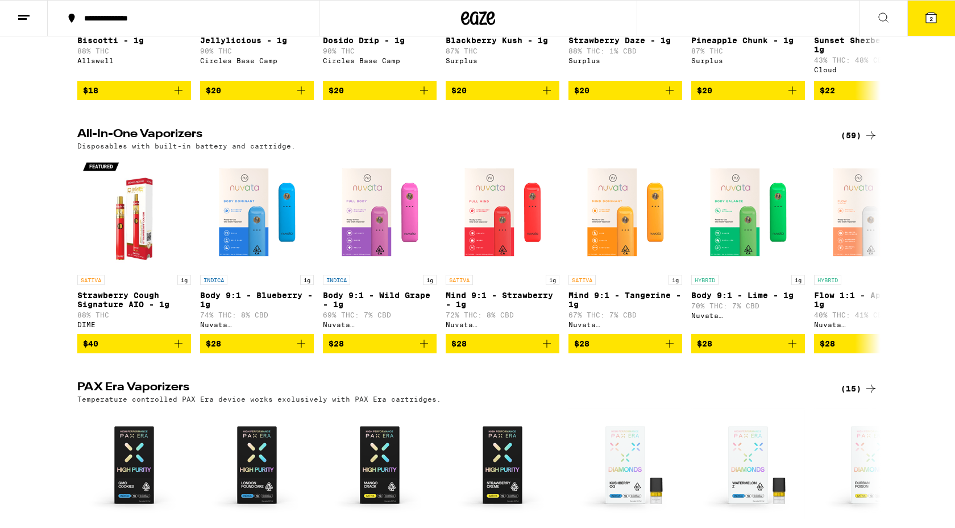
scroll to position [808, 0]
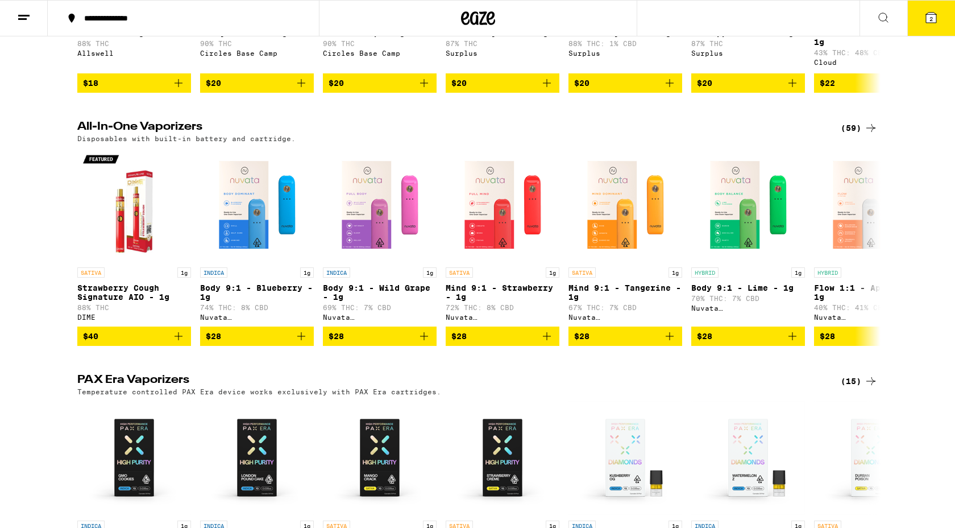
click at [854, 135] on div "(59)" at bounding box center [859, 128] width 37 height 14
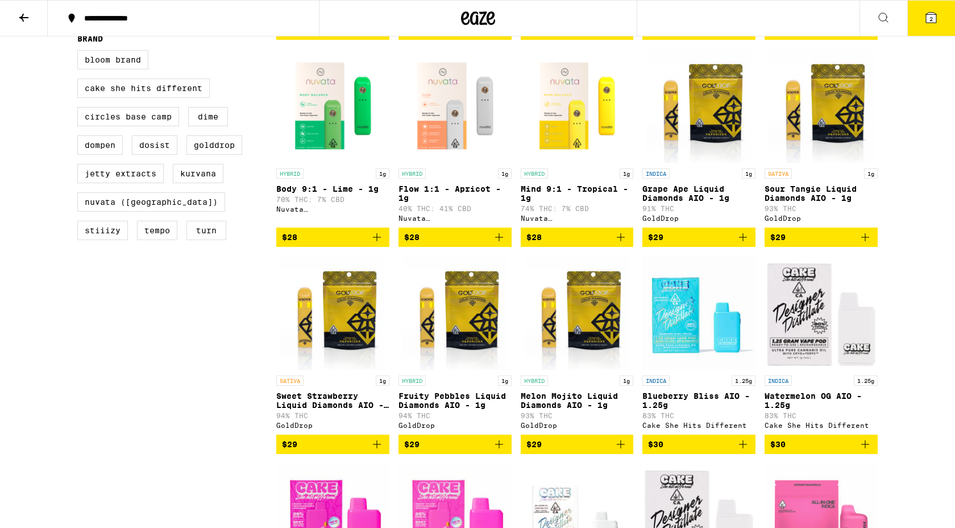
scroll to position [325, 0]
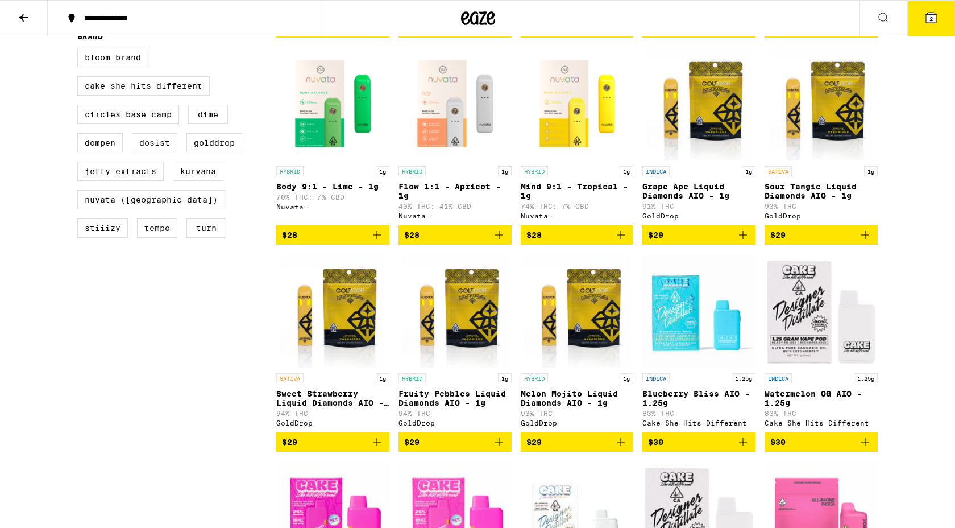
click at [451, 327] on img "Open page for Fruity Pebbles Liquid Diamonds AIO - 1g from GoldDrop" at bounding box center [455, 311] width 105 height 114
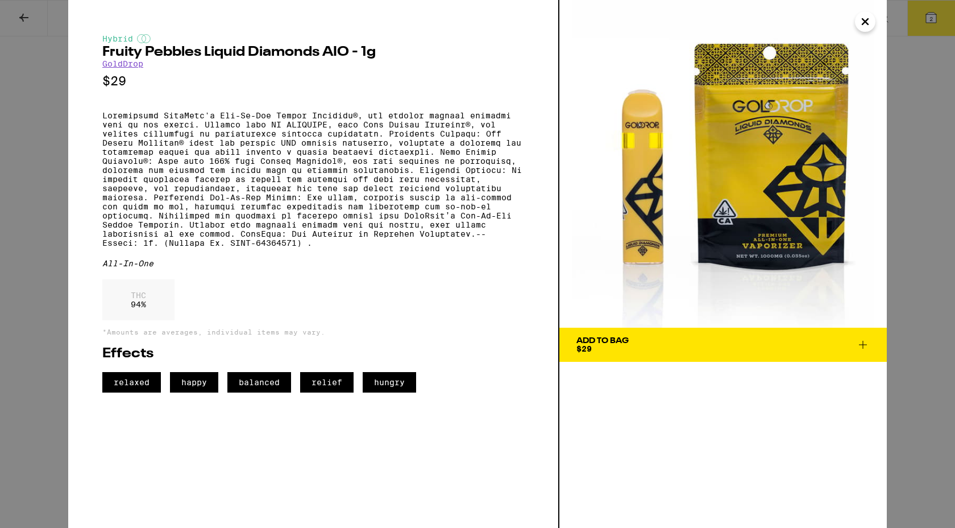
click at [870, 23] on icon "Close" at bounding box center [865, 21] width 14 height 17
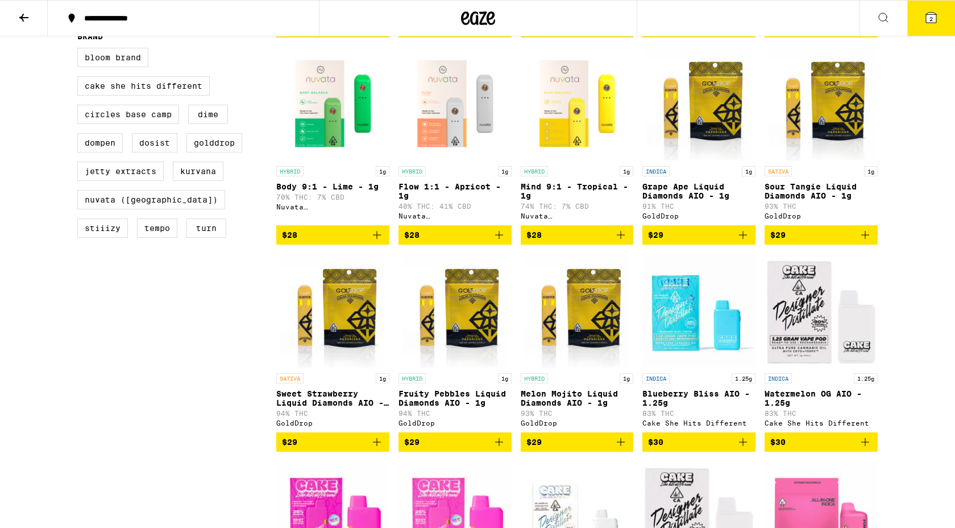
click at [923, 21] on button "2" at bounding box center [931, 18] width 48 height 35
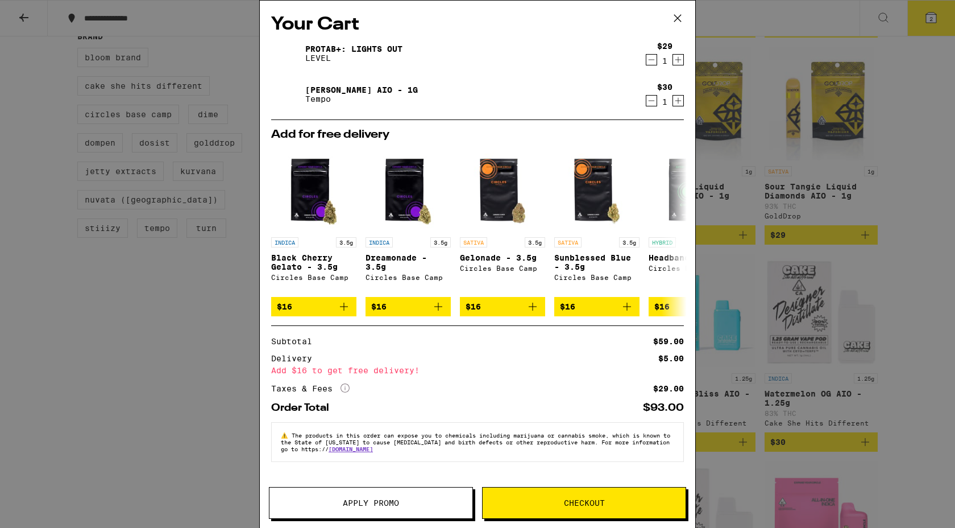
click at [678, 18] on icon at bounding box center [677, 18] width 7 height 7
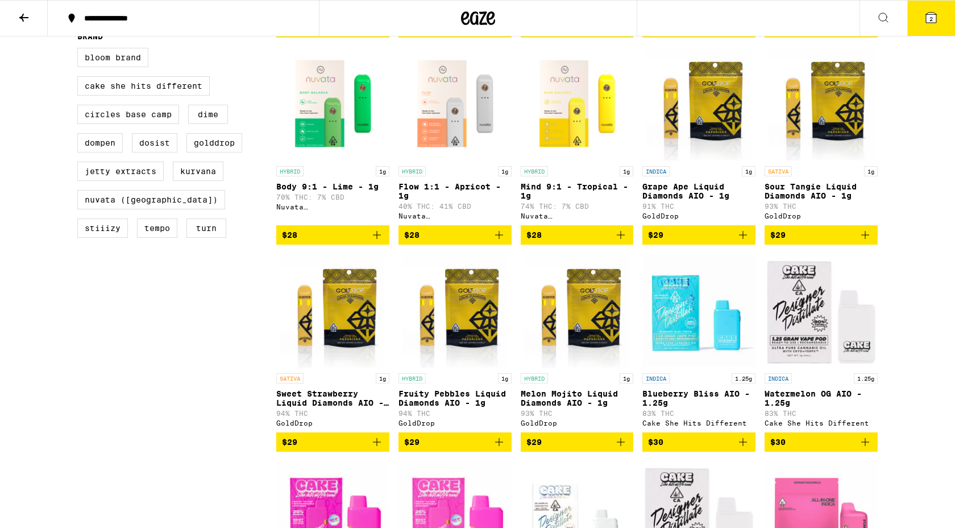
click at [24, 19] on icon at bounding box center [24, 18] width 14 height 14
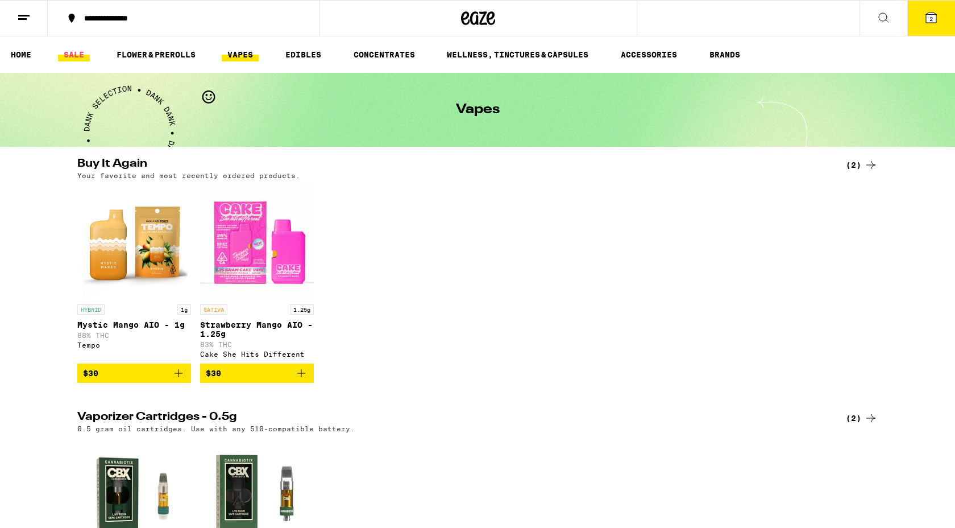
click at [69, 58] on link "SALE" at bounding box center [74, 55] width 32 height 14
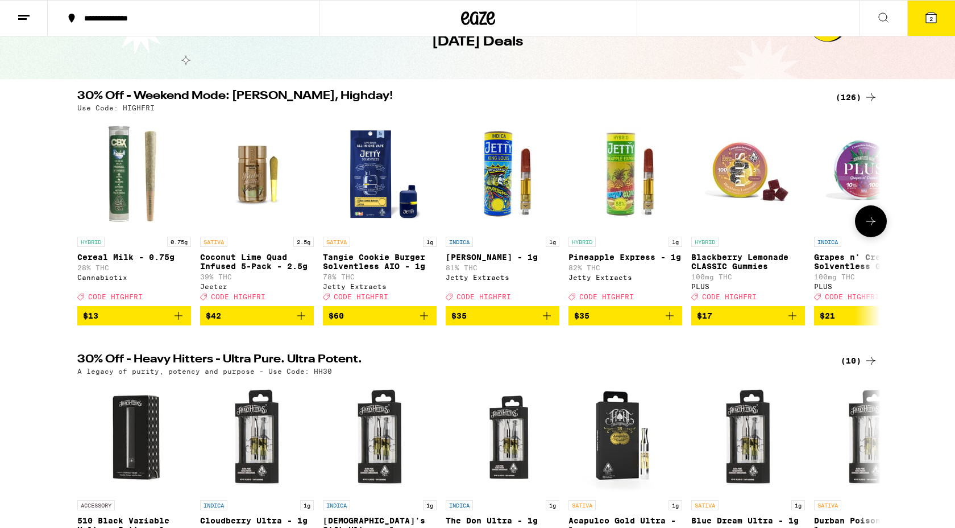
scroll to position [67, 0]
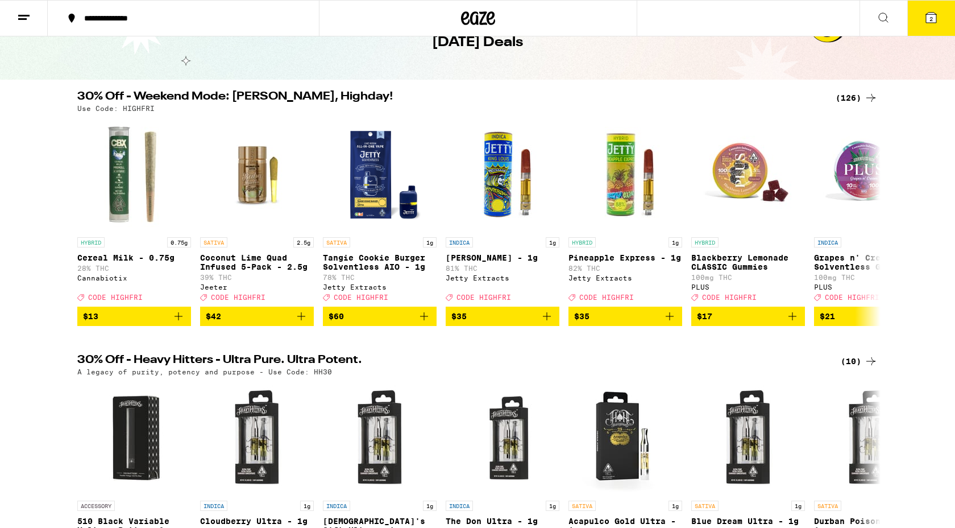
click at [859, 97] on div "(126)" at bounding box center [857, 98] width 42 height 14
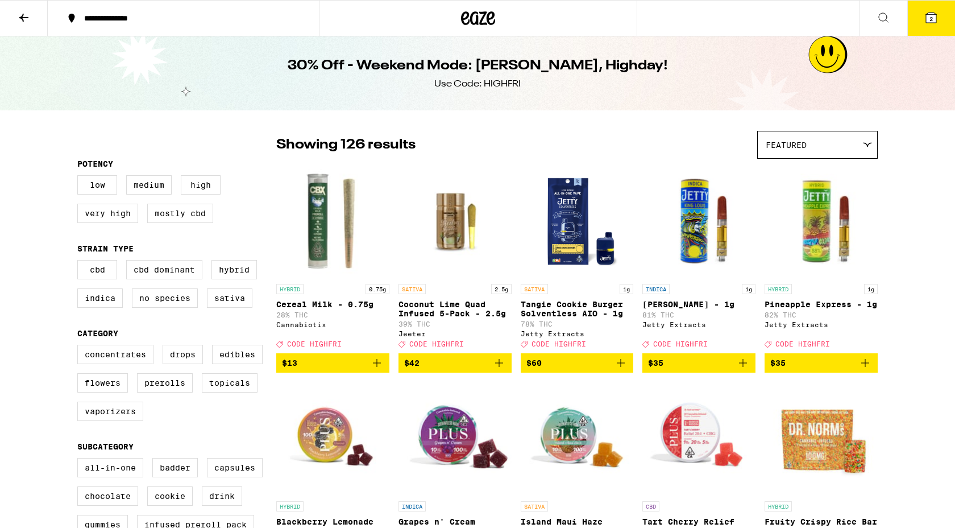
click at [853, 142] on div "Featured" at bounding box center [817, 144] width 119 height 27
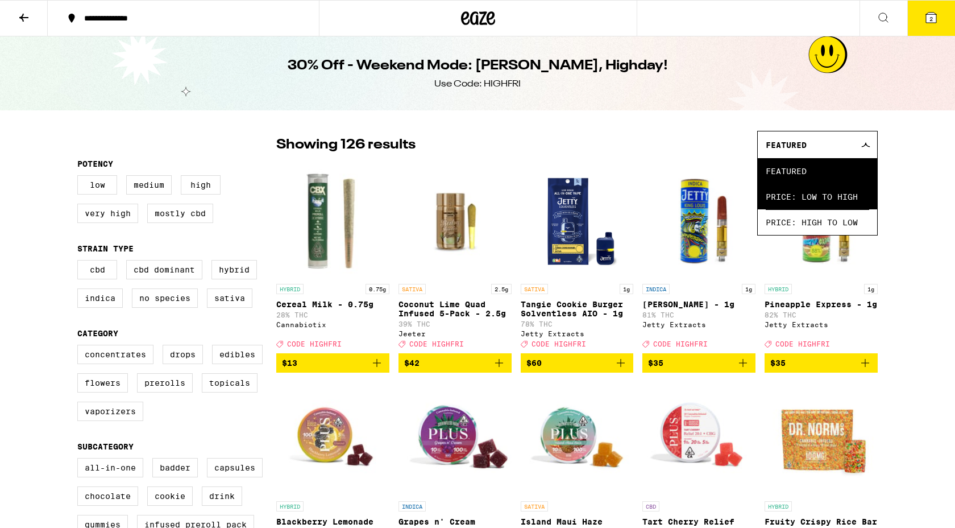
click at [832, 193] on span "Price: Low to High" at bounding box center [817, 197] width 103 height 26
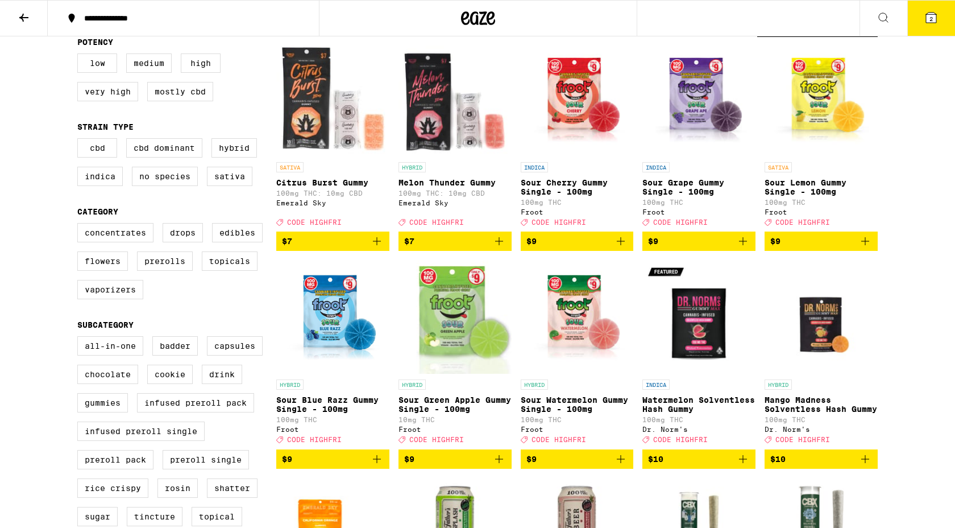
scroll to position [164, 0]
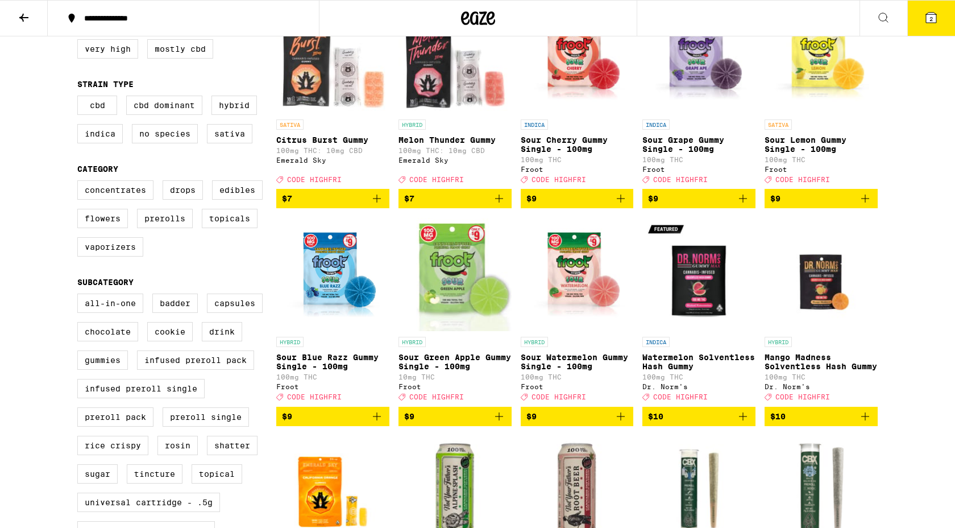
click at [378, 423] on icon "Add to bag" at bounding box center [377, 416] width 14 height 14
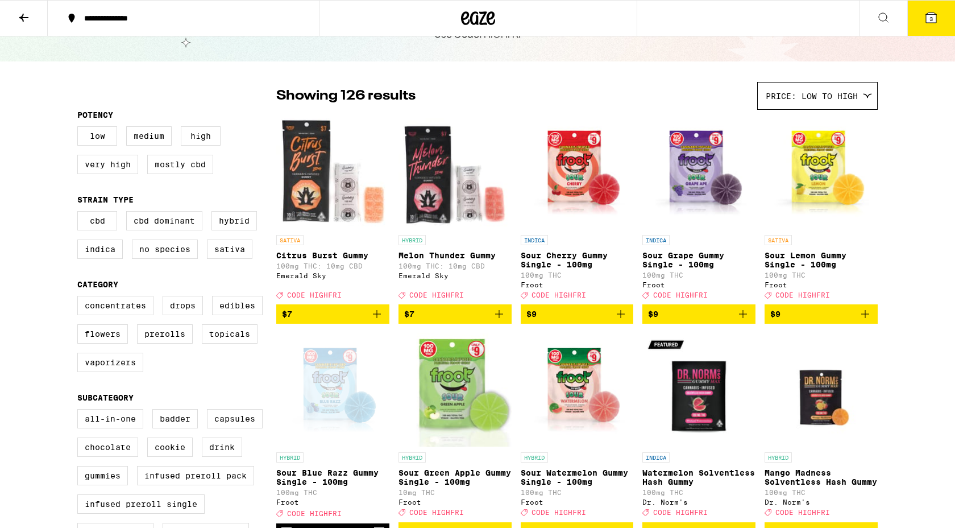
scroll to position [52, 0]
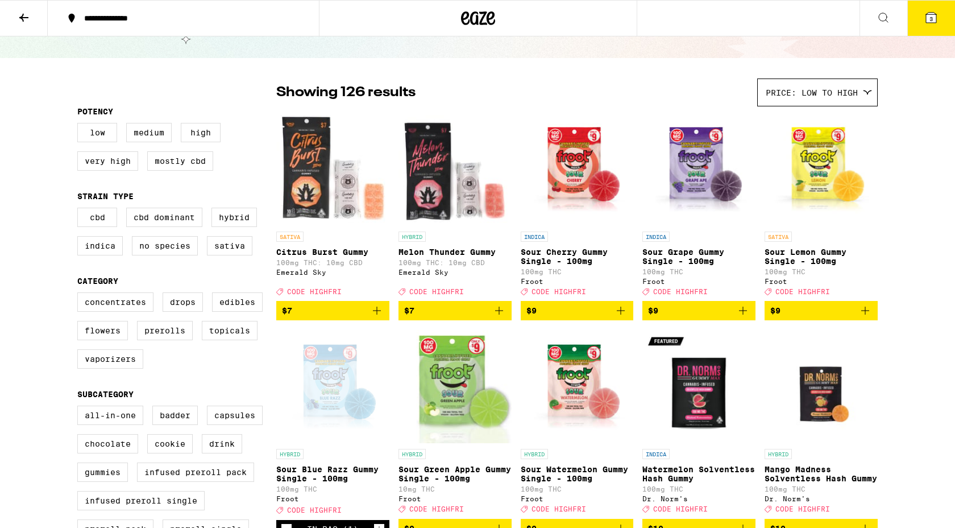
click at [439, 160] on img "Open page for Melon Thunder Gummy from Emerald Sky" at bounding box center [455, 169] width 113 height 114
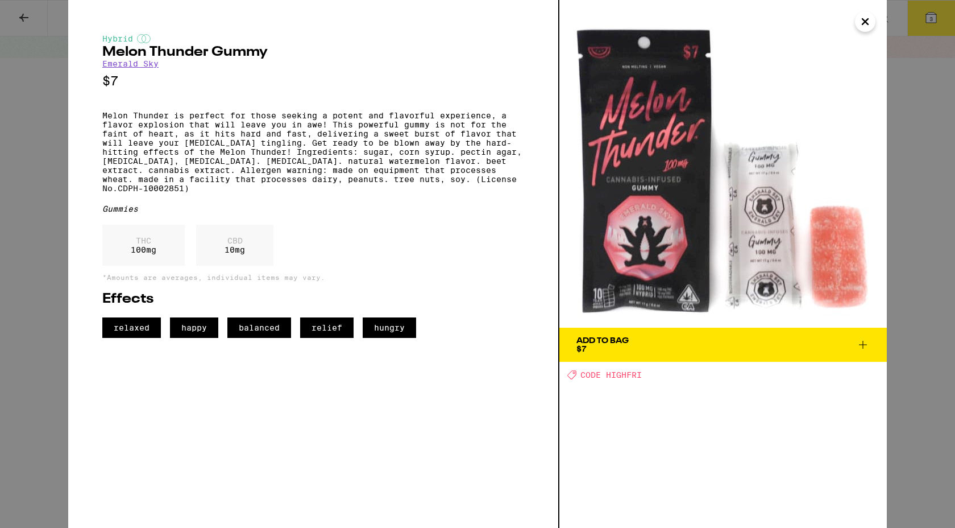
click at [864, 24] on icon "Close" at bounding box center [865, 21] width 14 height 17
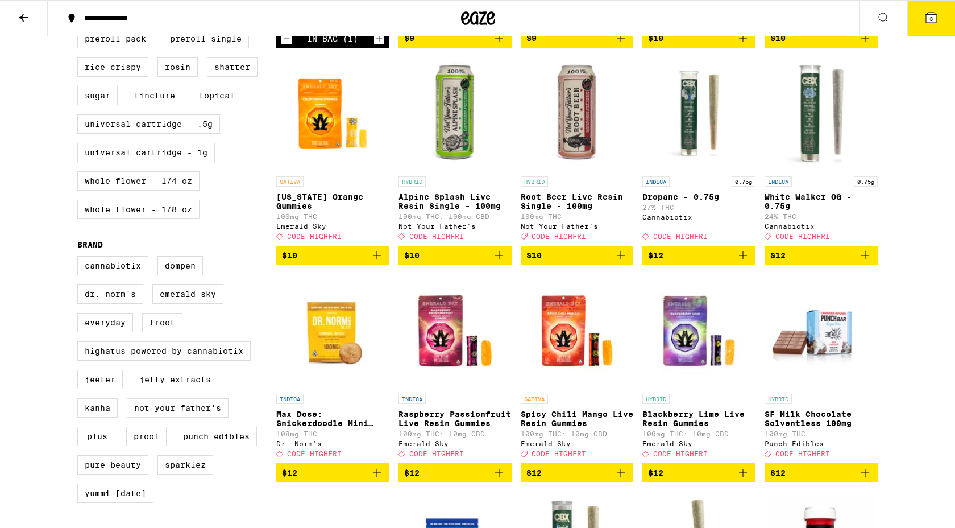
scroll to position [550, 0]
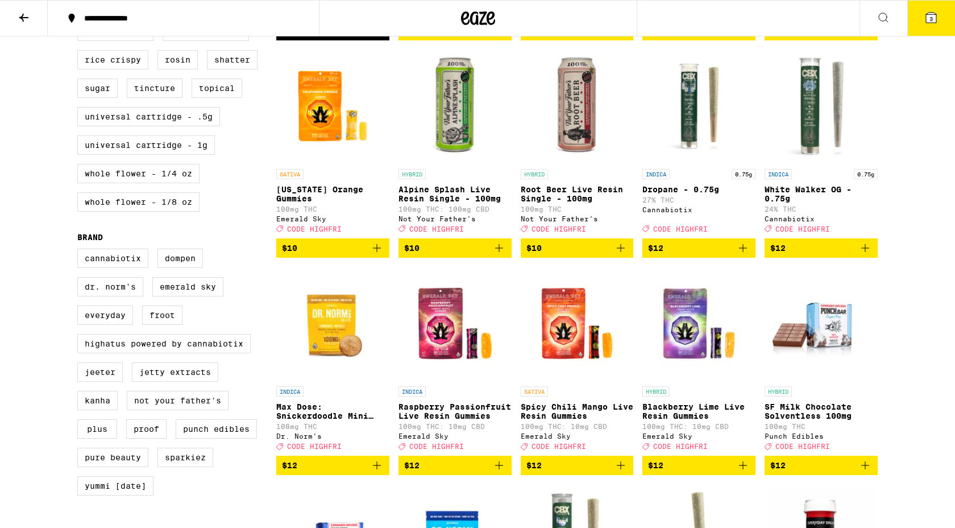
click at [928, 22] on icon at bounding box center [931, 18] width 10 height 10
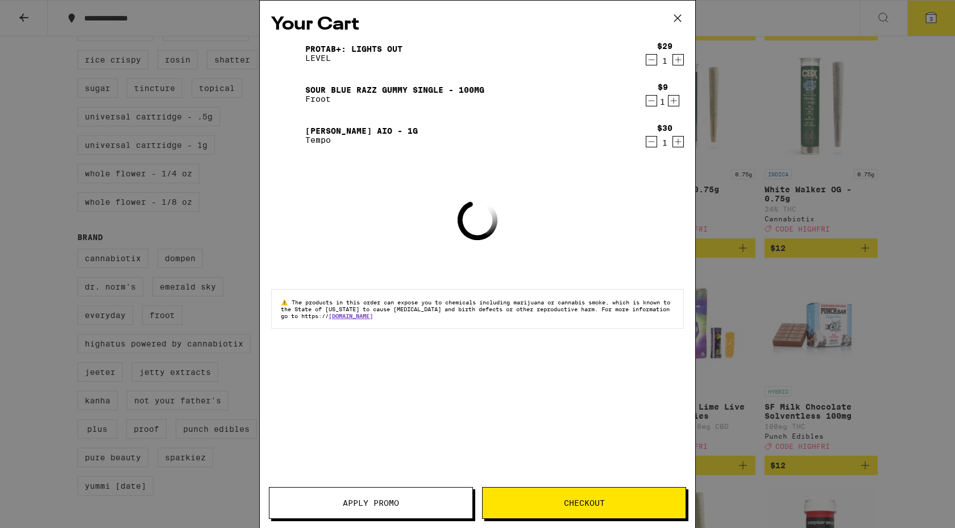
click at [678, 18] on icon at bounding box center [677, 18] width 7 height 7
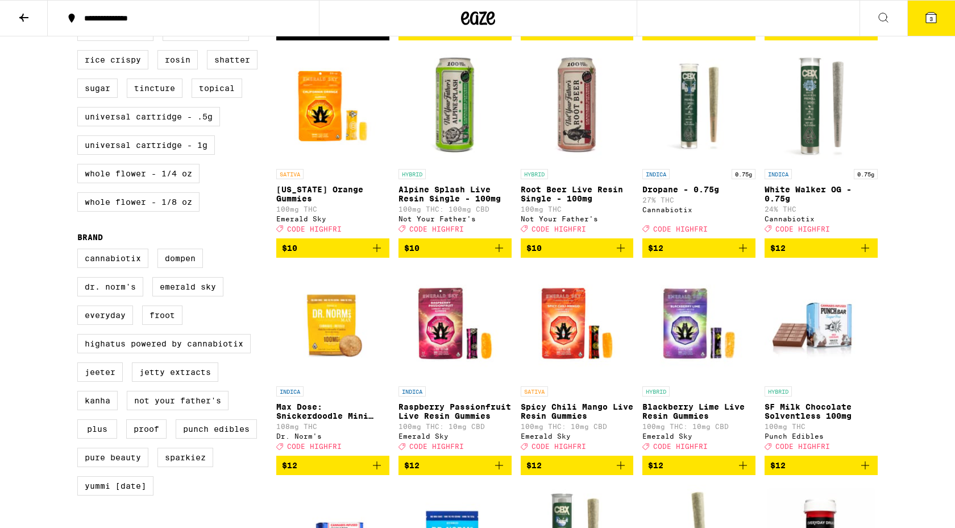
click at [924, 22] on icon at bounding box center [931, 18] width 14 height 14
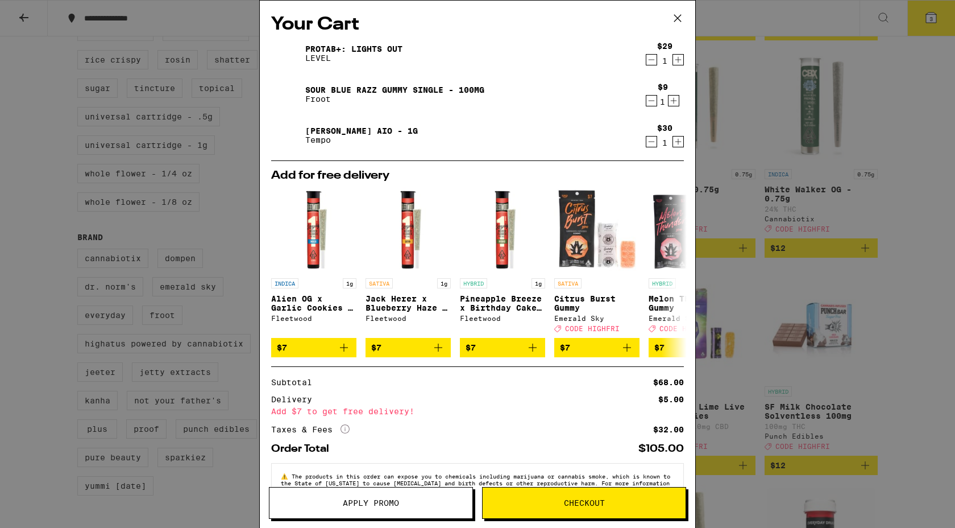
click at [653, 101] on icon "Decrement" at bounding box center [652, 101] width 6 height 0
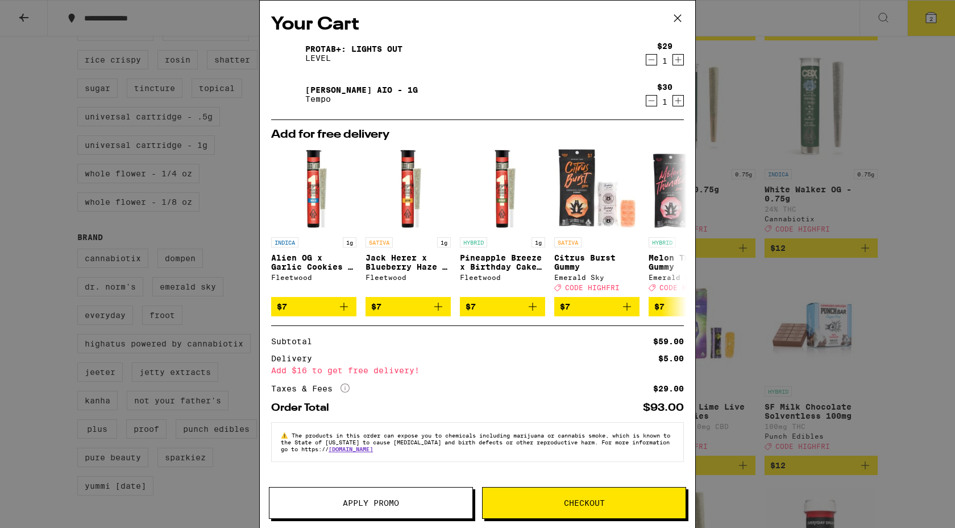
click at [565, 504] on span "Checkout" at bounding box center [584, 503] width 41 height 8
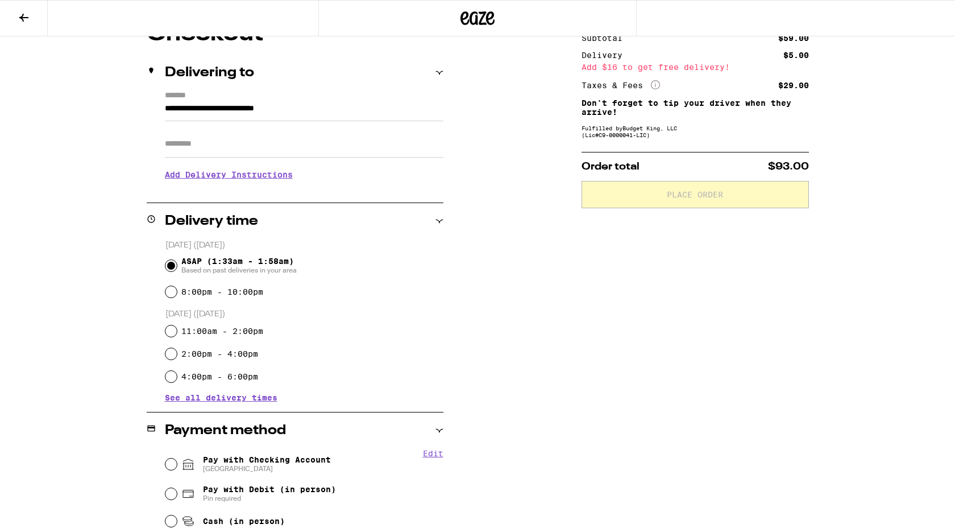
scroll to position [119, 0]
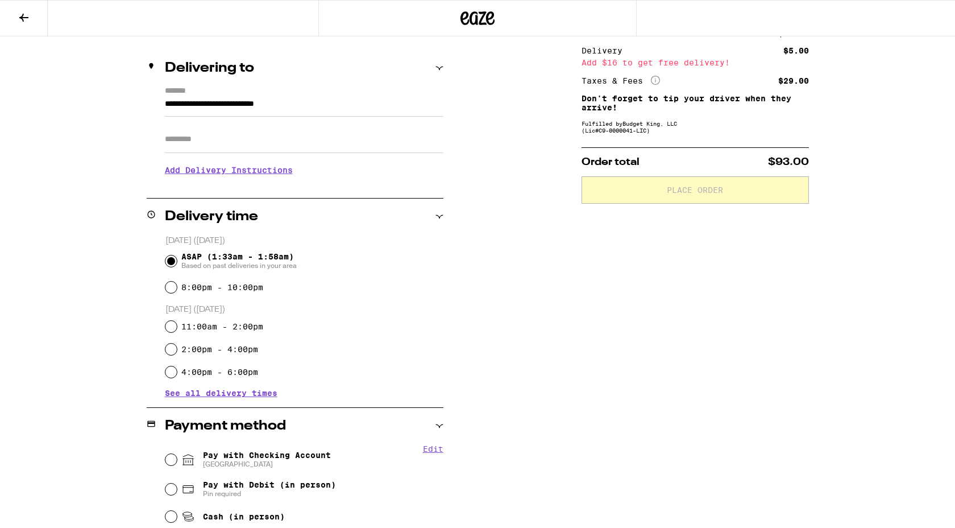
click at [235, 289] on label "8:00pm - 10:00pm" at bounding box center [222, 287] width 82 height 9
click at [177, 289] on input "8:00pm - 10:00pm" at bounding box center [170, 286] width 11 height 11
radio input "true"
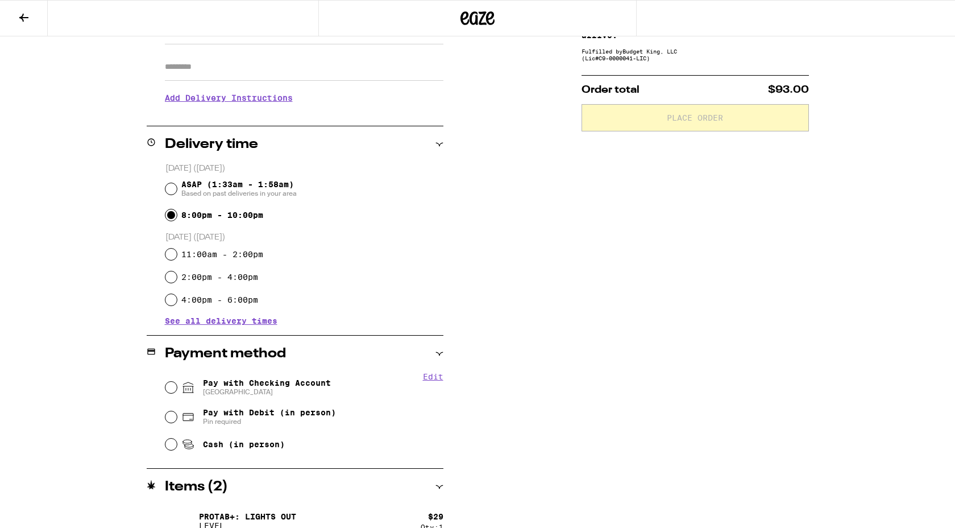
scroll to position [200, 0]
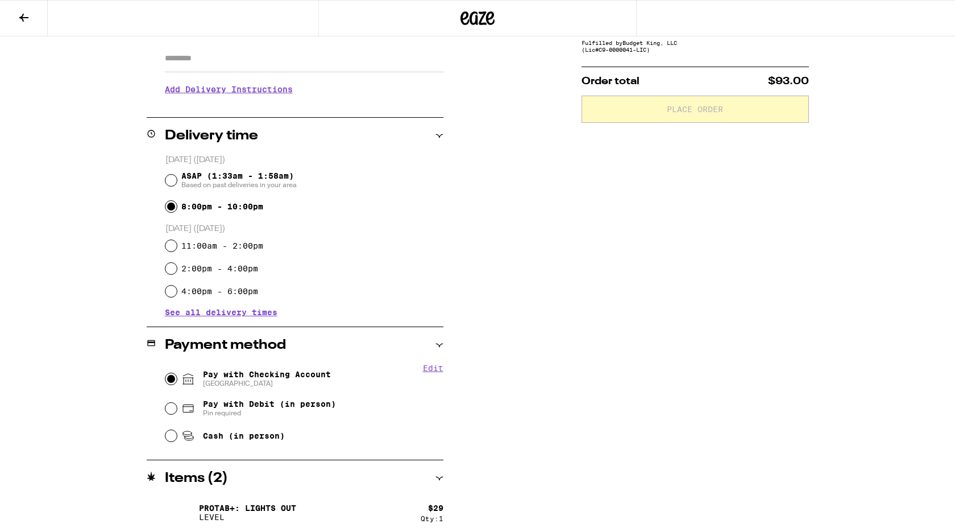
click at [173, 378] on input "Pay with Checking Account CHASE COLLEGE" at bounding box center [170, 378] width 11 height 11
radio input "true"
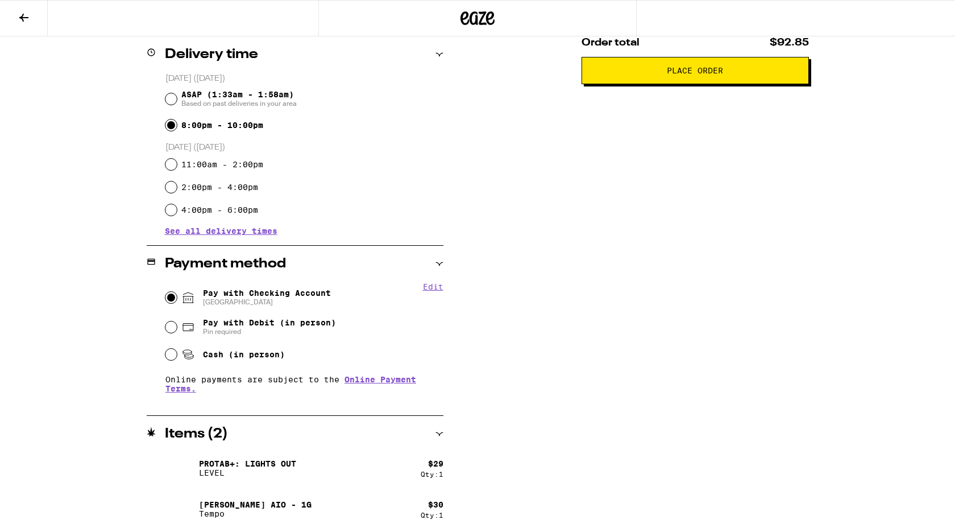
scroll to position [0, 0]
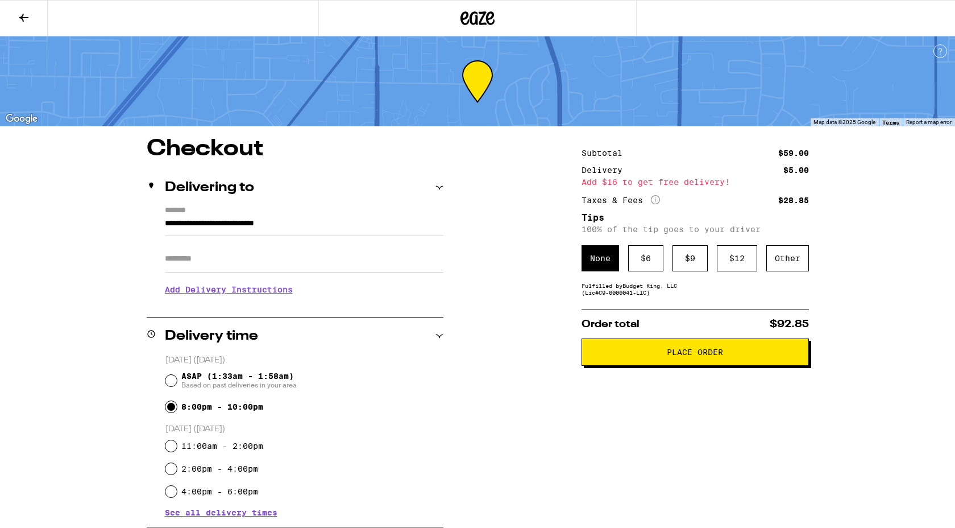
click at [26, 20] on icon at bounding box center [24, 18] width 14 height 14
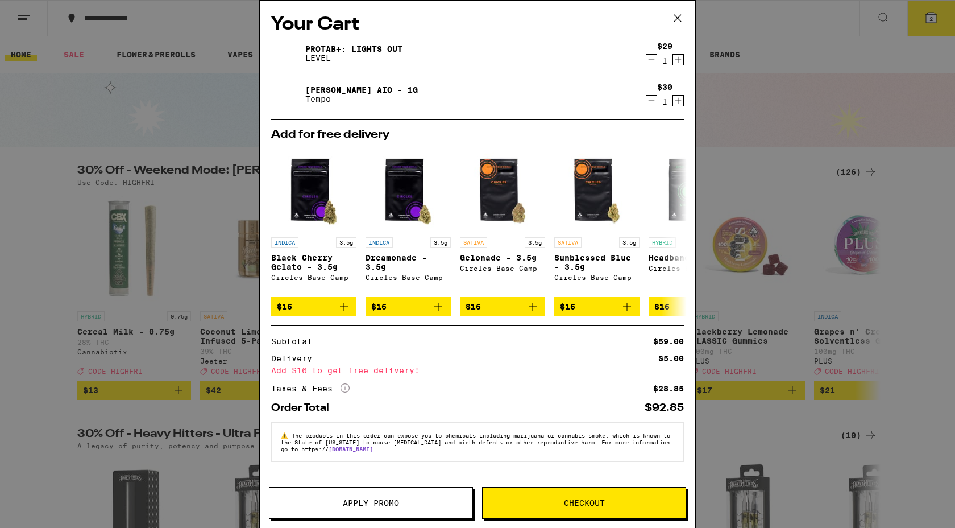
click at [682, 15] on icon at bounding box center [677, 18] width 17 height 17
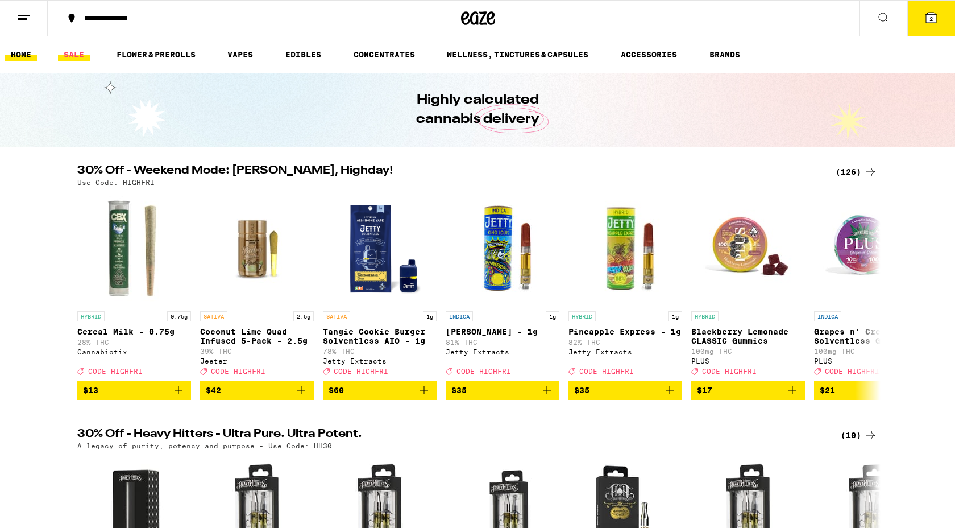
click at [74, 55] on link "SALE" at bounding box center [74, 55] width 32 height 14
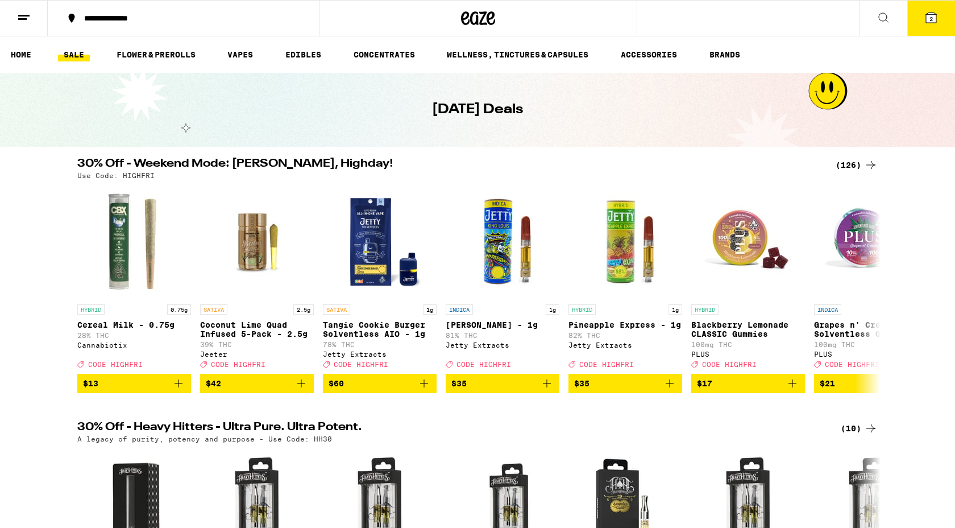
click at [868, 163] on icon at bounding box center [871, 165] width 14 height 14
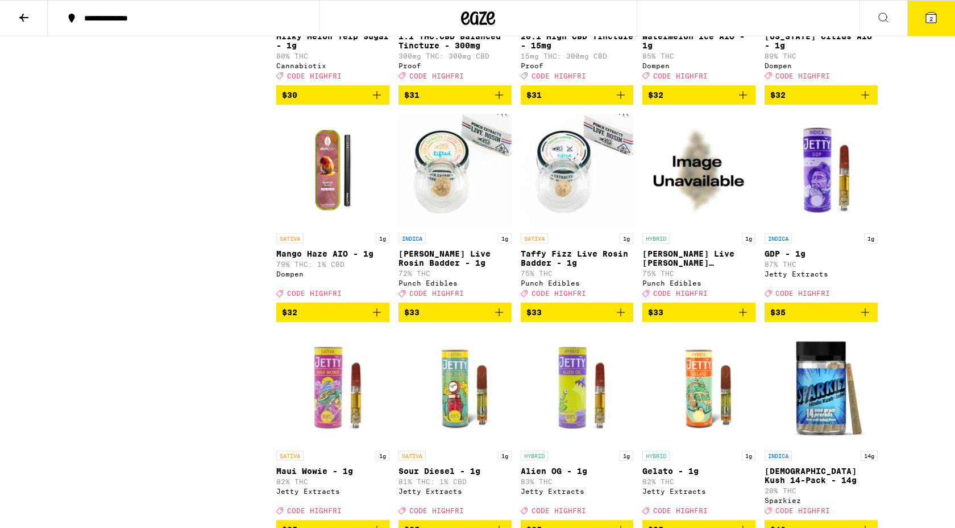
scroll to position [4000, 0]
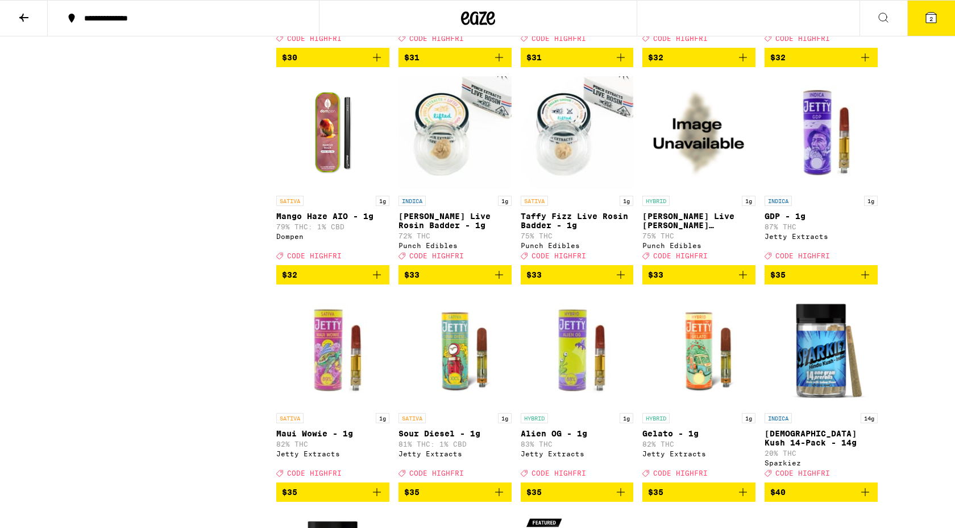
click at [379, 281] on icon "Add to bag" at bounding box center [377, 275] width 14 height 14
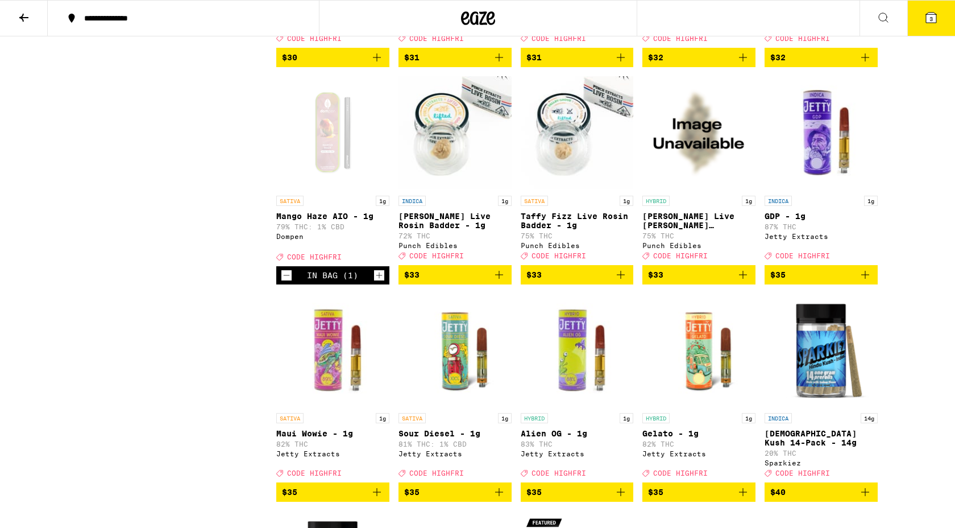
click at [938, 21] on button "3" at bounding box center [931, 18] width 48 height 35
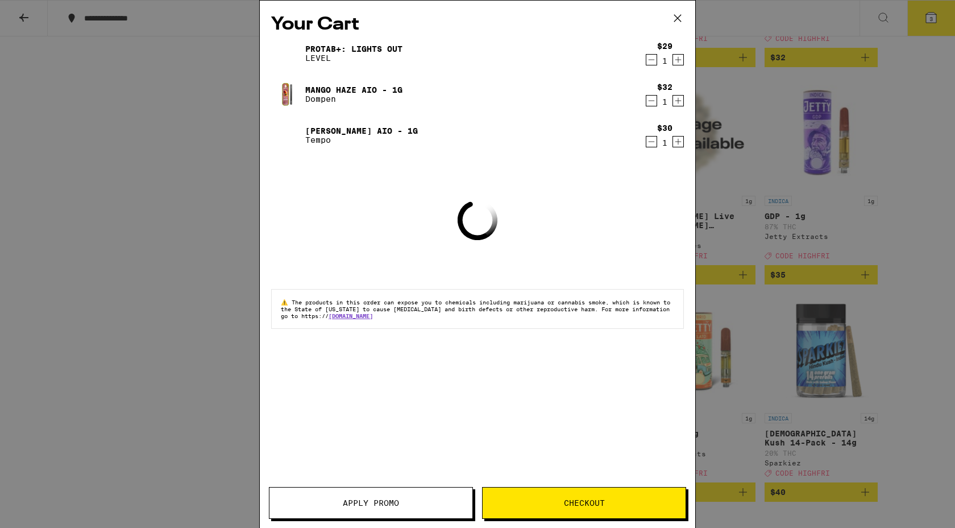
click at [654, 142] on icon "Decrement" at bounding box center [651, 142] width 10 height 14
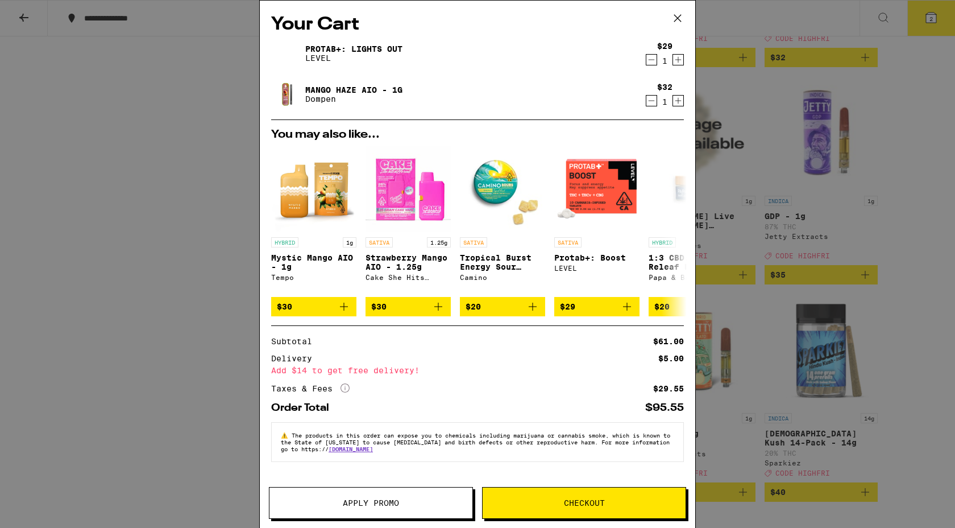
click at [339, 90] on link "Mango Haze AIO - 1g" at bounding box center [353, 89] width 97 height 9
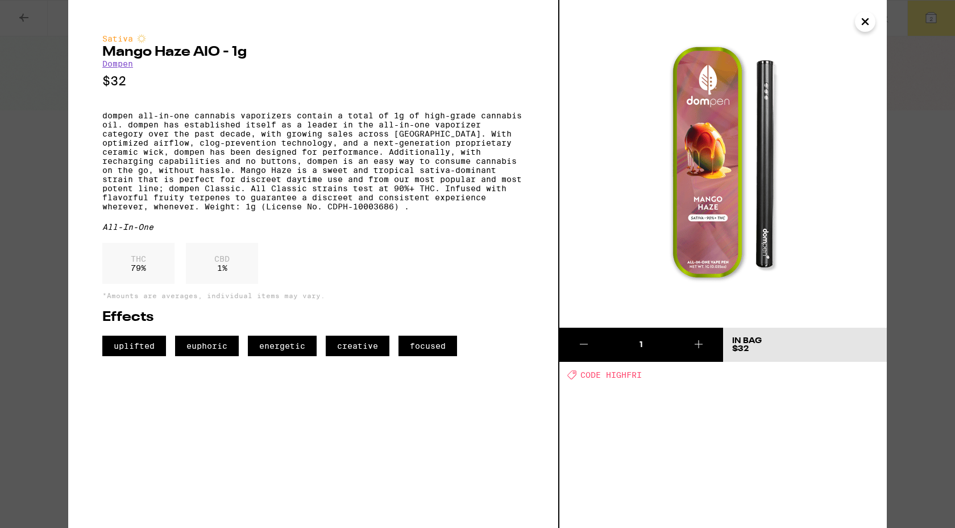
click at [869, 20] on icon "Close" at bounding box center [865, 21] width 14 height 17
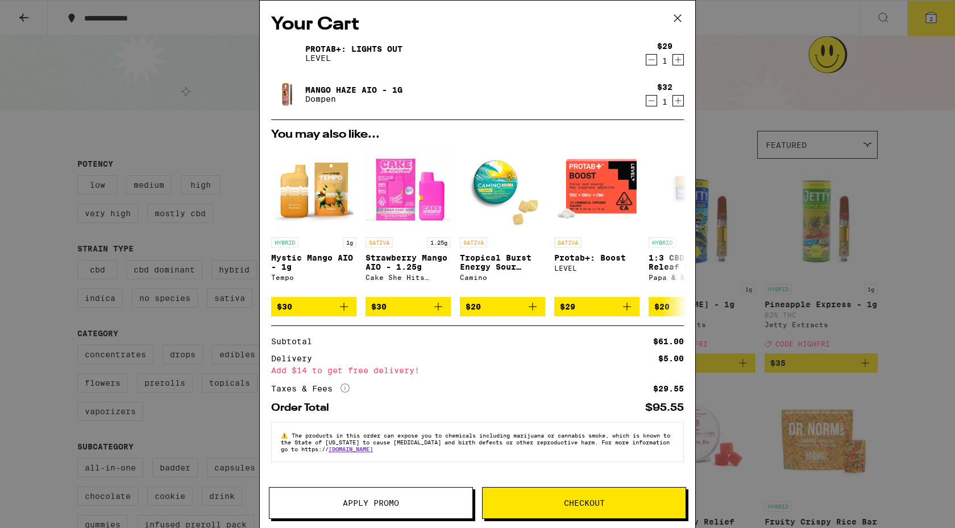
click at [285, 492] on button "Apply Promo" at bounding box center [371, 503] width 204 height 32
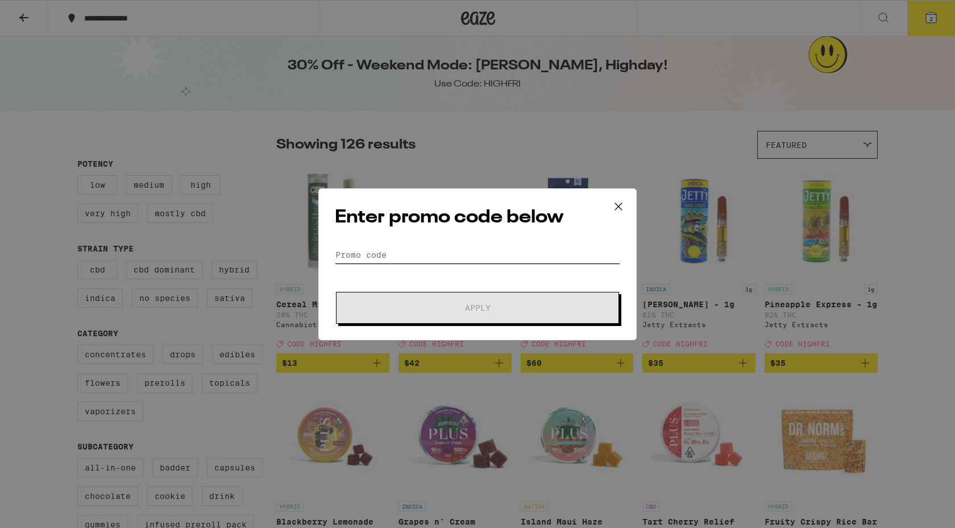
click at [400, 253] on input "Promo Code" at bounding box center [477, 254] width 285 height 17
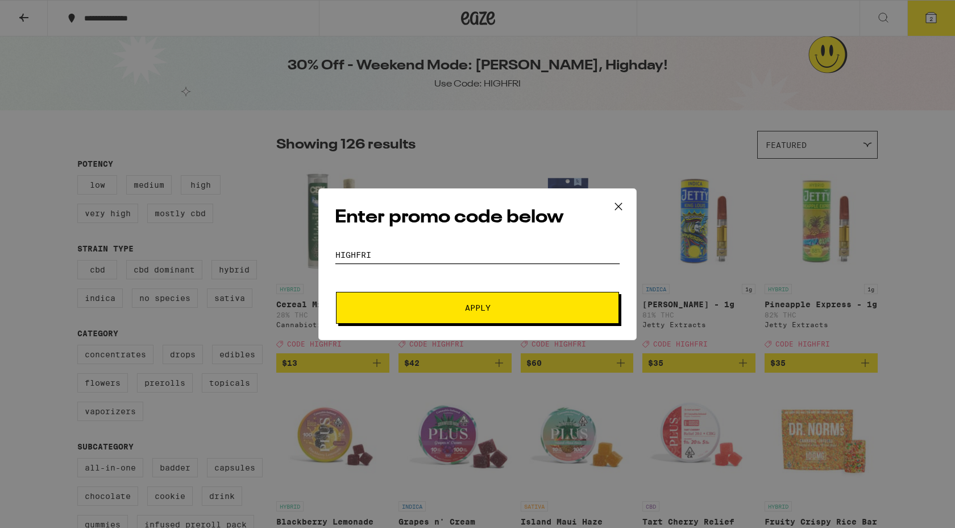
type input "highfri"
click at [336, 292] on button "Apply" at bounding box center [477, 308] width 283 height 32
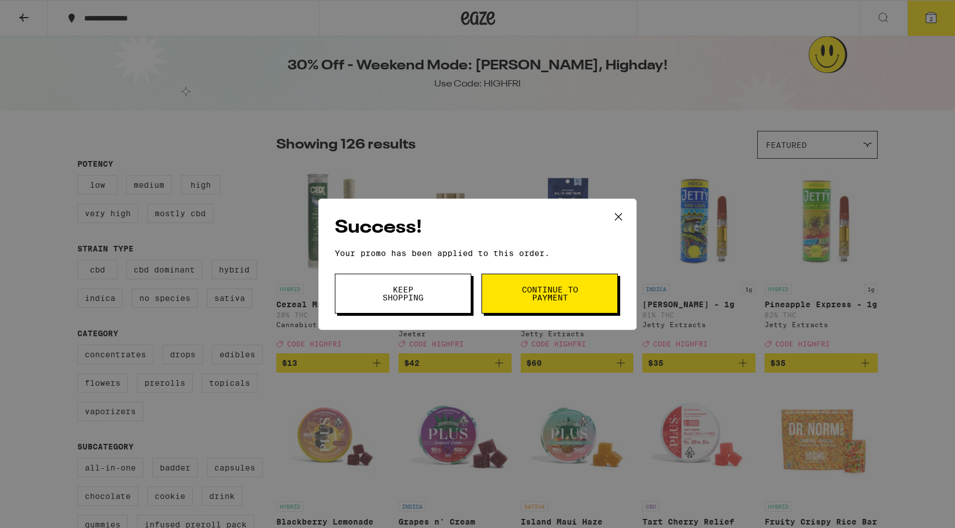
click at [417, 307] on button "Keep Shopping" at bounding box center [403, 293] width 136 height 40
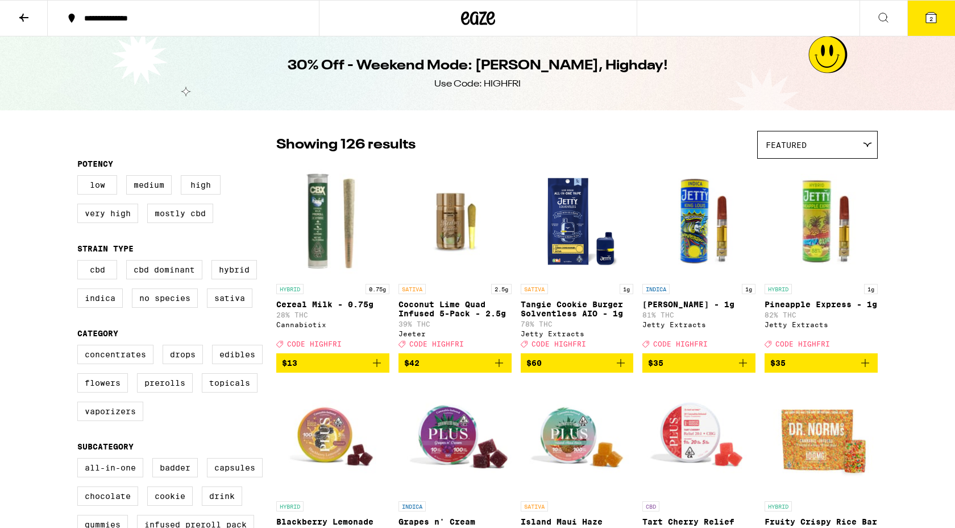
click at [920, 24] on button "2" at bounding box center [931, 18] width 48 height 35
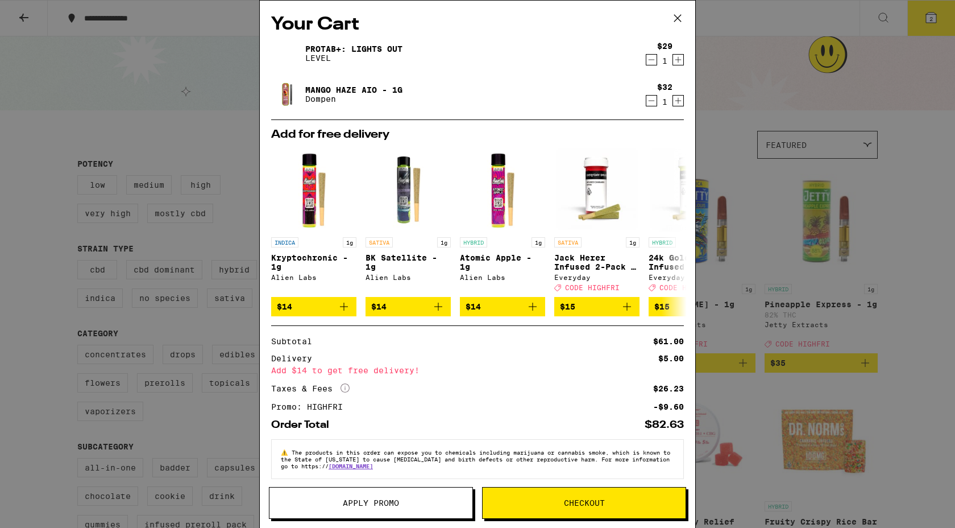
scroll to position [14, 0]
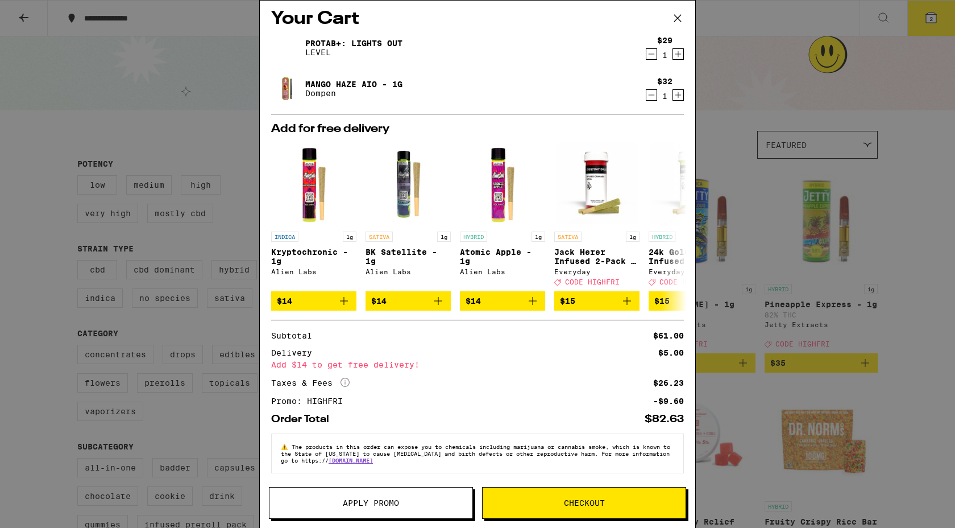
click at [553, 502] on span "Checkout" at bounding box center [584, 503] width 203 height 8
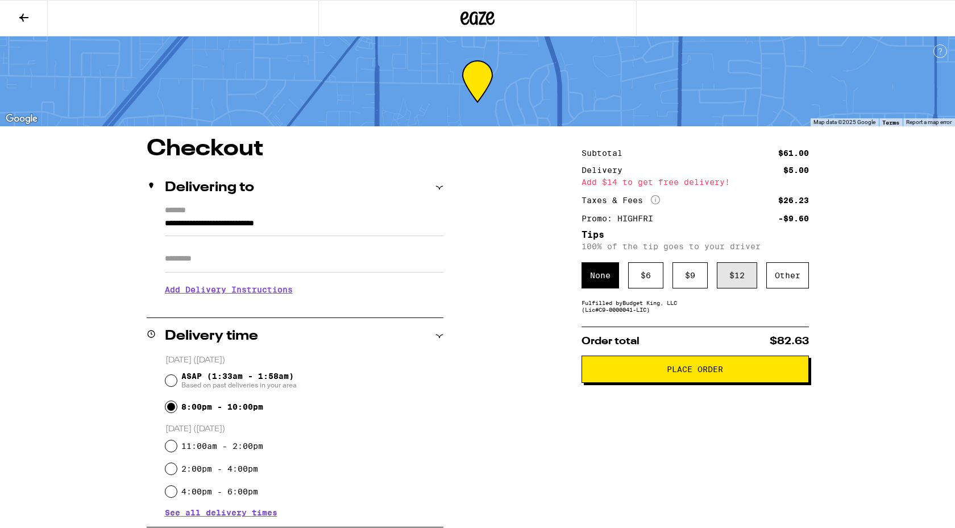
click at [739, 286] on div "$ 12" at bounding box center [737, 275] width 40 height 26
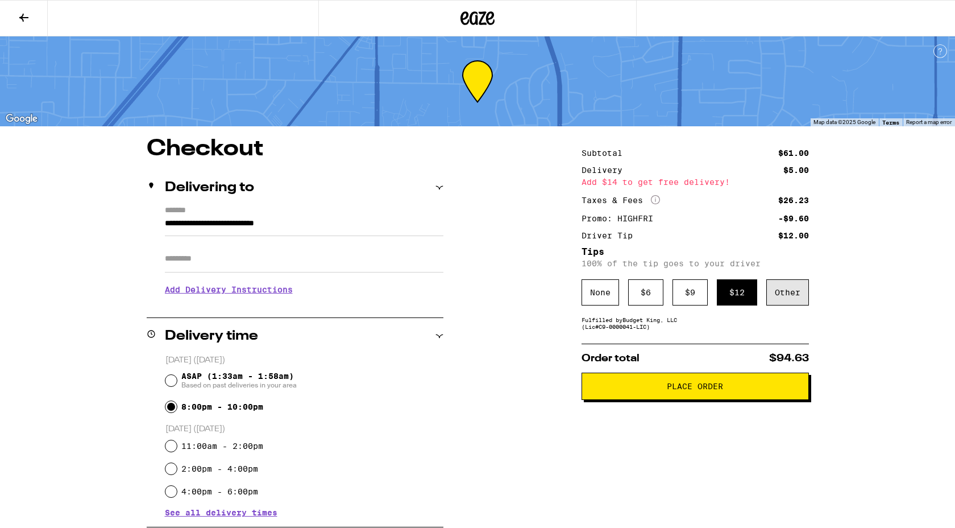
click at [782, 293] on div "Other" at bounding box center [787, 292] width 43 height 26
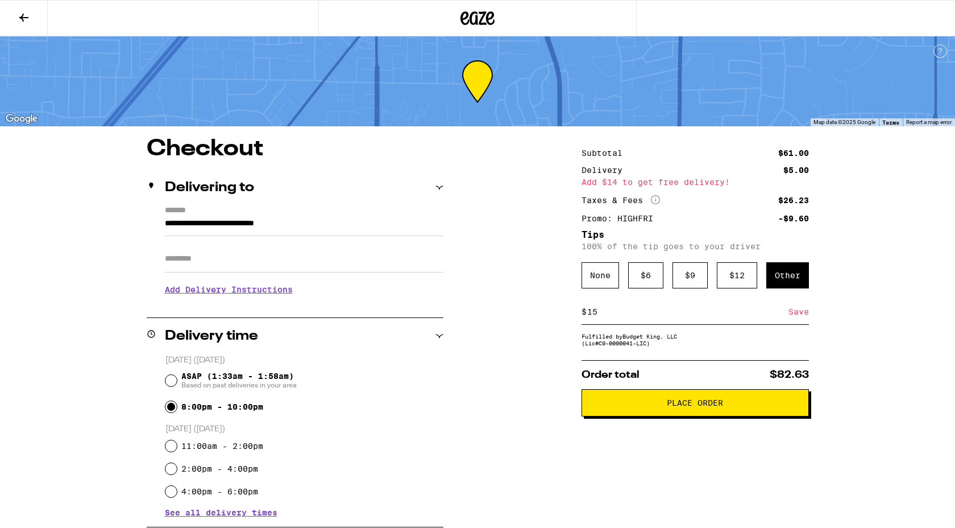
click at [796, 313] on div "Save" at bounding box center [799, 311] width 20 height 25
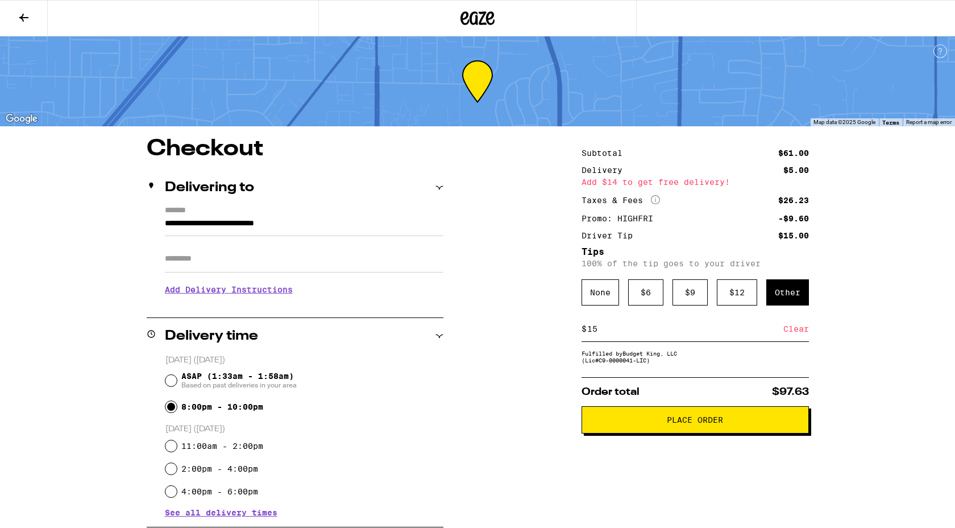
click at [633, 334] on input "15" at bounding box center [685, 328] width 197 height 10
click at [798, 334] on div "Save" at bounding box center [799, 328] width 20 height 25
click at [671, 334] on input "18" at bounding box center [685, 328] width 197 height 10
type input "17"
click at [796, 327] on div "Save" at bounding box center [799, 328] width 20 height 25
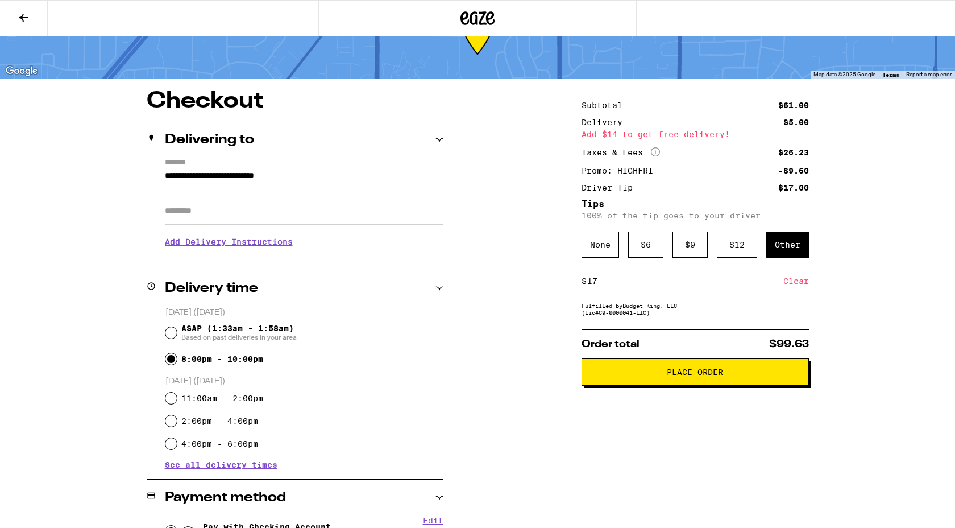
scroll to position [68, 0]
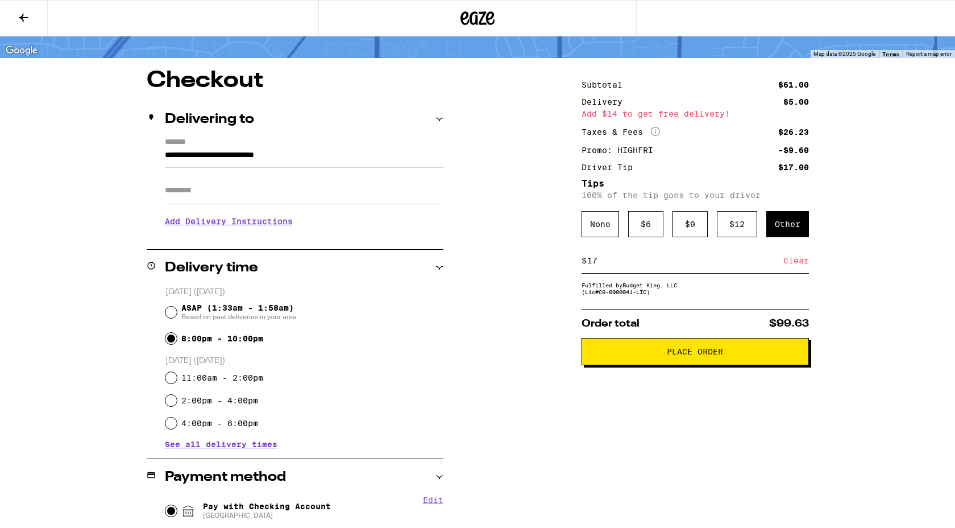
click at [231, 447] on span "See all delivery times" at bounding box center [221, 444] width 113 height 8
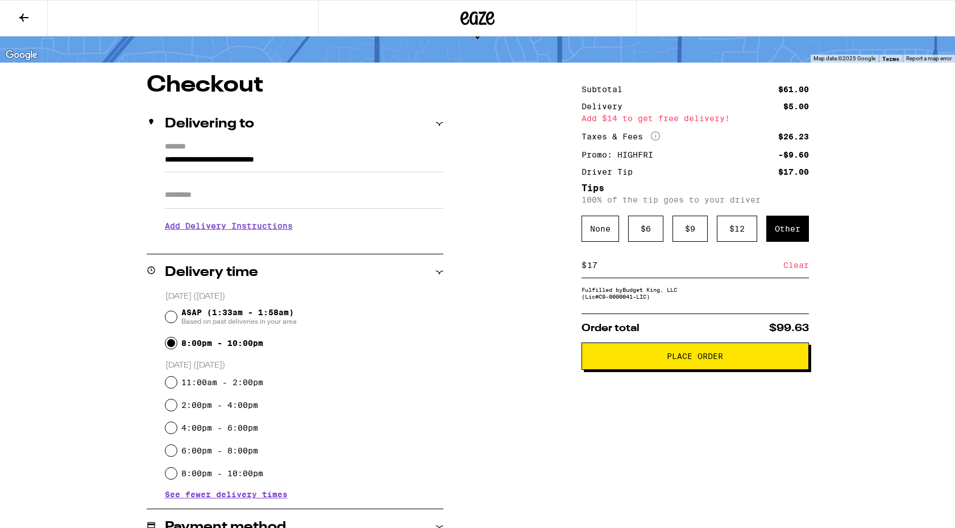
scroll to position [0, 0]
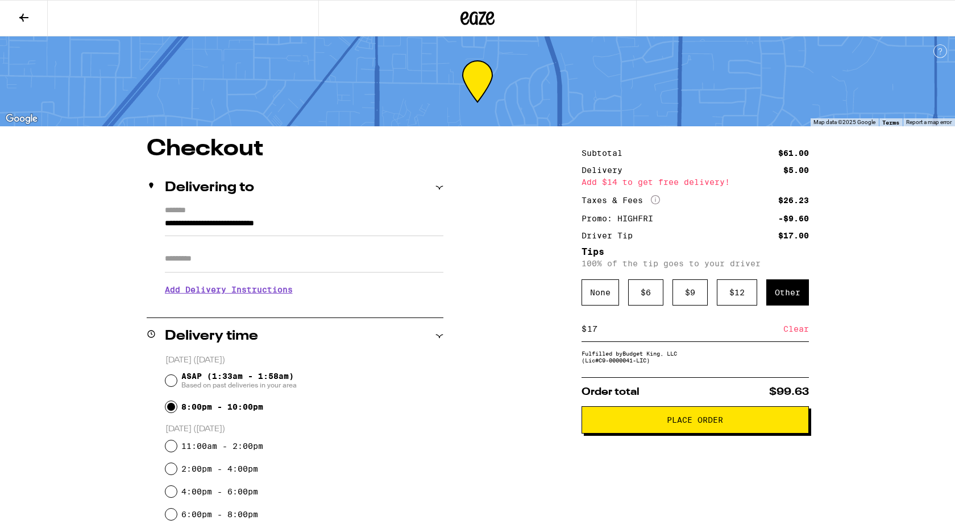
click at [610, 420] on button "Place Order" at bounding box center [695, 419] width 227 height 27
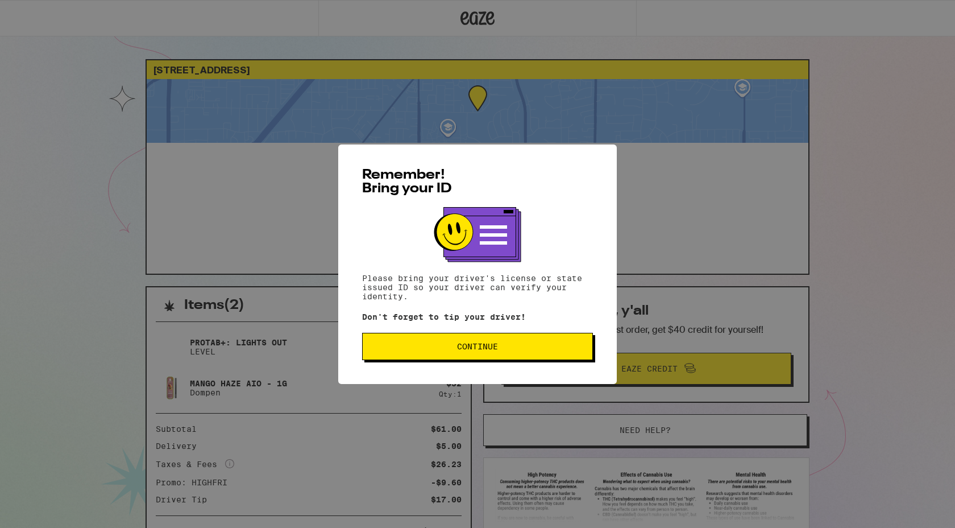
click at [484, 354] on button "Continue" at bounding box center [477, 346] width 231 height 27
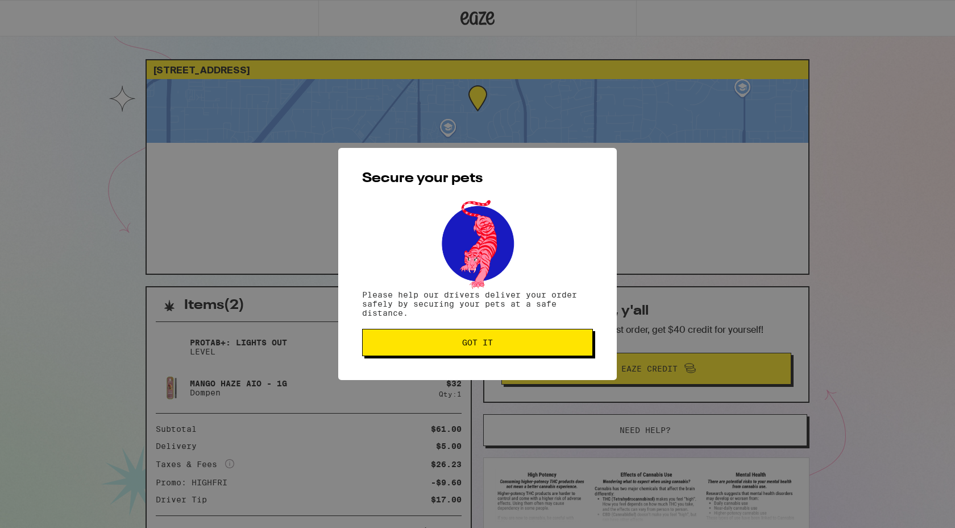
click at [463, 346] on span "Got it" at bounding box center [477, 342] width 31 height 8
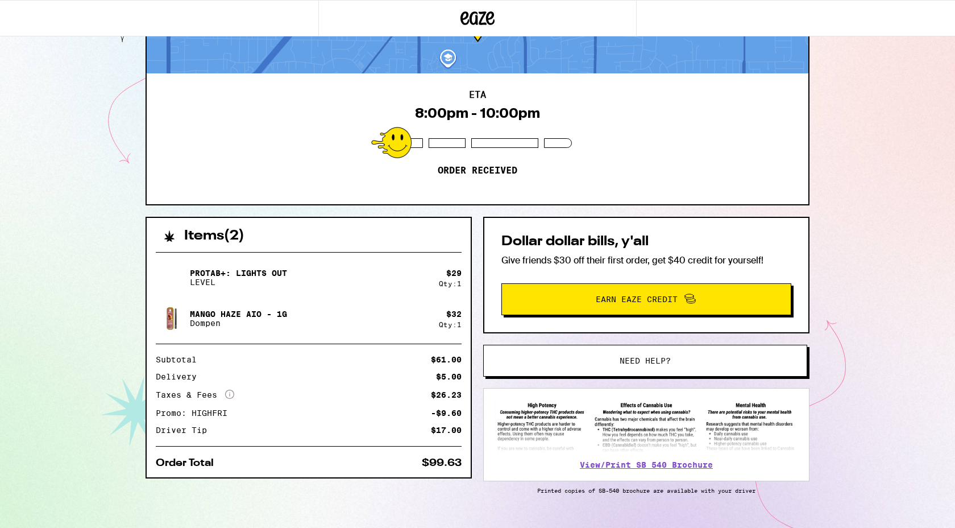
scroll to position [67, 0]
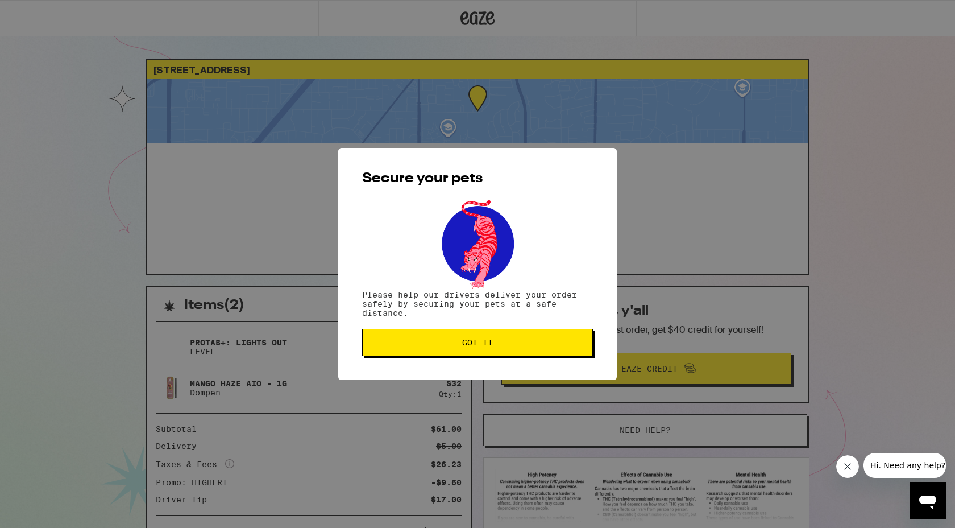
click at [460, 351] on button "Got it" at bounding box center [477, 342] width 231 height 27
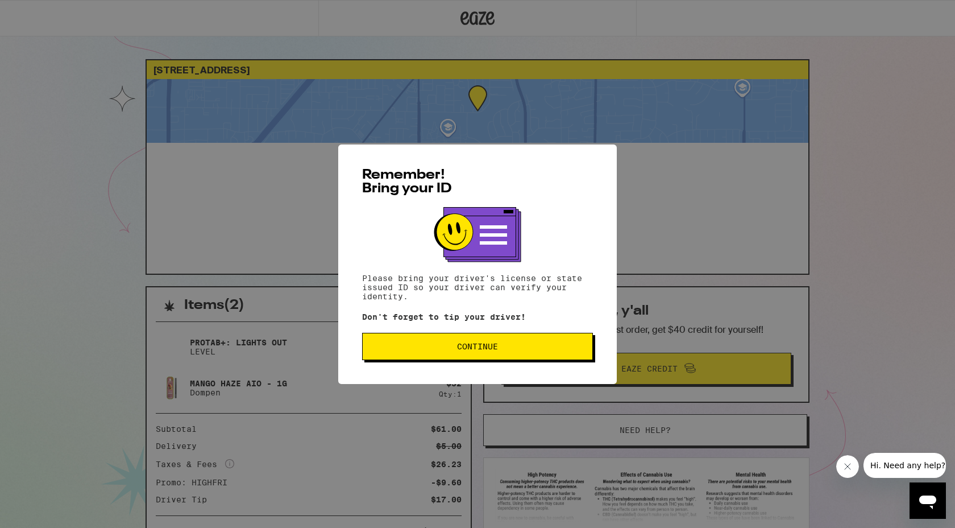
click at [476, 365] on div "Remember! Bring your ID Please bring your driver's license or state issued ID s…" at bounding box center [477, 263] width 279 height 239
click at [491, 345] on span "Continue" at bounding box center [477, 346] width 41 height 8
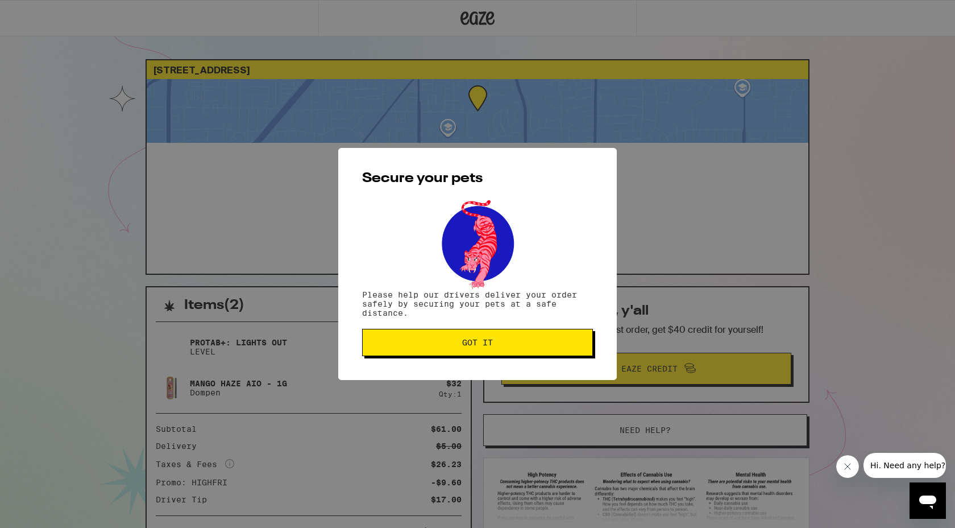
click at [489, 345] on span "Got it" at bounding box center [477, 342] width 31 height 8
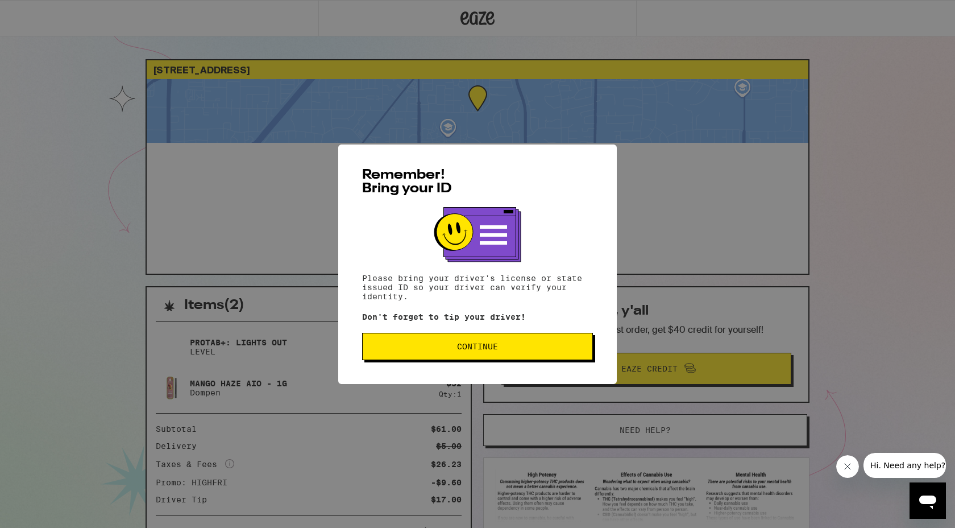
click at [401, 352] on button "Continue" at bounding box center [477, 346] width 231 height 27
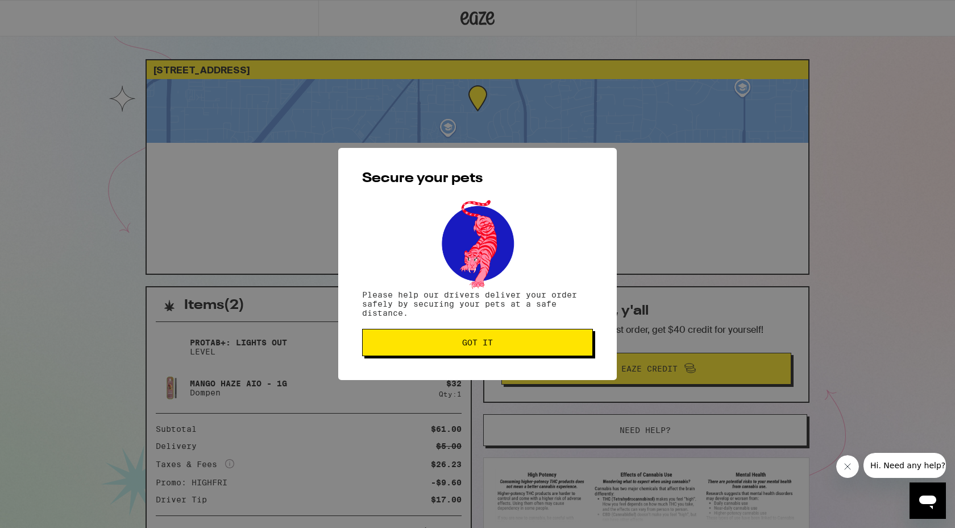
click at [401, 352] on button "Got it" at bounding box center [477, 342] width 231 height 27
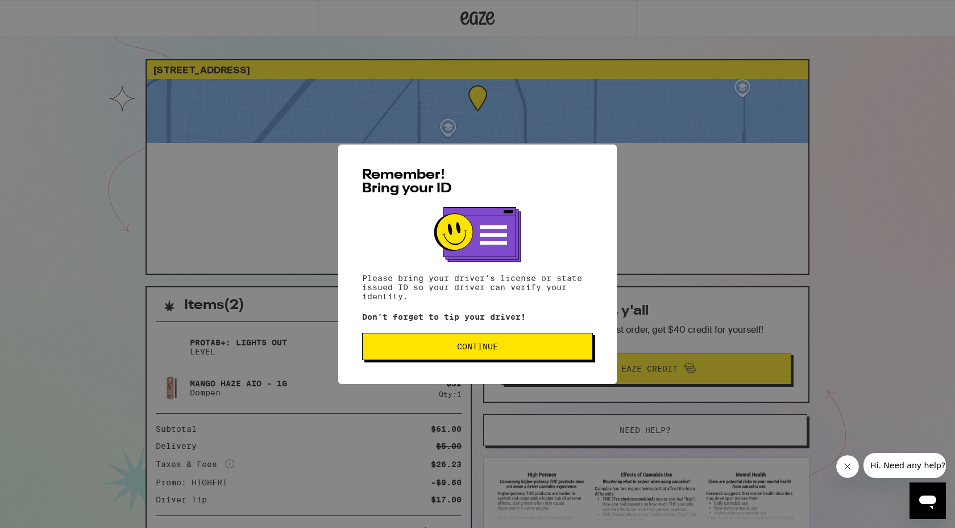
click at [457, 346] on span "Continue" at bounding box center [477, 346] width 211 height 8
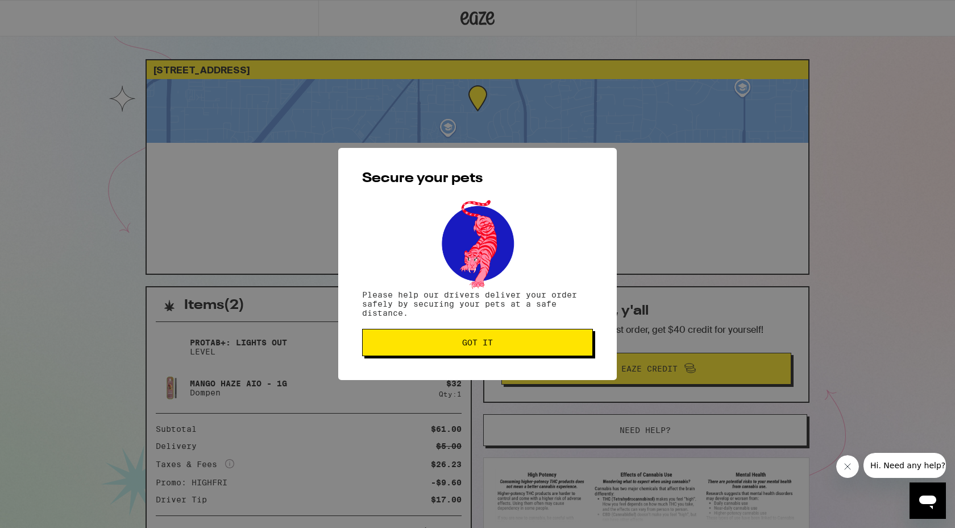
click at [457, 346] on span "Got it" at bounding box center [477, 342] width 211 height 8
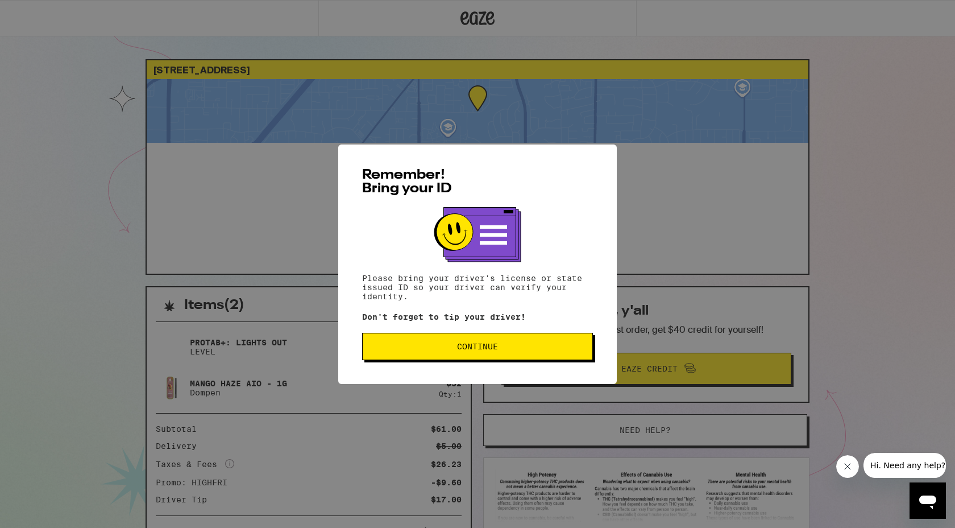
click at [388, 350] on span "Continue" at bounding box center [477, 346] width 211 height 8
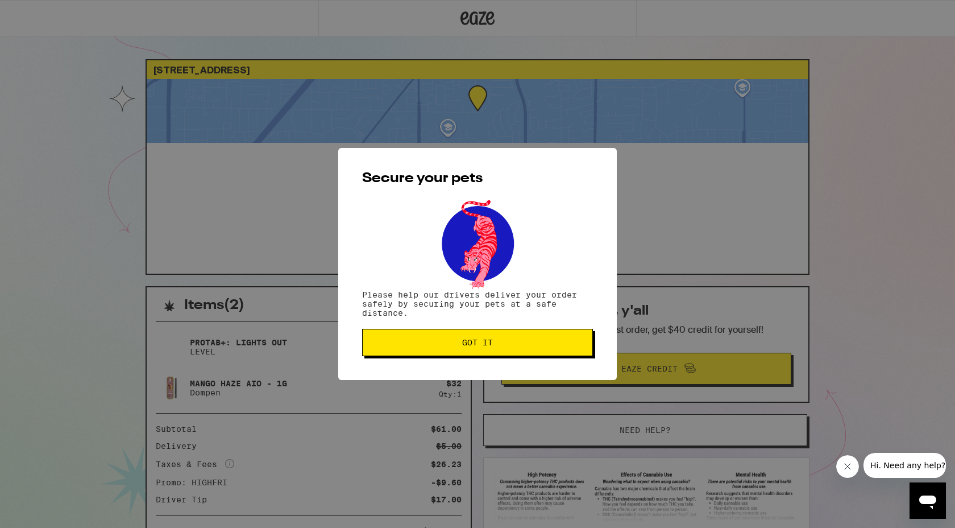
click at [388, 350] on button "Got it" at bounding box center [477, 342] width 231 height 27
